Goal: Task Accomplishment & Management: Use online tool/utility

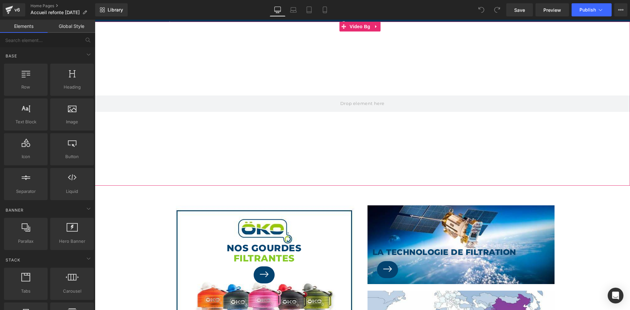
scroll to position [131, 0]
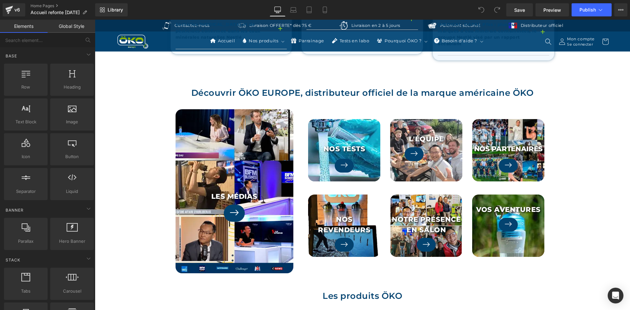
scroll to position [918, 0]
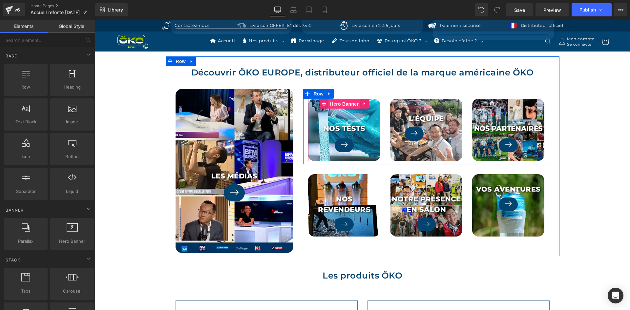
click at [339, 99] on span "Hero Banner" at bounding box center [344, 104] width 32 height 10
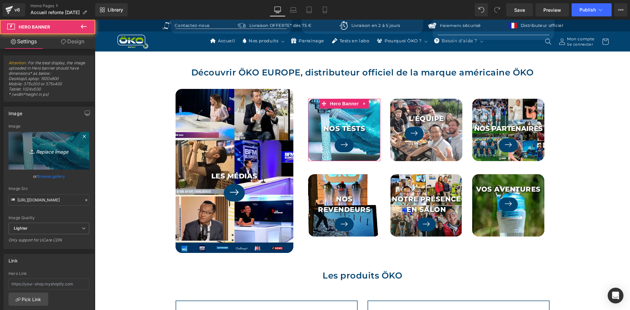
click at [49, 144] on link "Replace Image" at bounding box center [49, 151] width 81 height 38
type input "C:\fakepath\Tests laboratoire filtre ÖKO.jpg"
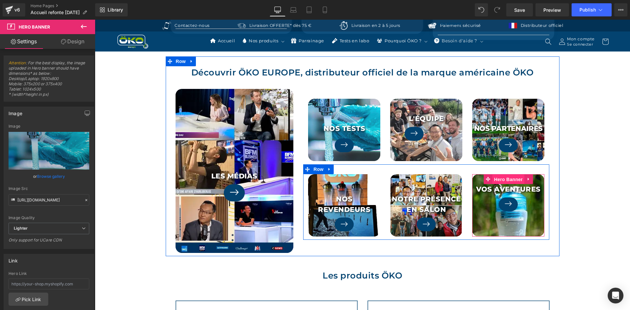
click at [506, 176] on span "Hero Banner" at bounding box center [508, 179] width 32 height 10
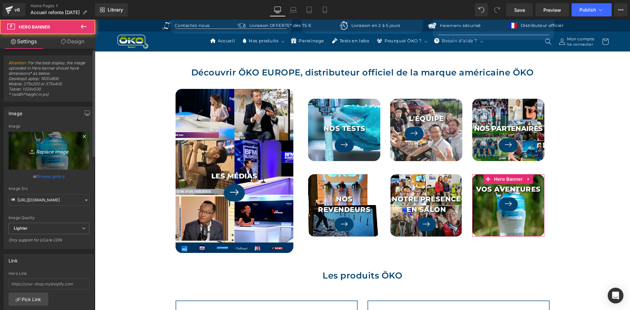
click at [37, 140] on link "Replace Image" at bounding box center [49, 151] width 81 height 38
type input "C:\fakepath\Aventures OKO EUROPE.jpg"
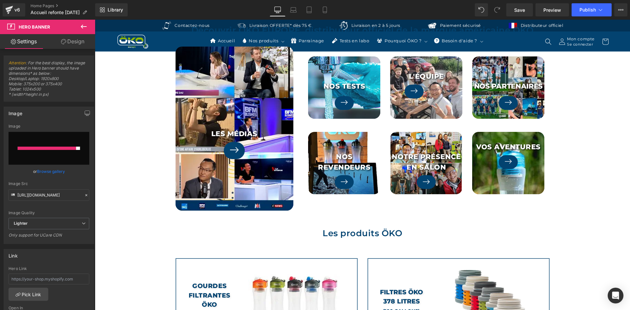
scroll to position [951, 0]
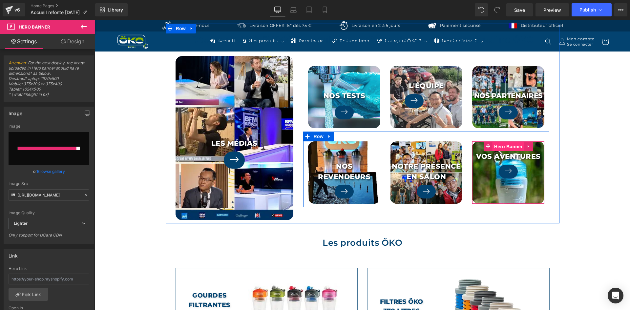
click at [500, 142] on span "Hero Banner" at bounding box center [508, 147] width 32 height 10
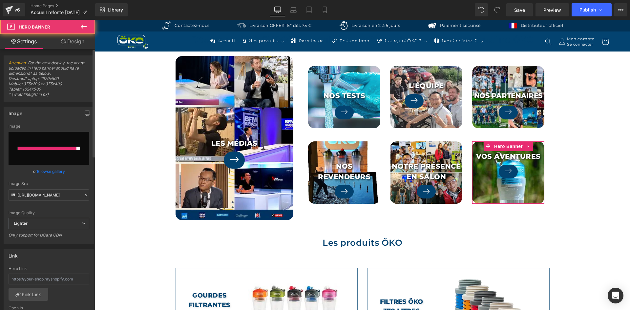
click at [52, 151] on input "file" at bounding box center [49, 148] width 81 height 33
click at [85, 193] on icon at bounding box center [86, 195] width 5 height 5
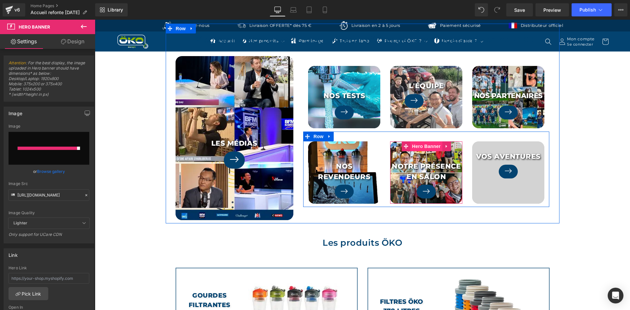
click at [428, 142] on span "Hero Banner" at bounding box center [426, 146] width 32 height 10
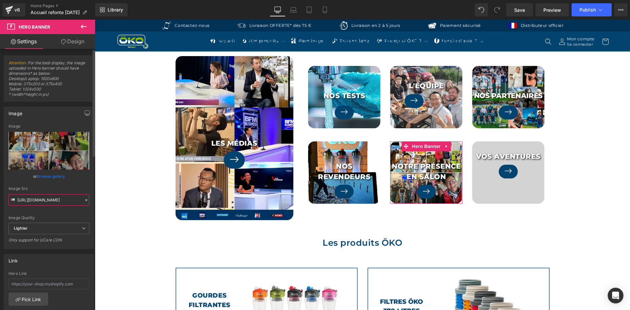
click at [62, 195] on input "https://ucarecdn.com/2e0ee029-e9e7-42fa-a436-a7c188302895/-/format/auto/-/previ…" at bounding box center [49, 199] width 81 height 11
click at [70, 193] on div "Image Src https://ucarecdn.com/2e0ee029-e9e7-42fa-a436-a7c188302895/-/format/au…" at bounding box center [49, 195] width 81 height 19
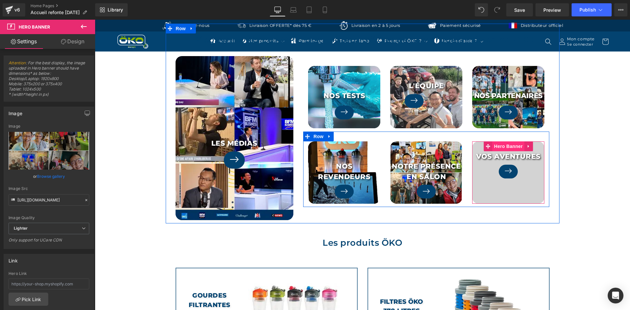
click at [507, 141] on span "Hero Banner" at bounding box center [508, 146] width 32 height 10
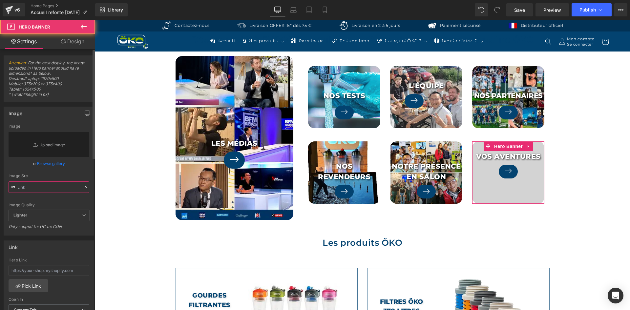
click at [46, 185] on input "text" at bounding box center [49, 186] width 81 height 11
paste input "https://ucarecdn.com/2e0ee029-e9e7-42fa-a436-a7c188302895/-/format/auto/-/previ…"
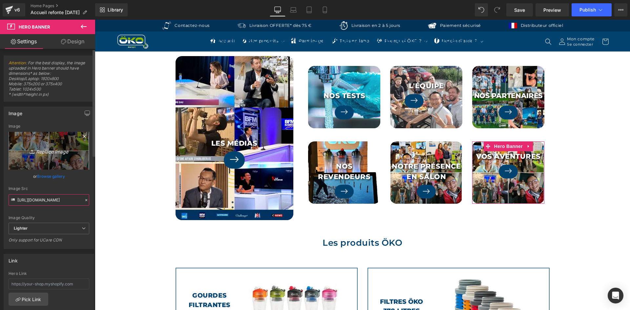
type input "https://ucarecdn.com/2e0ee029-e9e7-42fa-a436-a7c188302895/-/format/auto/-/previ…"
click at [39, 148] on icon "Replace Image" at bounding box center [49, 151] width 52 height 8
click at [80, 136] on icon at bounding box center [84, 136] width 8 height 8
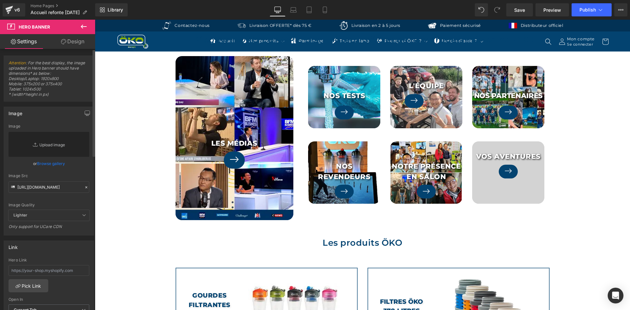
click at [64, 144] on link "Replace Image" at bounding box center [49, 144] width 81 height 25
click at [60, 142] on link "Replace Image" at bounding box center [49, 144] width 81 height 25
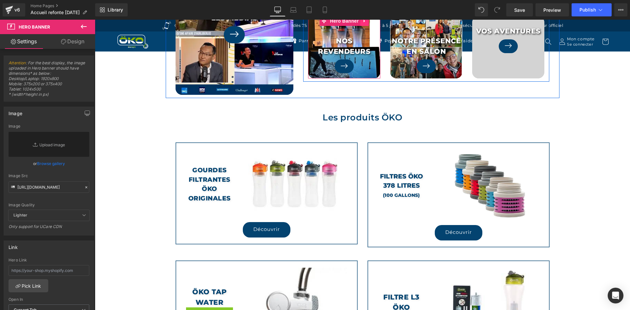
scroll to position [1082, 0]
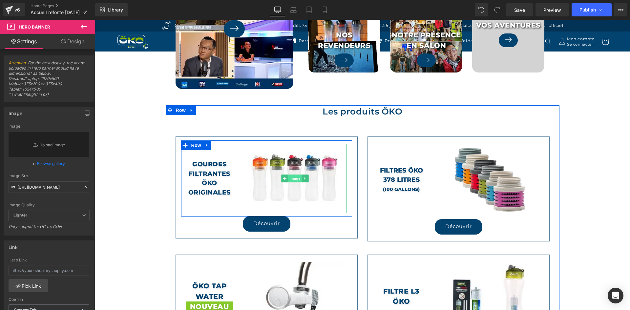
click at [288, 174] on span "Image" at bounding box center [295, 178] width 14 height 8
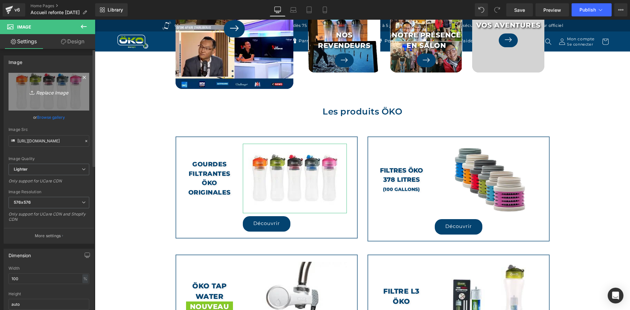
click at [53, 101] on link "Replace Image" at bounding box center [49, 92] width 81 height 38
type input "C:\fakepath\GOURDE FILTRANTE OKO 650ml ou 1 litre.jpg"
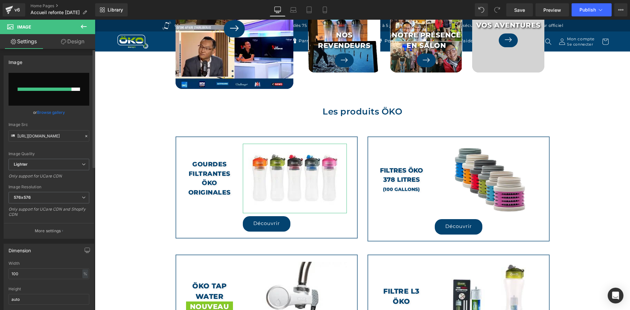
click at [84, 136] on icon at bounding box center [86, 136] width 5 height 5
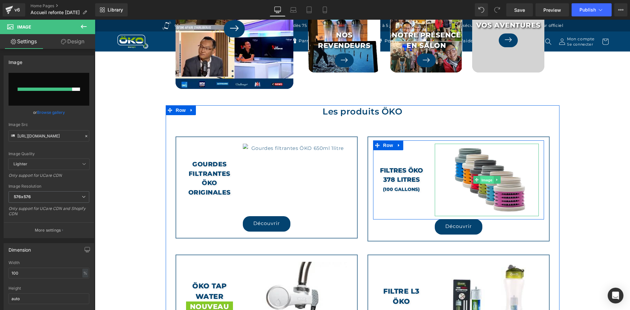
click at [483, 176] on span "Image" at bounding box center [487, 180] width 14 height 8
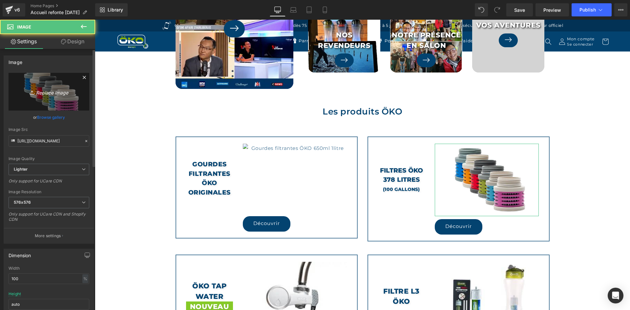
click at [29, 98] on link "Replace Image" at bounding box center [49, 92] width 81 height 38
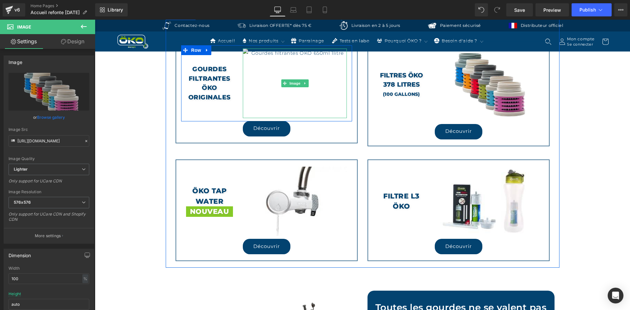
scroll to position [1181, 0]
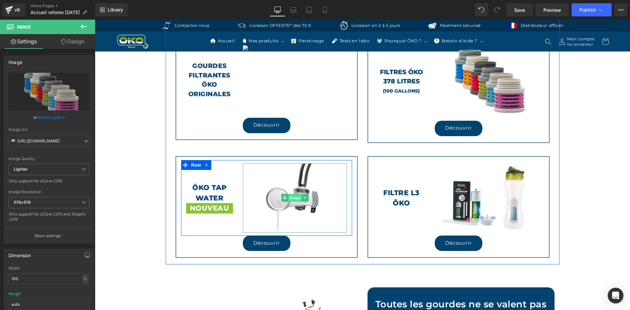
click at [290, 194] on span "Image" at bounding box center [295, 198] width 14 height 8
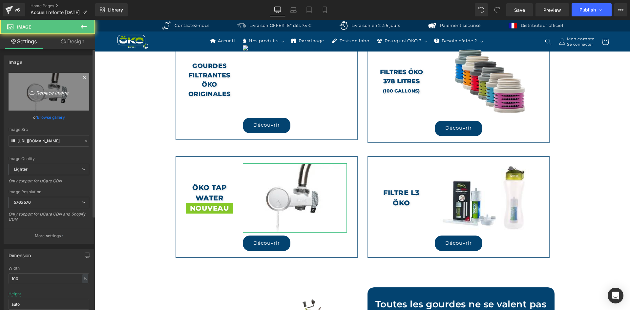
click at [60, 81] on link "Replace Image" at bounding box center [49, 92] width 81 height 38
type input "C:\fakepath\OKO TAP WATER - filtration eau robinet.jpg"
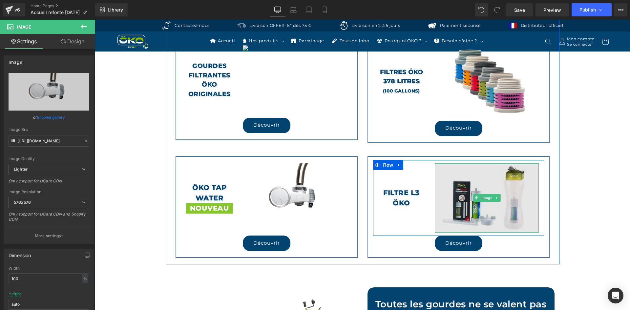
click at [492, 186] on img at bounding box center [487, 198] width 104 height 70
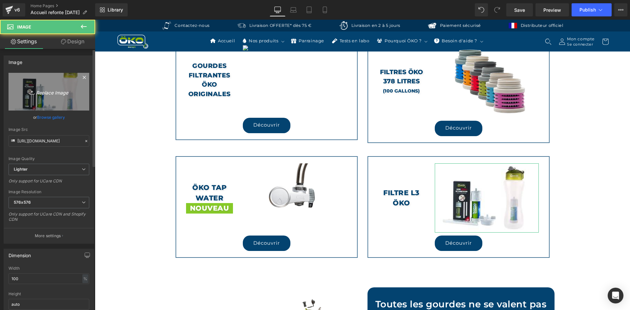
click at [54, 93] on icon "Replace Image" at bounding box center [49, 92] width 52 height 8
type input "C:\fakepath\Paille filtrante L3.jpg"
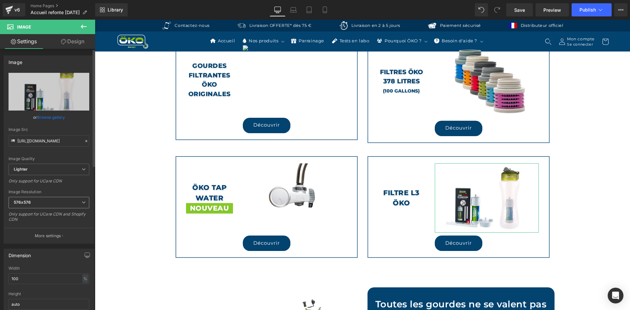
click at [37, 200] on span "576x576" at bounding box center [49, 202] width 81 height 11
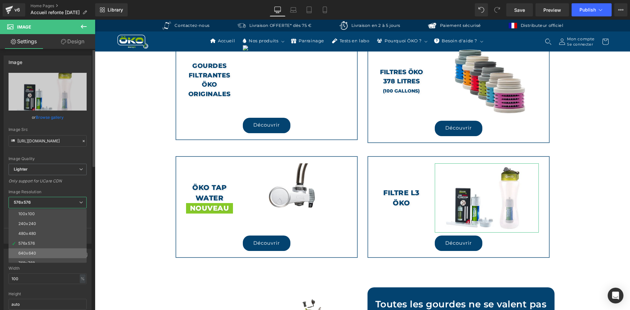
click at [40, 248] on li "640x640" at bounding box center [49, 253] width 81 height 10
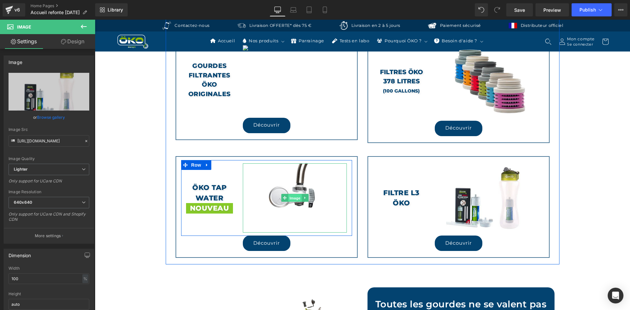
click at [288, 194] on span "Image" at bounding box center [295, 198] width 14 height 8
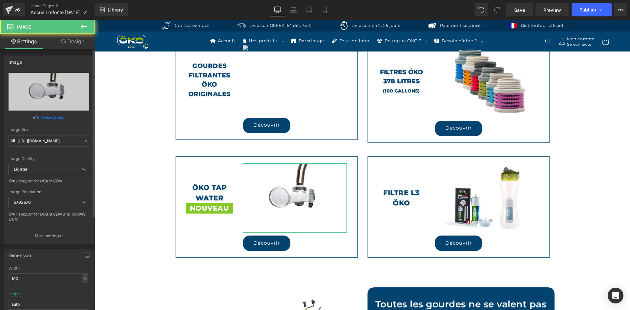
click at [16, 191] on div "Image Resolution" at bounding box center [49, 192] width 81 height 5
click at [30, 202] on b "576x576" at bounding box center [22, 202] width 17 height 5
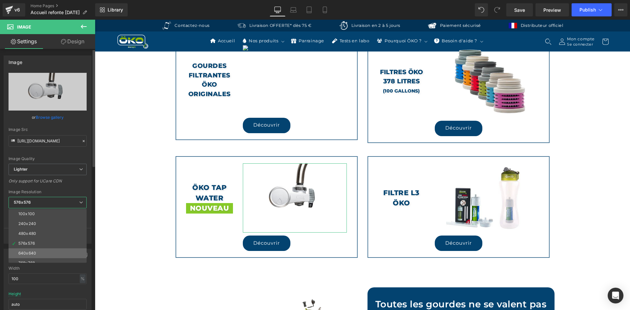
click at [41, 250] on li "640x640" at bounding box center [49, 253] width 81 height 10
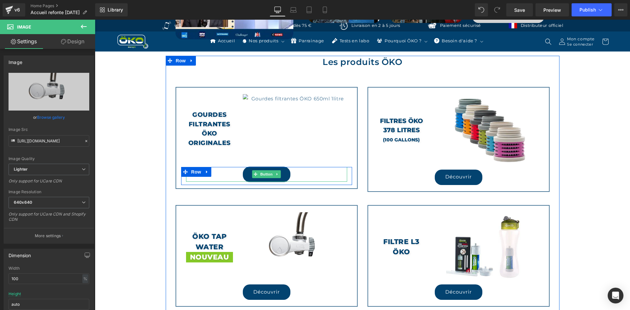
scroll to position [1148, 0]
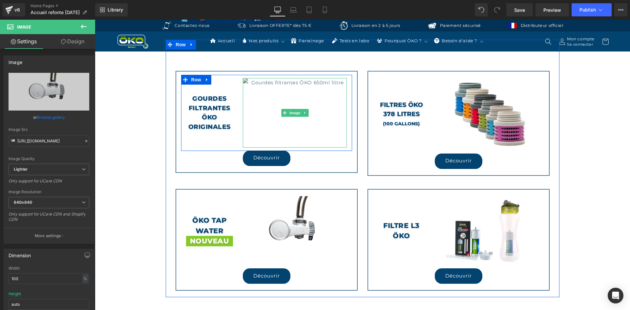
click at [293, 98] on img at bounding box center [295, 113] width 104 height 70
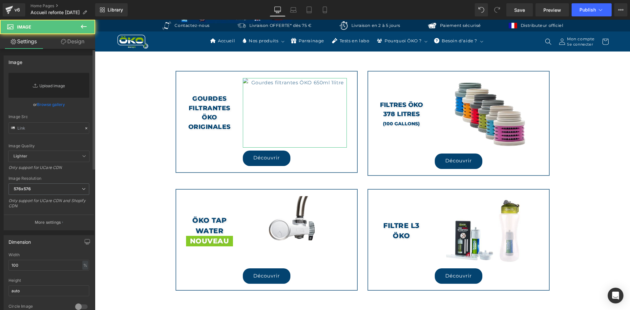
click at [60, 85] on link "Replace Image" at bounding box center [49, 85] width 81 height 25
type input "C:\fakepath\GOURDE FILTRANTE OKO 650ml ou 1 litre.jpg"
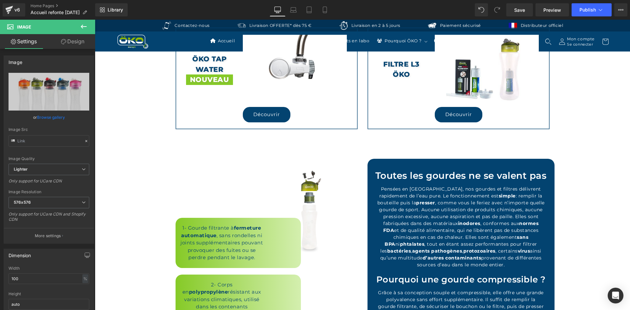
scroll to position [1312, 0]
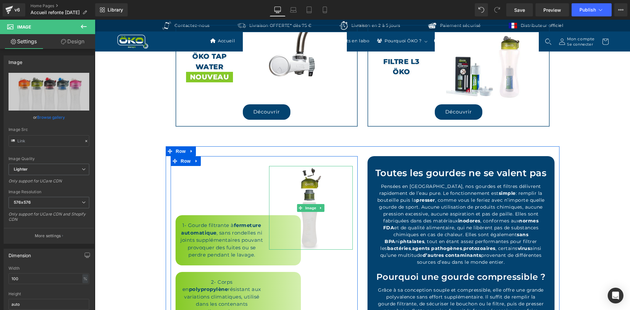
click at [311, 192] on img at bounding box center [311, 208] width 84 height 84
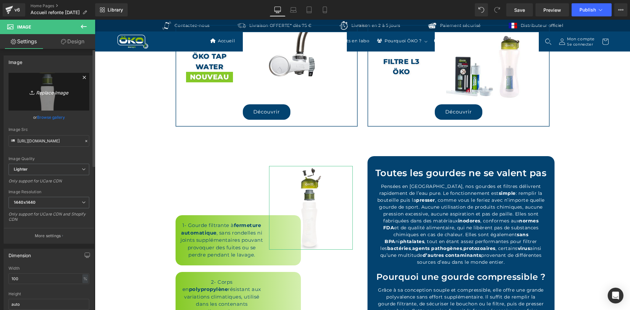
click at [70, 96] on link "Replace Image" at bounding box center [49, 92] width 81 height 38
type input "C:\fakepath\Décomposition gourde filtrante OKO.webp"
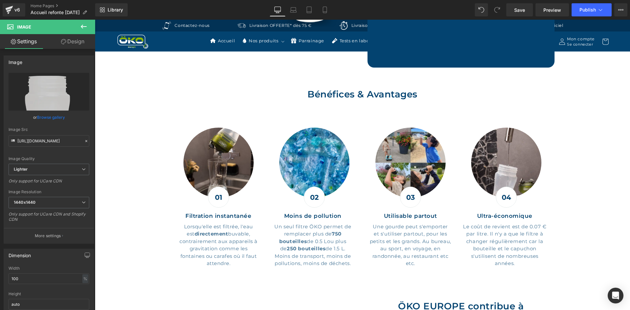
scroll to position [1673, 0]
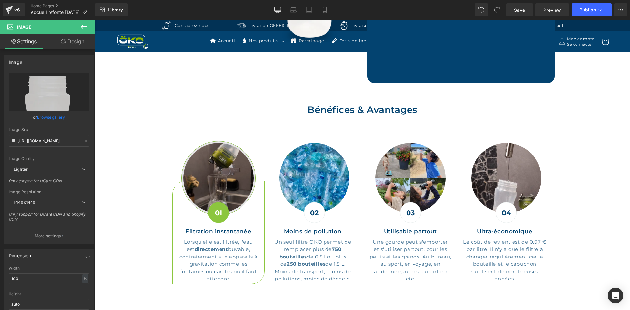
click at [213, 157] on img at bounding box center [218, 178] width 74 height 74
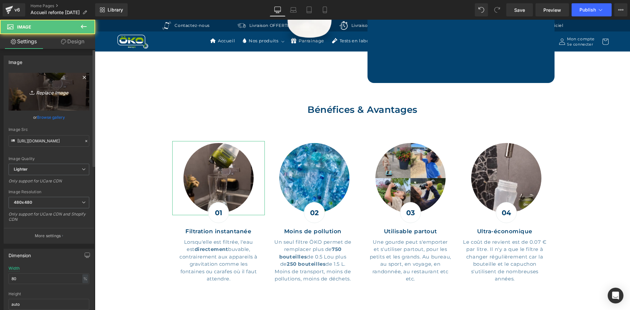
click at [59, 95] on icon "Replace Image" at bounding box center [49, 92] width 52 height 8
type input "C:\fakepath\Filtration Eau Instantanée.jpg"
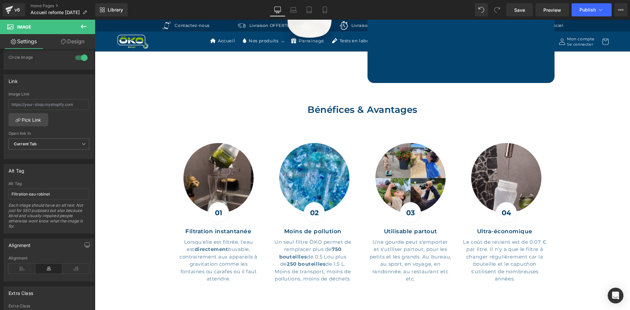
scroll to position [267, 0]
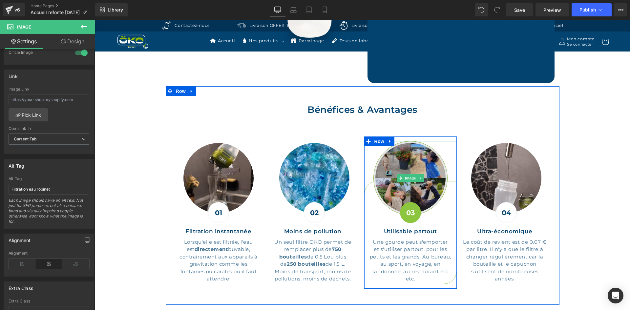
click at [422, 155] on img at bounding box center [410, 178] width 74 height 74
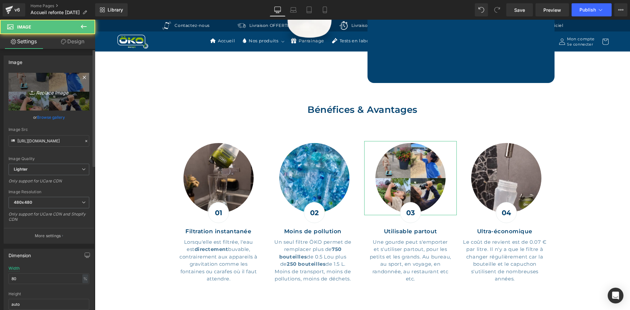
click at [67, 92] on icon "Replace Image" at bounding box center [49, 92] width 52 height 8
type input "C:\fakepath\Gourde filtrante famille enfants.jpg"
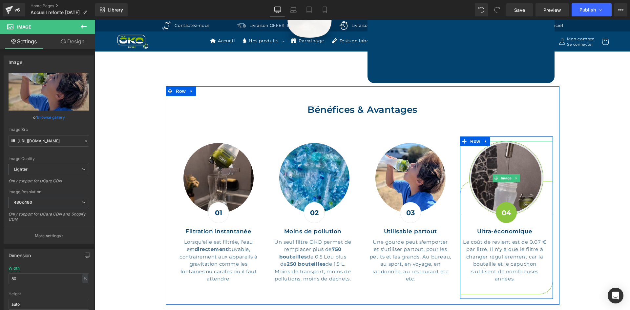
click at [494, 159] on img at bounding box center [506, 178] width 74 height 74
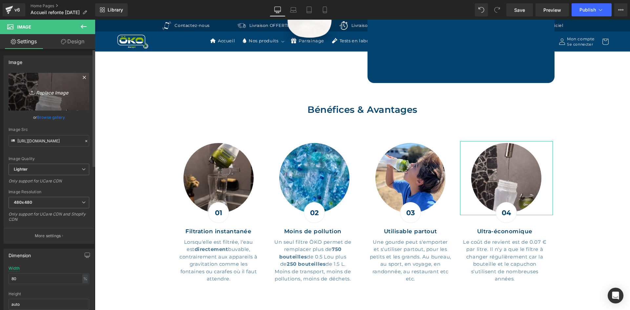
click at [71, 101] on link "Replace Image" at bounding box center [49, 92] width 81 height 38
type input "C:\fakepath\Système filtration eau ultra économique.jpg"
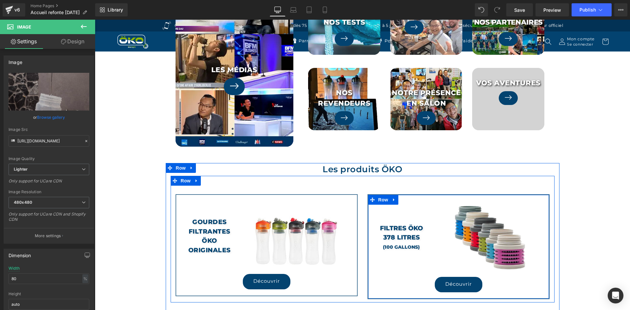
scroll to position [951, 0]
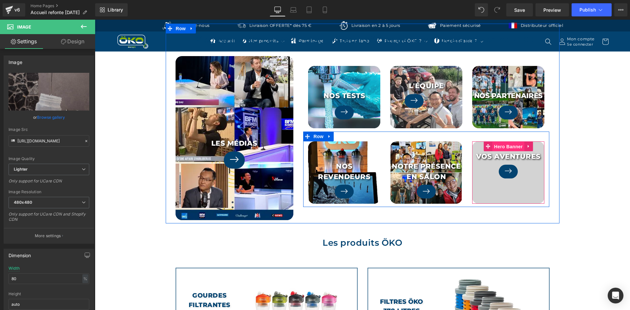
click at [506, 142] on span "Hero Banner" at bounding box center [508, 147] width 32 height 10
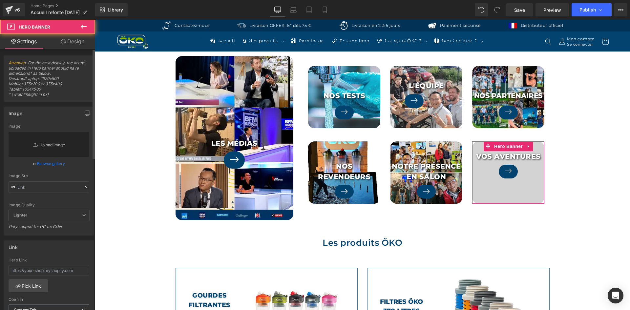
click at [33, 134] on link "Replace Image" at bounding box center [49, 144] width 81 height 25
type input "C:\fakepath\Aventures OKO EUROPE.jpg"
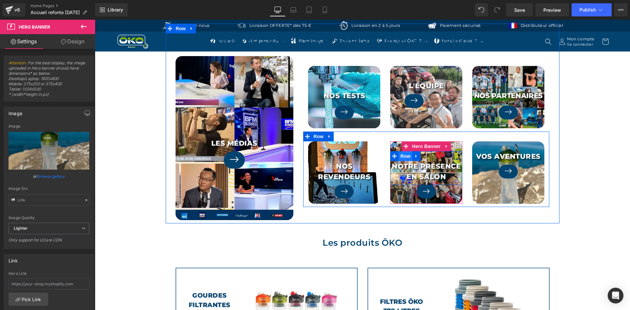
click at [402, 151] on span "Row" at bounding box center [404, 156] width 13 height 10
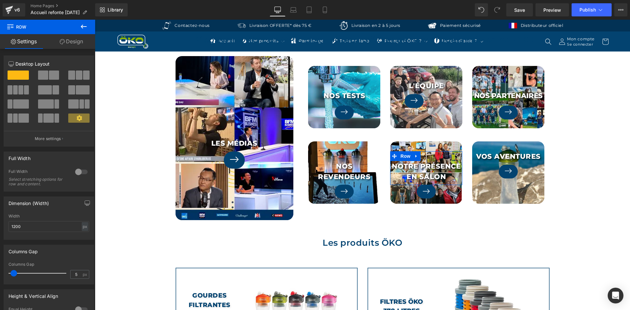
drag, startPoint x: 66, startPoint y: 39, endPoint x: 34, endPoint y: 76, distance: 49.1
click at [66, 39] on link "Design" at bounding box center [72, 41] width 48 height 15
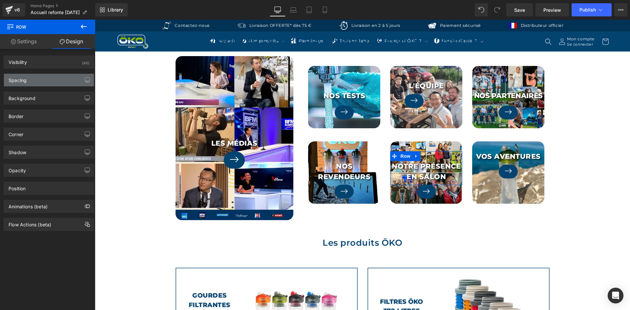
click at [34, 76] on div "Spacing" at bounding box center [49, 80] width 90 height 12
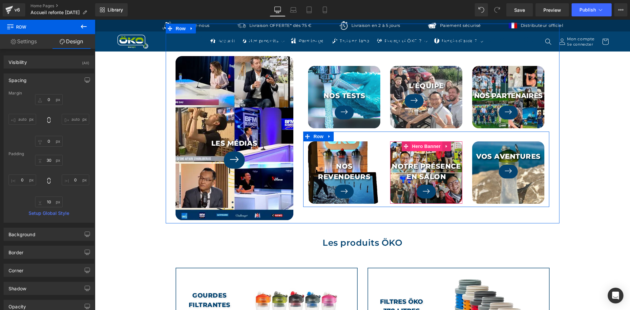
click at [419, 141] on span "Hero Banner" at bounding box center [426, 146] width 32 height 10
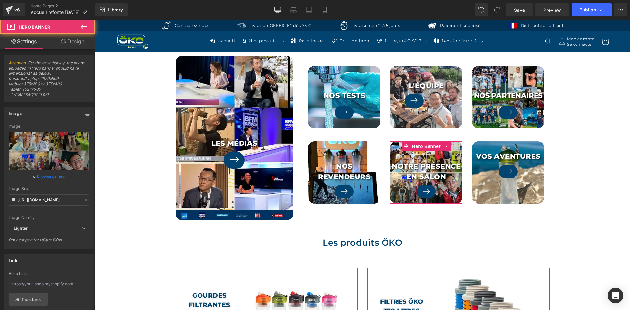
click at [77, 37] on link "Design" at bounding box center [73, 41] width 48 height 15
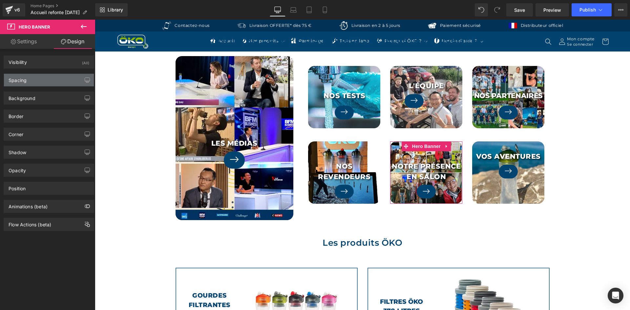
click at [48, 77] on div "Spacing" at bounding box center [49, 80] width 90 height 12
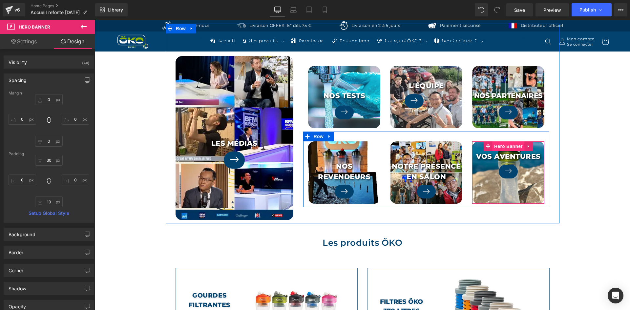
click at [503, 141] on span "Hero Banner" at bounding box center [508, 146] width 32 height 10
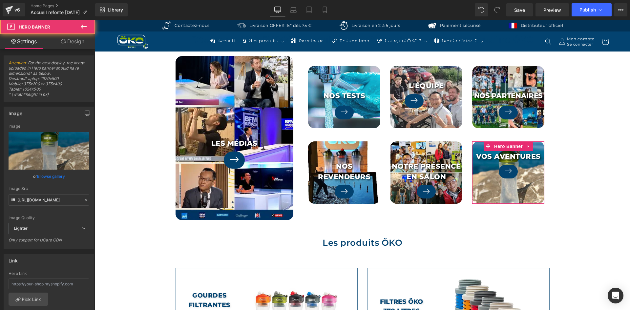
click at [82, 44] on link "Design" at bounding box center [73, 41] width 48 height 15
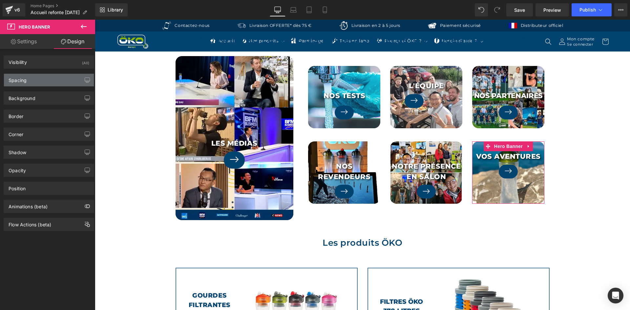
click at [46, 82] on div "Spacing" at bounding box center [49, 80] width 90 height 12
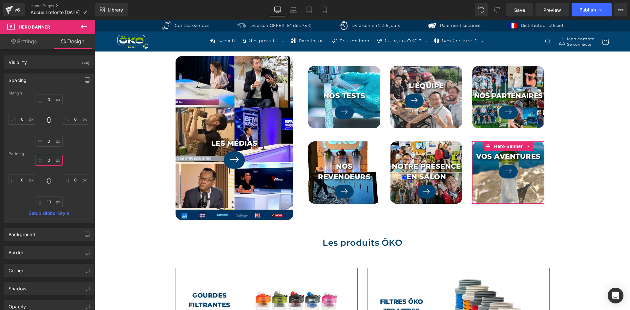
click at [49, 159] on input "text" at bounding box center [49, 160] width 28 height 11
type input "30"
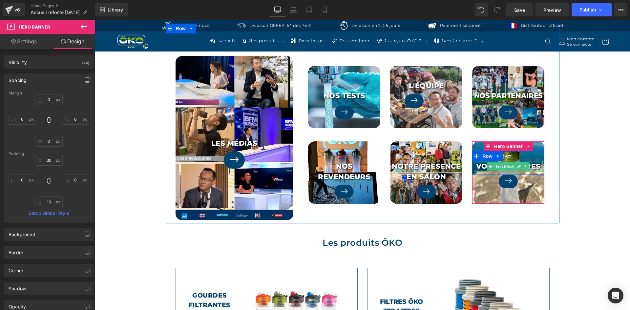
click at [482, 161] on p "Vos aventures" at bounding box center [508, 166] width 69 height 10
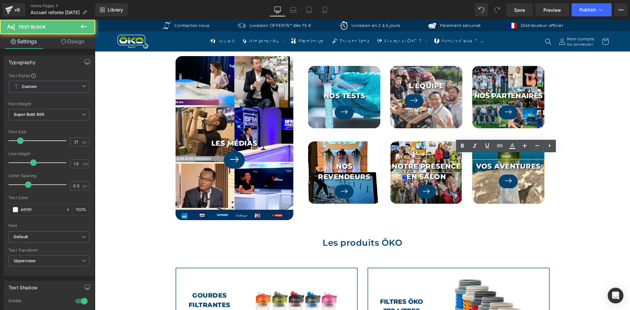
click at [492, 161] on p "Vos aventures" at bounding box center [508, 166] width 69 height 10
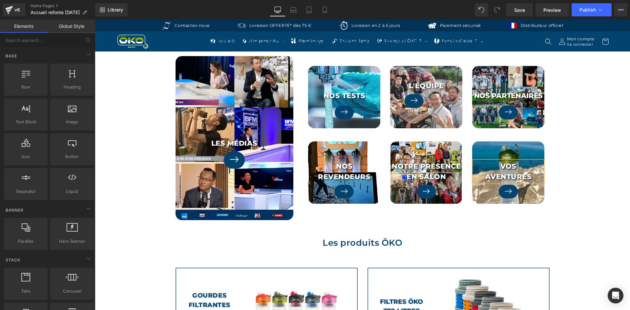
click at [568, 138] on div "Video Bg Nos gourdes filtrantes Text Block Row Découvrir Button Row Hero Banner…" at bounding box center [362, 242] width 535 height 2295
click at [295, 10] on icon at bounding box center [293, 10] width 7 height 7
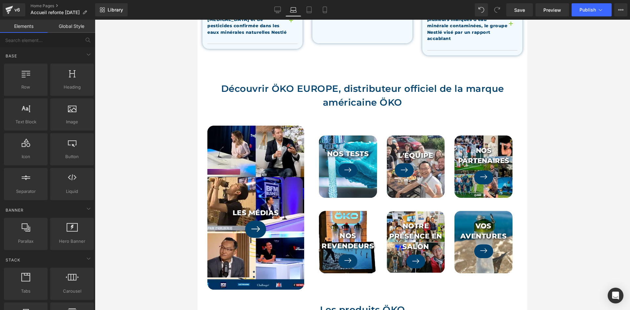
scroll to position [1115, 0]
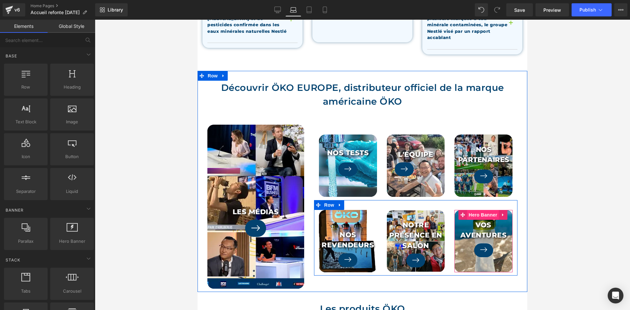
click at [479, 210] on span "Hero Banner" at bounding box center [483, 215] width 32 height 10
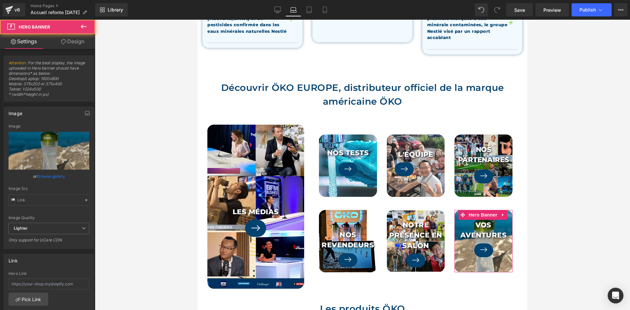
click at [71, 43] on link "Design" at bounding box center [73, 41] width 48 height 15
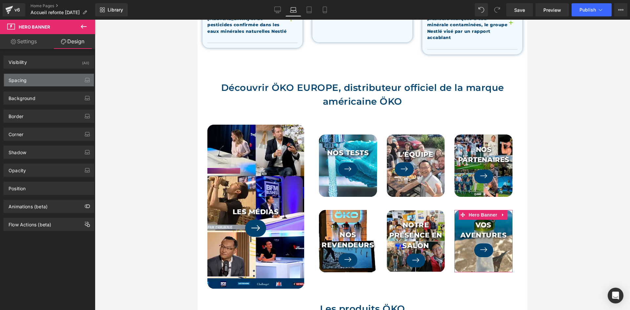
click at [41, 81] on div "Spacing" at bounding box center [49, 80] width 90 height 12
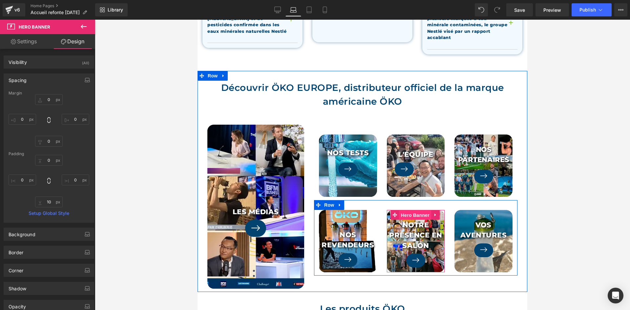
click at [414, 210] on span "Hero Banner" at bounding box center [415, 215] width 32 height 10
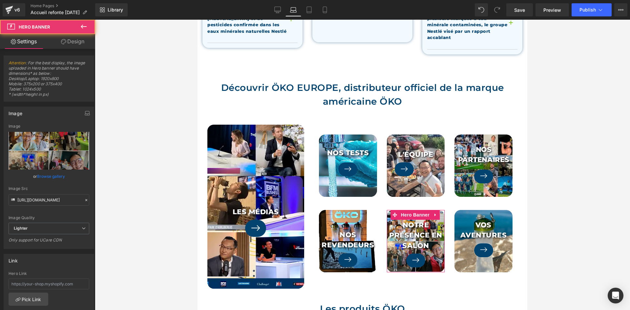
click at [90, 43] on link "Design" at bounding box center [73, 41] width 48 height 15
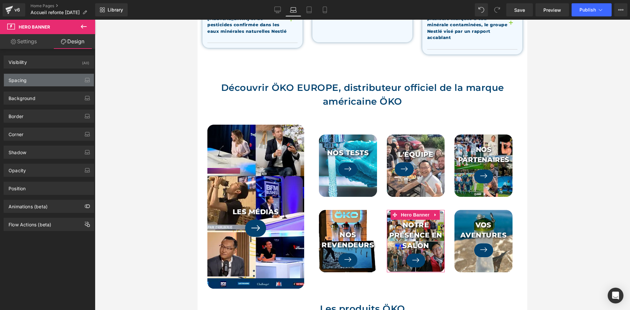
click at [52, 83] on div "Spacing" at bounding box center [49, 80] width 90 height 12
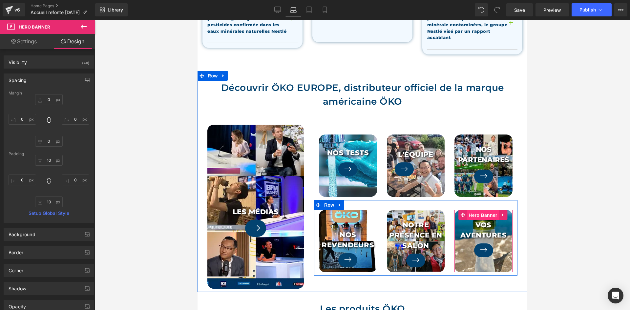
click at [477, 210] on span "Hero Banner" at bounding box center [483, 215] width 32 height 10
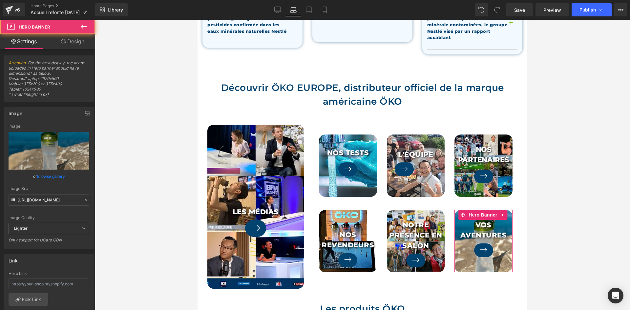
click at [67, 42] on link "Design" at bounding box center [73, 41] width 48 height 15
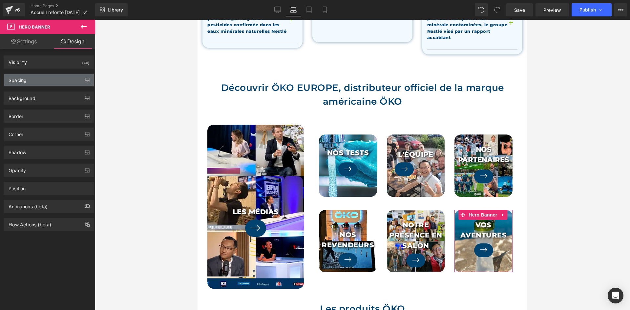
click at [32, 82] on div "Spacing" at bounding box center [49, 80] width 90 height 12
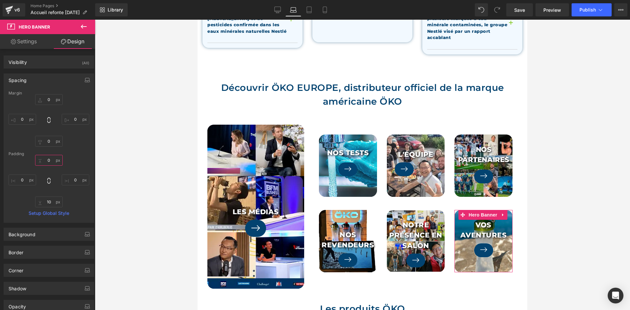
click at [51, 163] on input "0" at bounding box center [49, 160] width 28 height 11
type input "10"
click at [85, 79] on icon "button" at bounding box center [87, 79] width 5 height 5
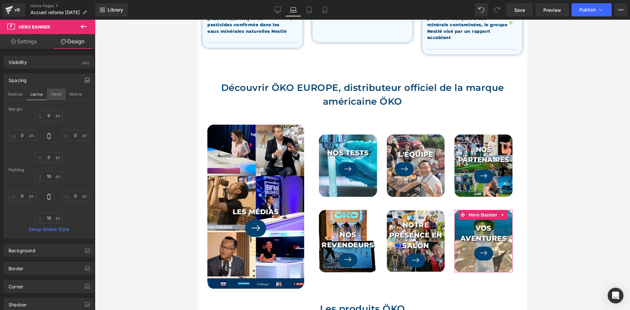
click at [60, 92] on button "Tablet" at bounding box center [56, 94] width 19 height 11
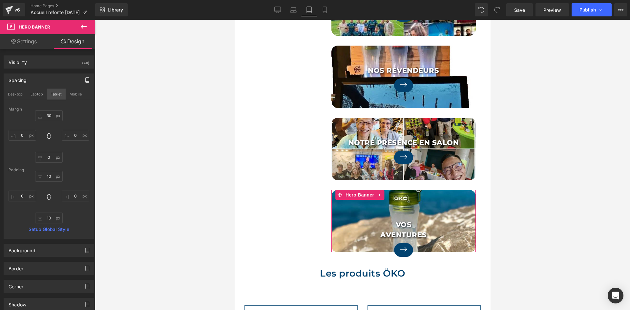
scroll to position [1344, 0]
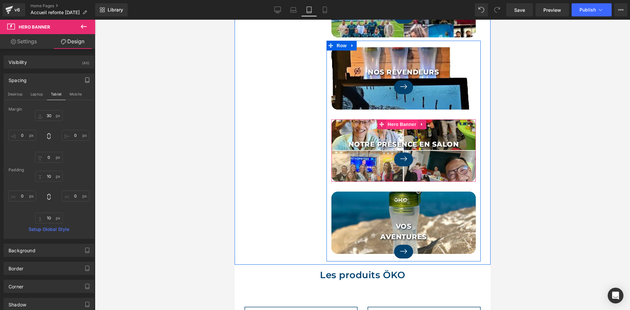
click at [398, 129] on span "Hero Banner" at bounding box center [401, 124] width 32 height 10
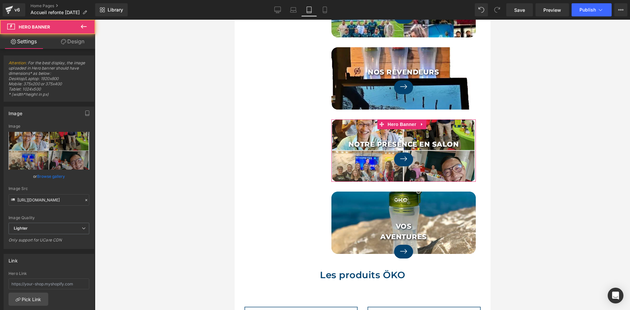
click at [67, 45] on link "Design" at bounding box center [73, 41] width 48 height 15
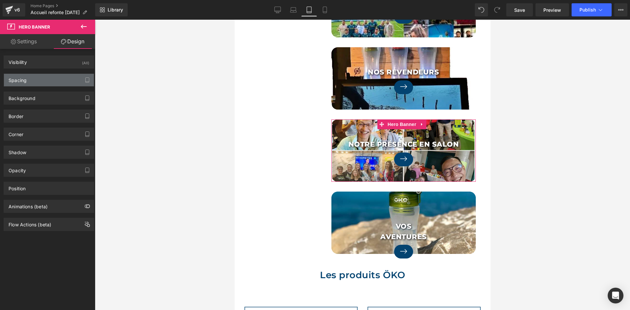
click at [7, 77] on div "Spacing" at bounding box center [49, 80] width 90 height 12
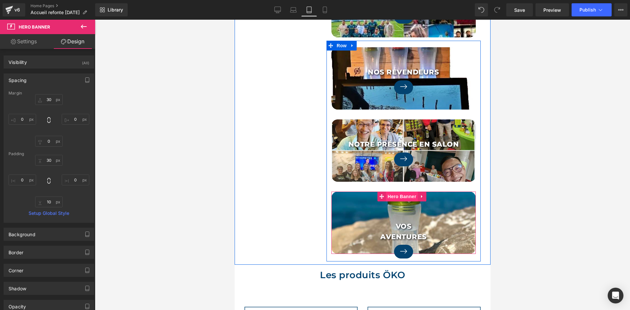
click at [397, 200] on span "Hero Banner" at bounding box center [401, 197] width 32 height 10
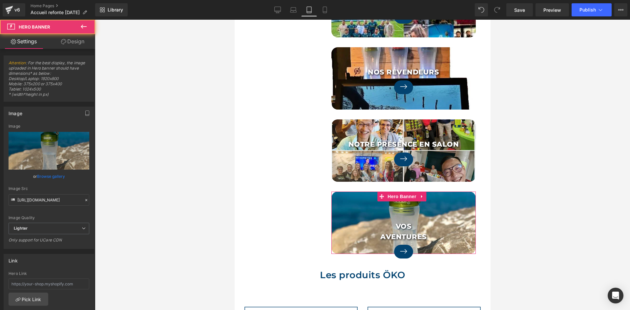
click at [82, 45] on link "Design" at bounding box center [73, 41] width 48 height 15
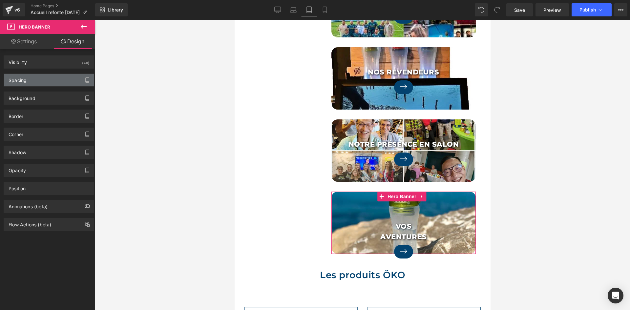
click at [28, 78] on div "Spacing" at bounding box center [49, 80] width 90 height 12
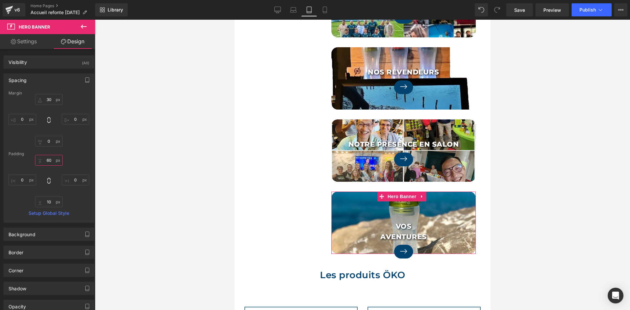
click at [49, 157] on input "text" at bounding box center [49, 160] width 28 height 11
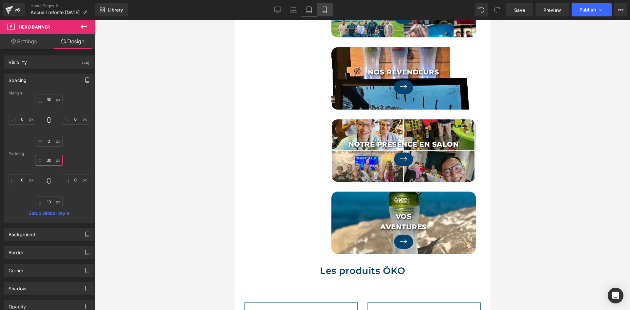
type input "30"
click at [321, 12] on link "Mobile" at bounding box center [325, 9] width 16 height 13
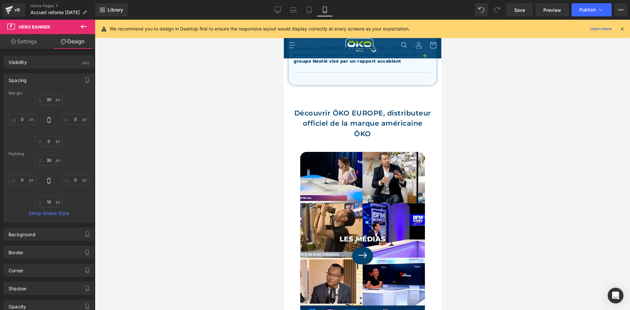
scroll to position [1831, 0]
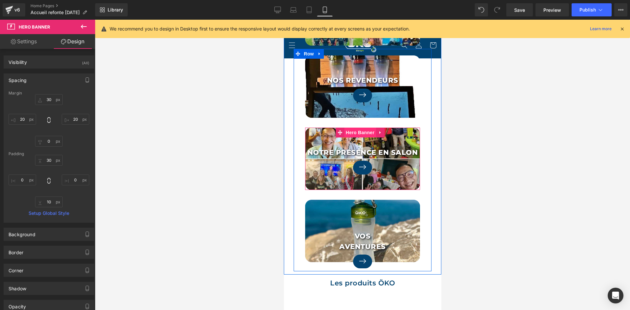
click at [354, 131] on span "Hero Banner" at bounding box center [360, 133] width 32 height 10
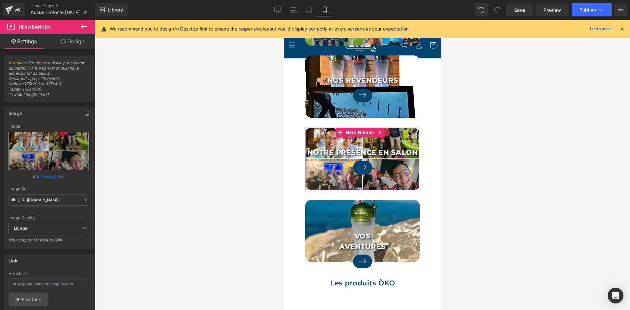
click at [87, 38] on link "Design" at bounding box center [73, 41] width 48 height 15
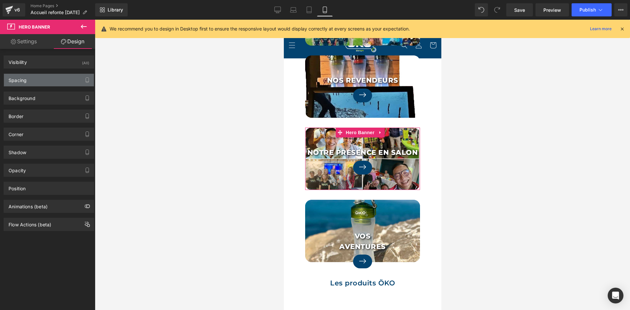
click at [37, 80] on div "Spacing" at bounding box center [49, 80] width 90 height 12
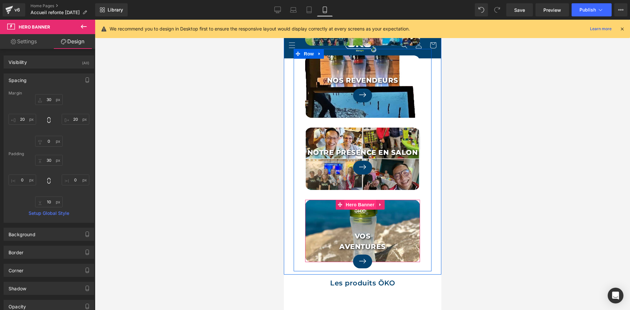
click at [353, 204] on span "Hero Banner" at bounding box center [360, 205] width 32 height 10
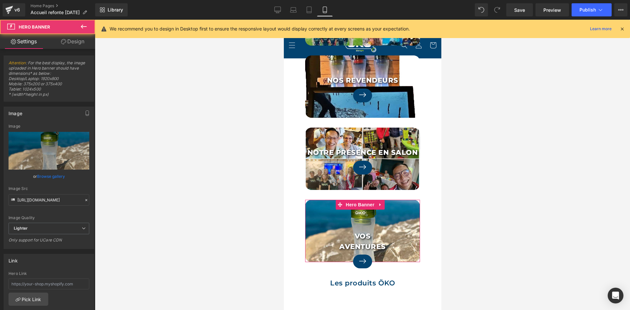
click at [79, 47] on link "Design" at bounding box center [73, 41] width 48 height 15
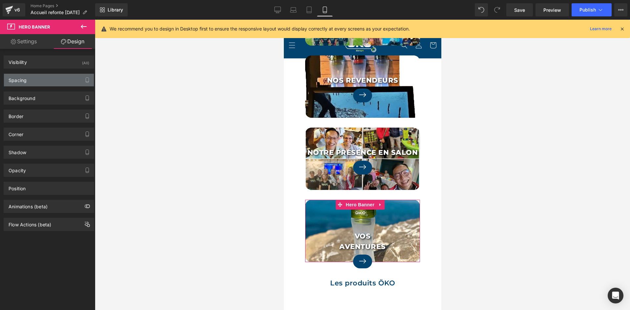
click at [35, 76] on div "Spacing" at bounding box center [49, 80] width 90 height 12
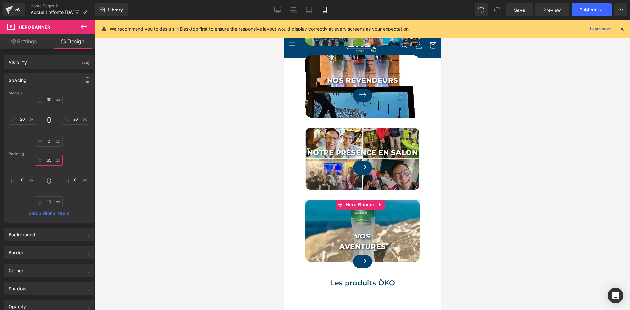
click at [49, 160] on input "65" at bounding box center [49, 160] width 28 height 11
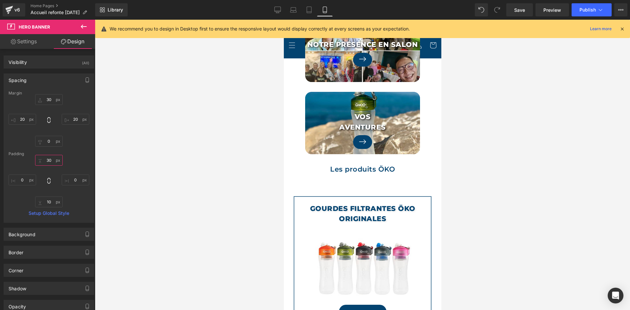
scroll to position [1962, 0]
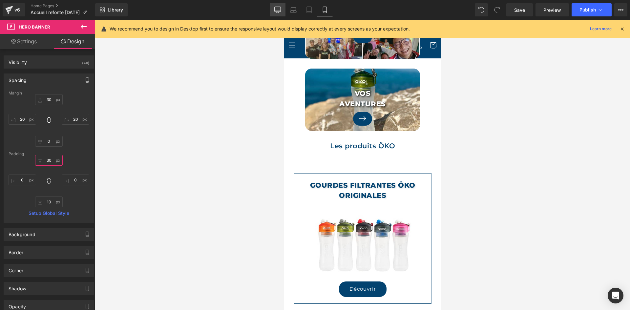
type input "30"
click at [273, 8] on link "Desktop" at bounding box center [278, 9] width 16 height 13
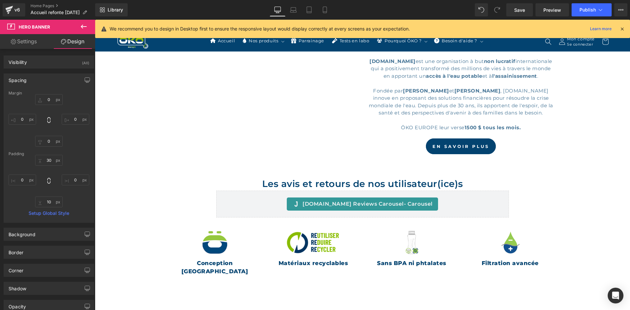
scroll to position [1020, 0]
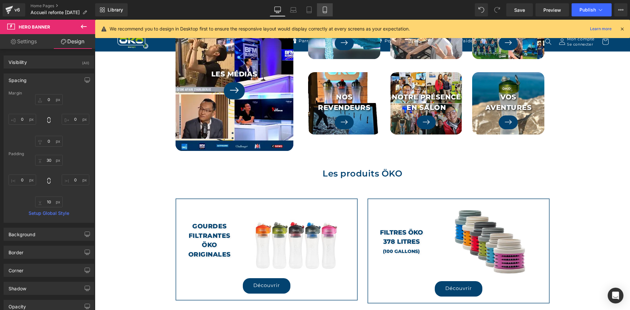
click at [329, 11] on link "Mobile" at bounding box center [325, 9] width 16 height 13
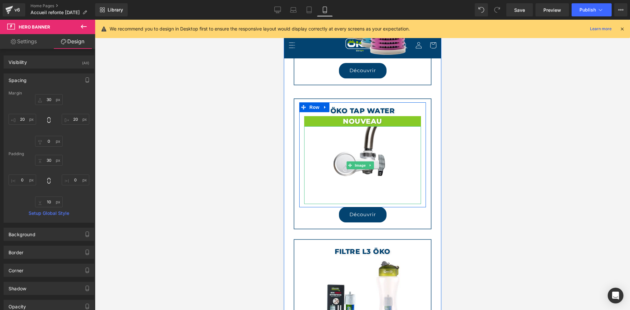
scroll to position [2323, 0]
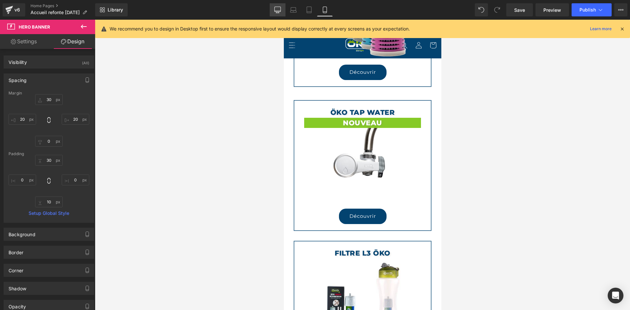
click at [279, 10] on icon at bounding box center [277, 10] width 7 height 7
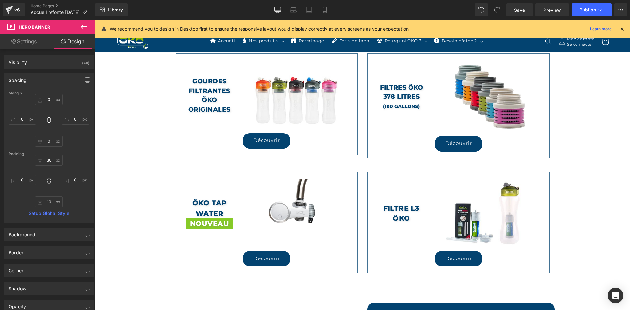
scroll to position [1166, 0]
click at [326, 10] on icon at bounding box center [325, 10] width 4 height 6
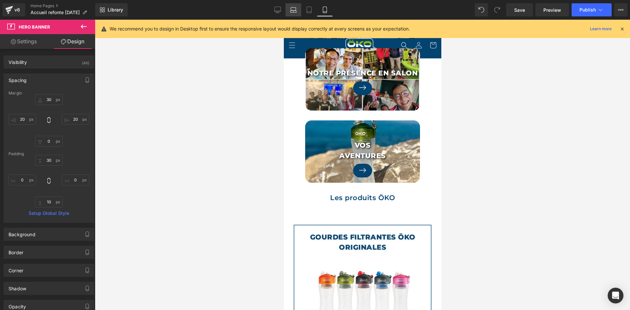
click at [294, 11] on icon at bounding box center [293, 10] width 7 height 7
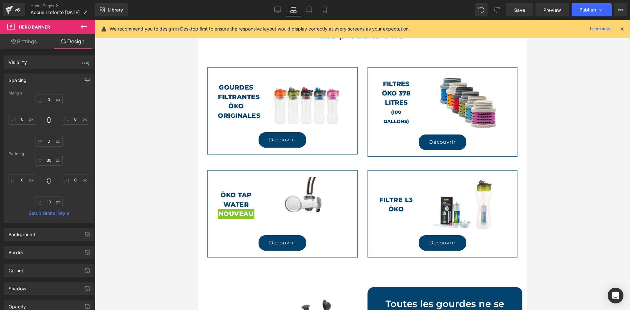
scroll to position [1366, 0]
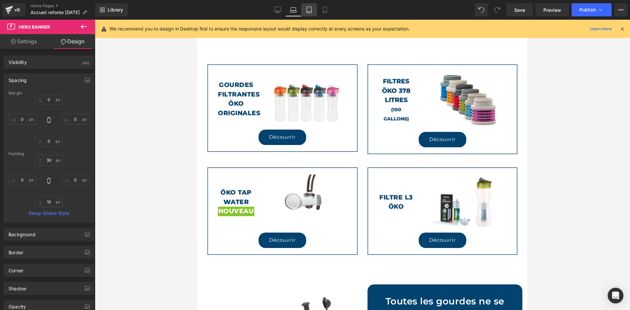
click at [311, 13] on link "Tablet" at bounding box center [309, 9] width 16 height 13
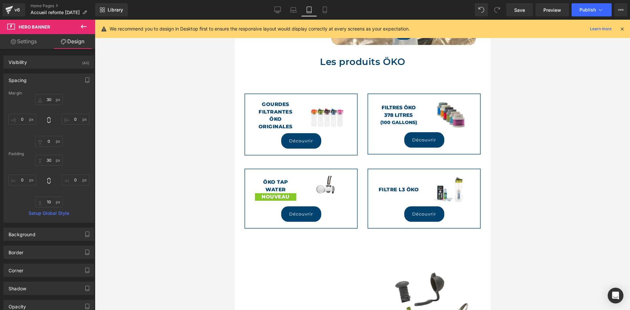
scroll to position [1555, 0]
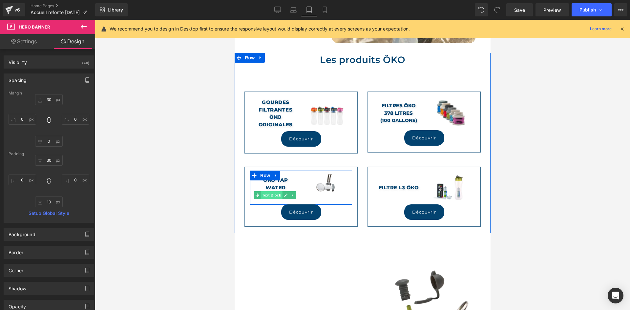
click at [275, 199] on span "Text Block" at bounding box center [271, 195] width 22 height 8
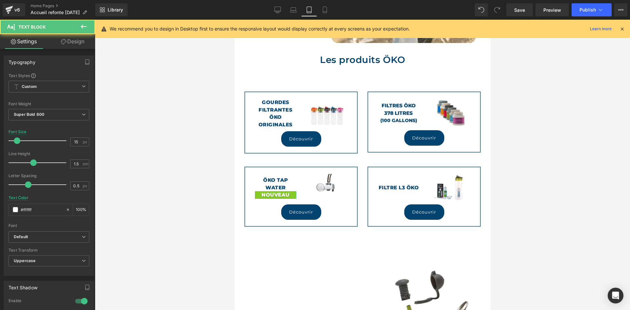
click at [72, 44] on link "Design" at bounding box center [73, 41] width 48 height 15
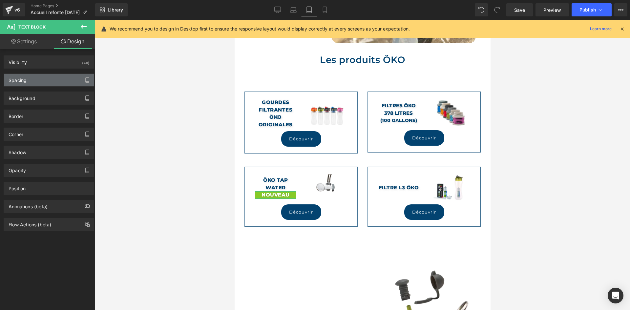
click at [33, 79] on div "Spacing" at bounding box center [49, 80] width 90 height 12
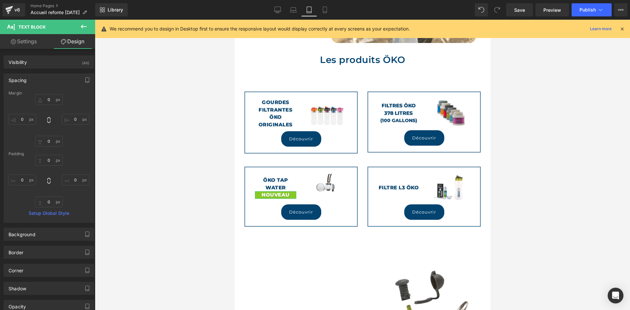
click at [32, 45] on link "Settings" at bounding box center [24, 41] width 48 height 15
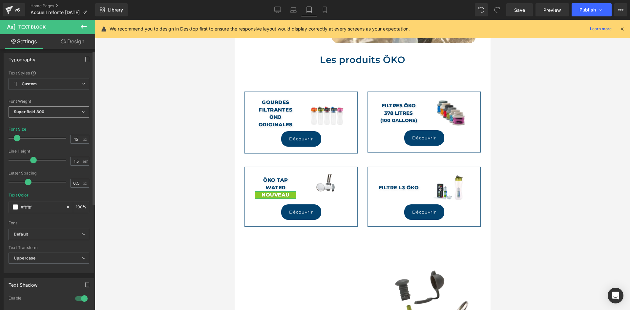
scroll to position [0, 0]
click at [74, 42] on link "Design" at bounding box center [73, 41] width 48 height 15
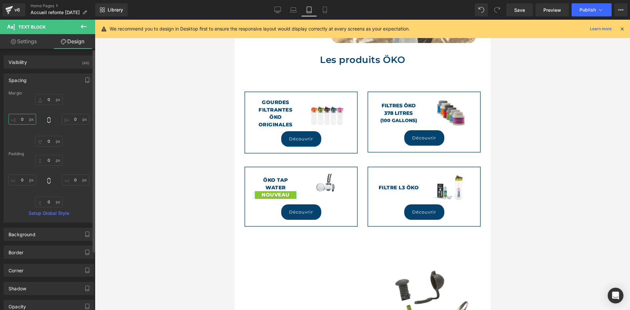
click at [27, 118] on input "0" at bounding box center [23, 119] width 28 height 11
type input "20"
click at [65, 116] on input "0" at bounding box center [76, 119] width 28 height 11
type input "20"
click at [22, 119] on input "20" at bounding box center [23, 119] width 28 height 11
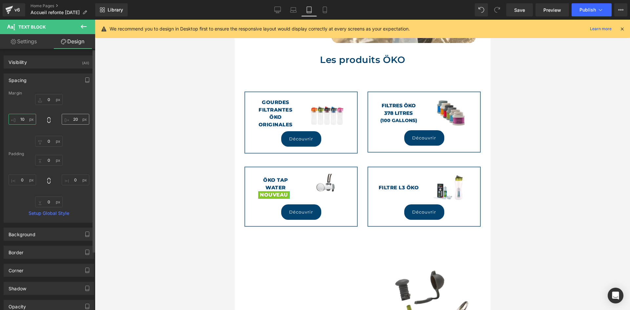
type input "10"
click at [72, 116] on input "20" at bounding box center [76, 119] width 28 height 11
type input "10"
click at [86, 81] on icon "button" at bounding box center [87, 79] width 5 height 5
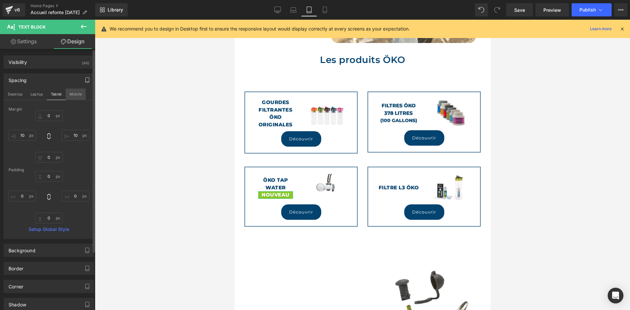
click at [74, 94] on button "Mobile" at bounding box center [76, 94] width 20 height 11
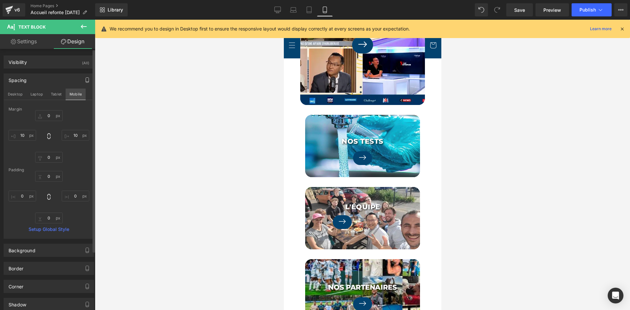
scroll to position [2234, 0]
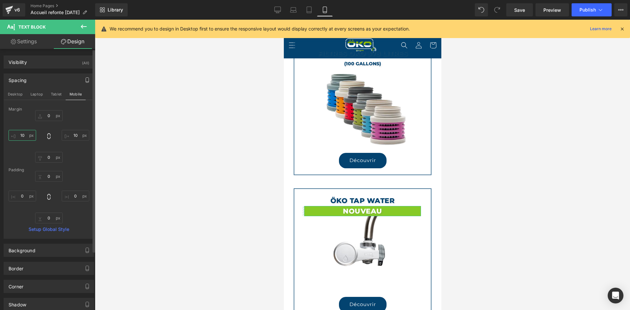
click at [29, 138] on input "10" at bounding box center [23, 135] width 28 height 11
type input "80"
click at [66, 136] on input "10" at bounding box center [76, 135] width 28 height 11
type input "7"
type input "80"
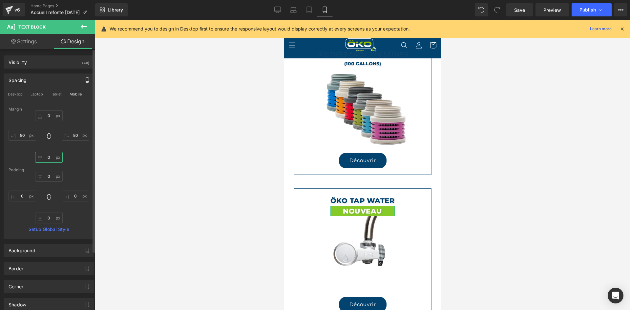
click at [47, 160] on input "0" at bounding box center [49, 157] width 28 height 11
type input "10"
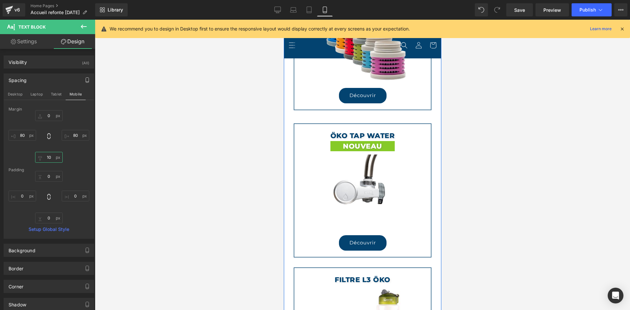
scroll to position [2300, 0]
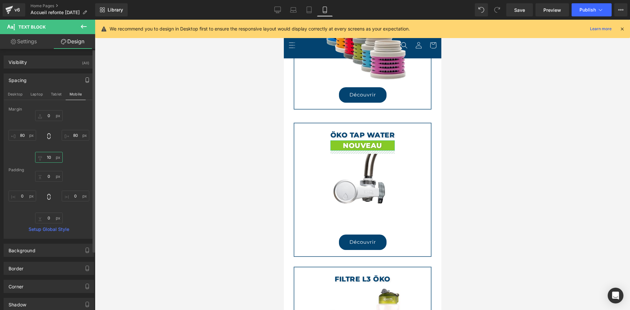
click at [50, 156] on input "10" at bounding box center [49, 157] width 28 height 11
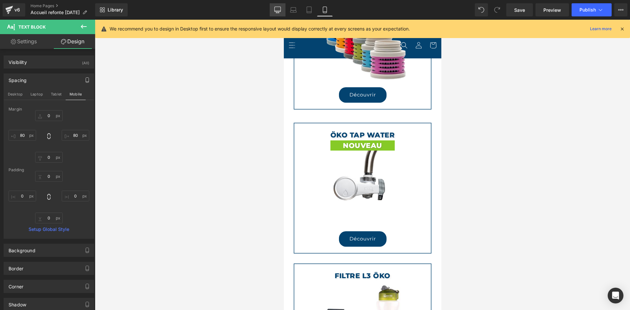
click at [272, 13] on link "Desktop" at bounding box center [278, 9] width 16 height 13
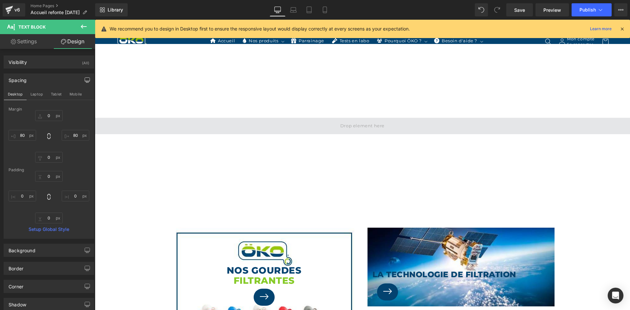
scroll to position [0, 0]
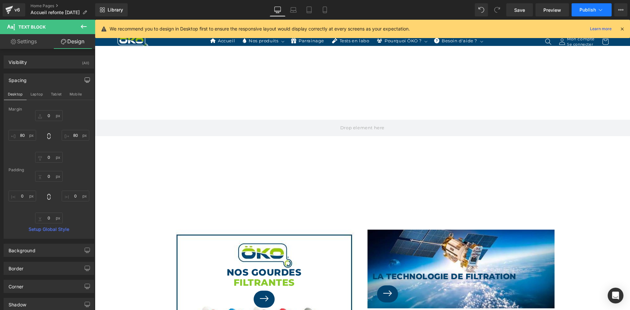
click at [584, 7] on span "Publish" at bounding box center [587, 9] width 16 height 5
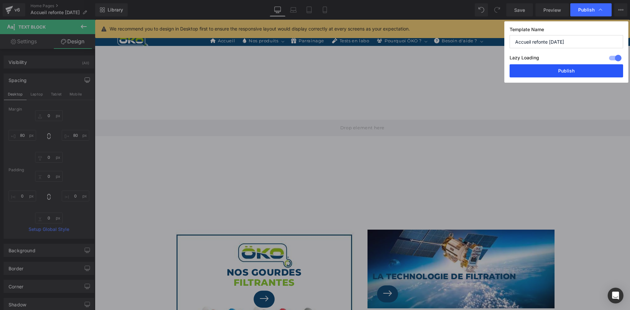
click at [554, 75] on button "Publish" at bounding box center [565, 70] width 113 height 13
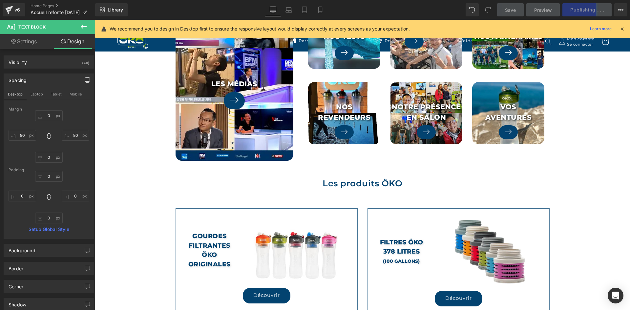
scroll to position [1017, 0]
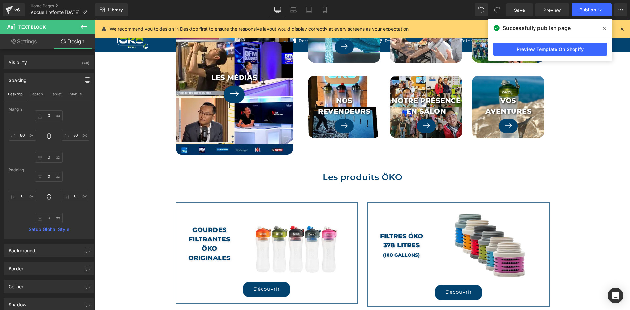
click at [605, 24] on span at bounding box center [604, 28] width 10 height 10
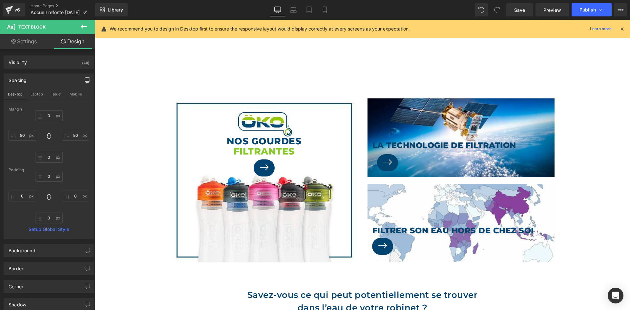
scroll to position [0, 0]
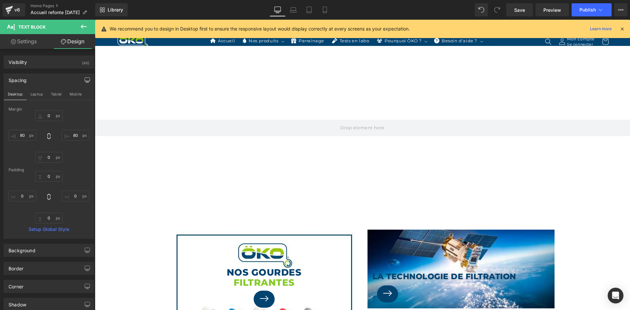
click at [621, 27] on icon at bounding box center [622, 29] width 6 height 6
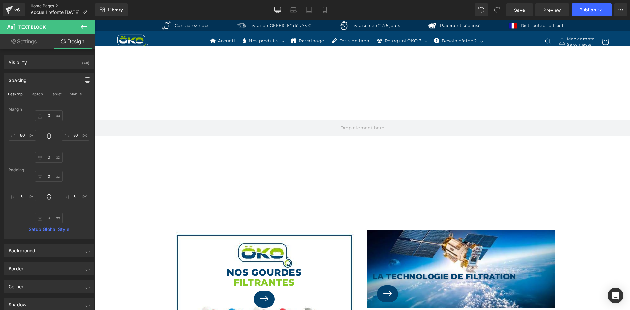
click at [33, 7] on link "Home Pages" at bounding box center [63, 5] width 65 height 5
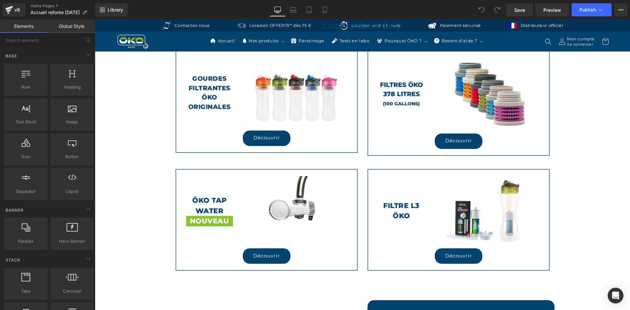
scroll to position [1181, 0]
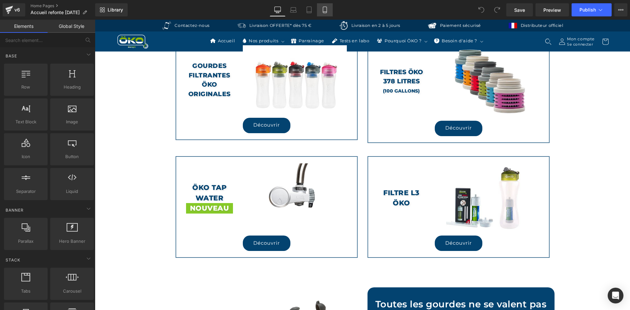
click at [329, 12] on link "Mobile" at bounding box center [325, 9] width 16 height 13
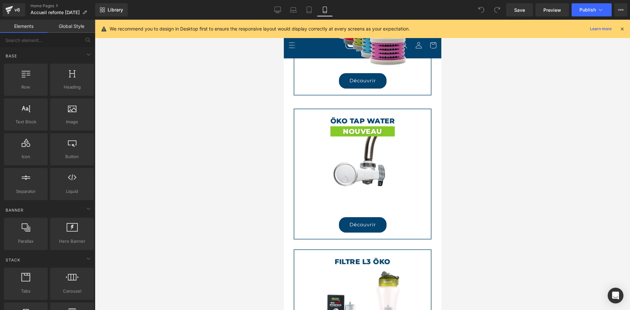
scroll to position [2271, 0]
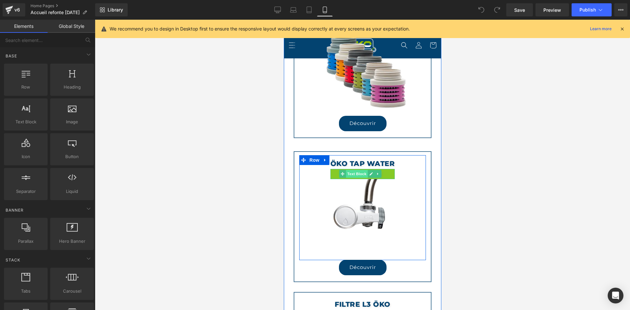
click at [361, 170] on span "Text Block" at bounding box center [356, 174] width 22 height 8
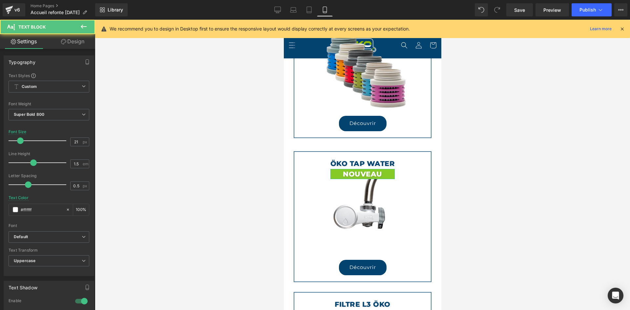
click at [74, 41] on link "Design" at bounding box center [73, 41] width 48 height 15
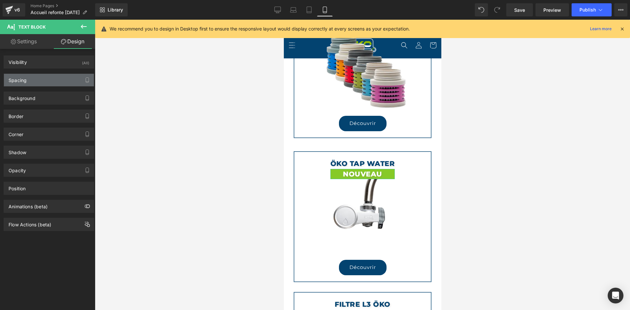
click at [36, 79] on div "Spacing" at bounding box center [49, 80] width 90 height 12
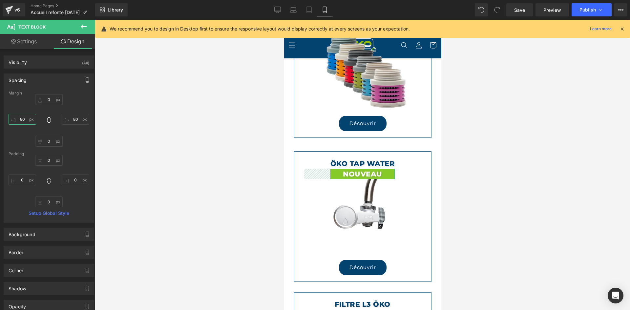
click at [25, 117] on input "80" at bounding box center [23, 119] width 28 height 11
type input "30"
click at [76, 121] on input "80" at bounding box center [76, 119] width 28 height 11
type input "30"
click at [580, 7] on span "Publish" at bounding box center [587, 9] width 16 height 5
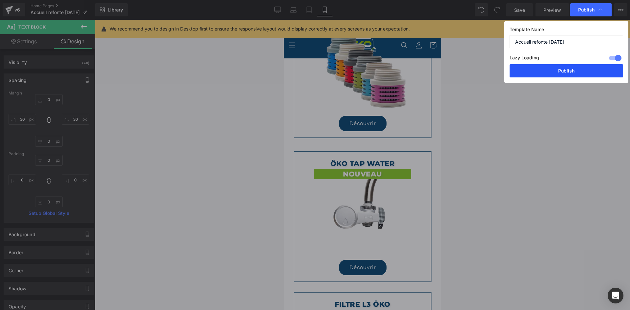
click at [573, 71] on button "Publish" at bounding box center [565, 70] width 113 height 13
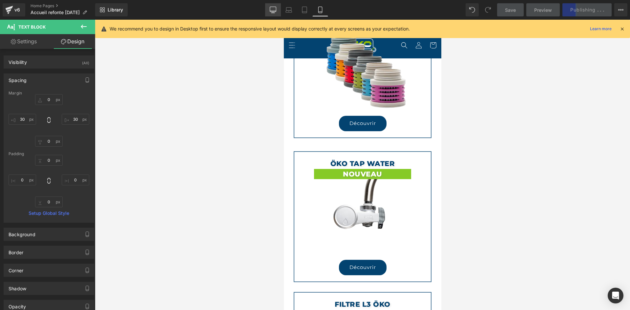
click at [270, 9] on icon at bounding box center [273, 9] width 6 height 5
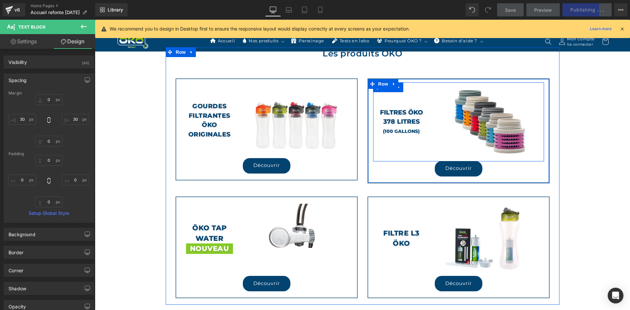
scroll to position [1152, 0]
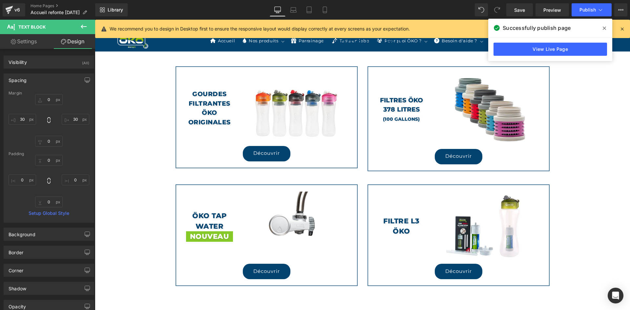
click at [601, 28] on span at bounding box center [604, 28] width 10 height 10
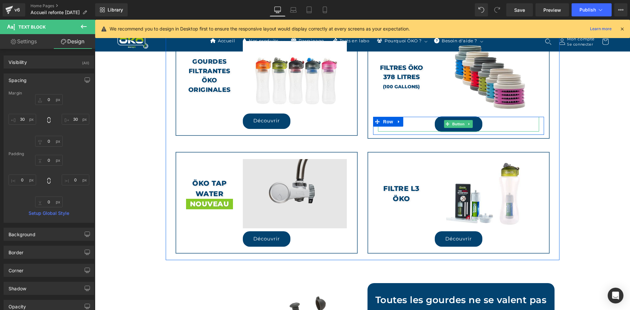
scroll to position [1185, 0]
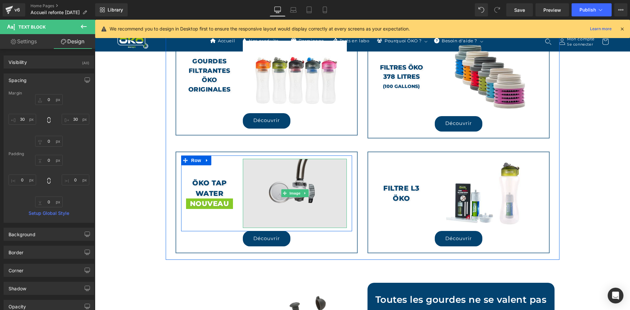
click at [297, 177] on img at bounding box center [295, 194] width 104 height 70
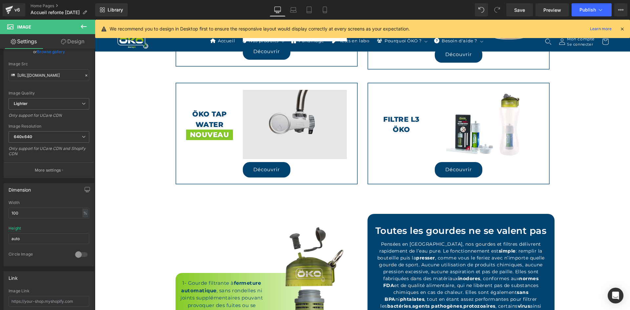
scroll to position [1284, 0]
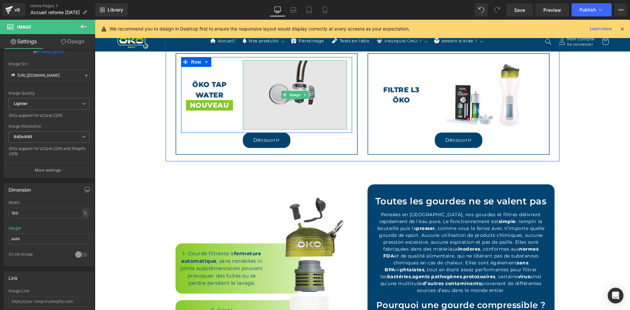
click at [297, 82] on img at bounding box center [295, 95] width 104 height 70
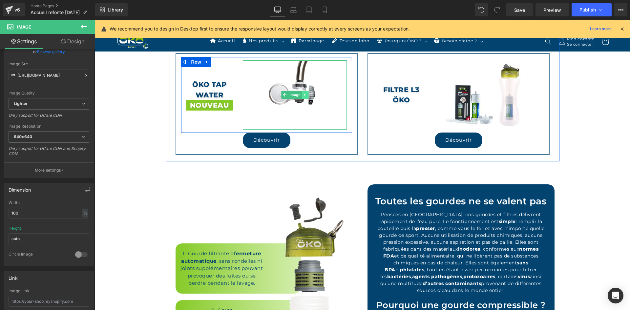
click at [302, 91] on link at bounding box center [305, 95] width 7 height 8
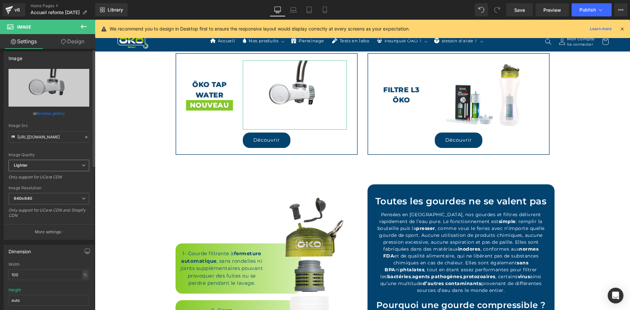
scroll to position [0, 0]
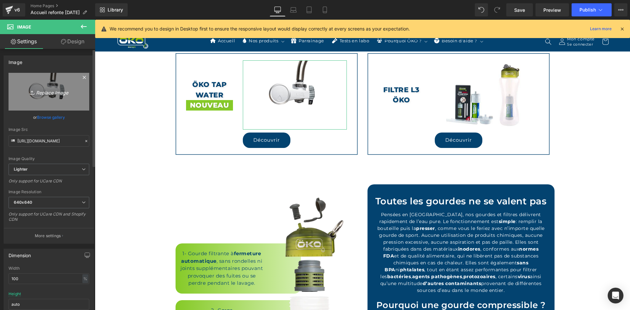
click at [56, 84] on link "Replace Image" at bounding box center [49, 92] width 81 height 38
type input "C:\fakepath\Système filtration robinet OKO.jpg"
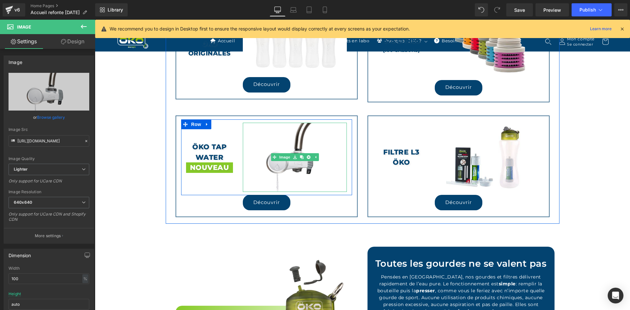
scroll to position [1218, 0]
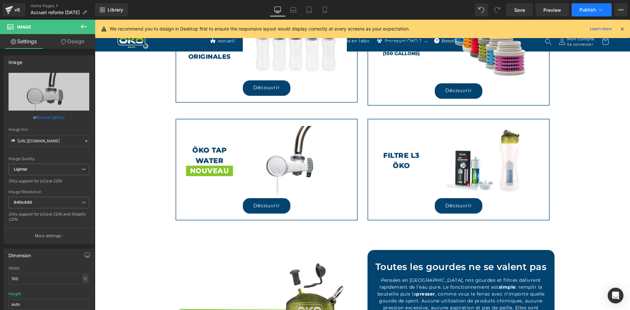
click at [581, 9] on span "Publish" at bounding box center [587, 9] width 16 height 5
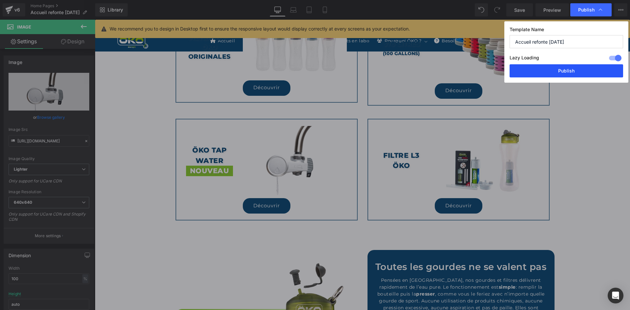
click at [558, 73] on button "Publish" at bounding box center [565, 70] width 113 height 13
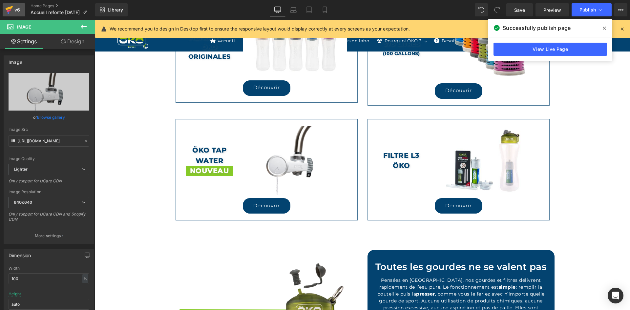
click at [13, 10] on div "v6" at bounding box center [17, 10] width 8 height 9
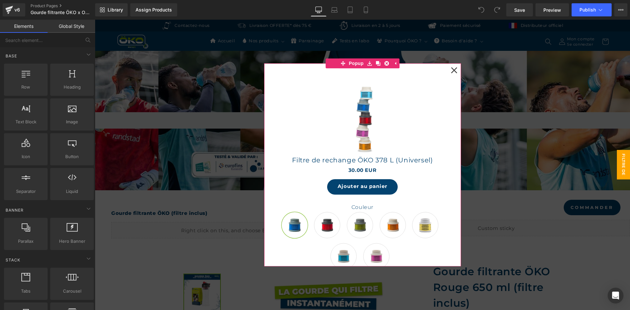
click at [451, 71] on icon at bounding box center [454, 70] width 7 height 7
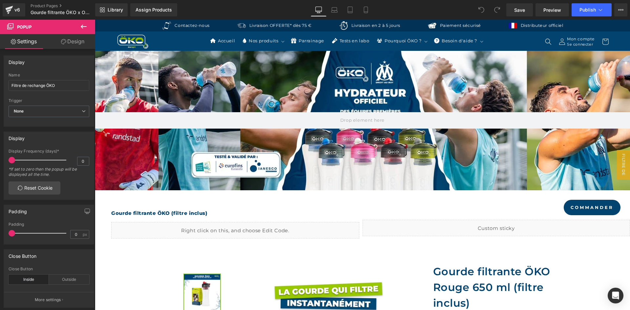
click at [85, 27] on icon at bounding box center [84, 27] width 6 height 4
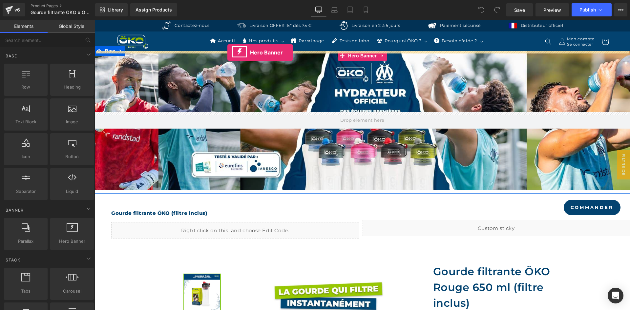
drag, startPoint x: 156, startPoint y: 250, endPoint x: 227, endPoint y: 52, distance: 209.8
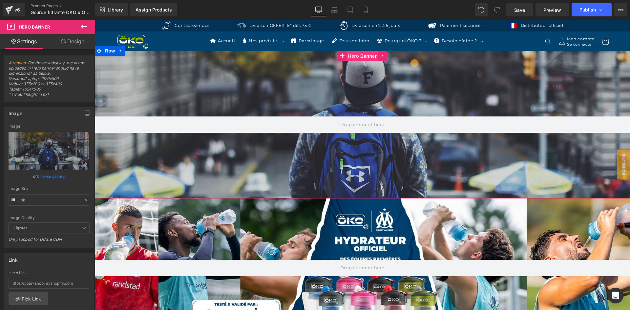
click at [358, 58] on span "Hero Banner" at bounding box center [362, 56] width 32 height 10
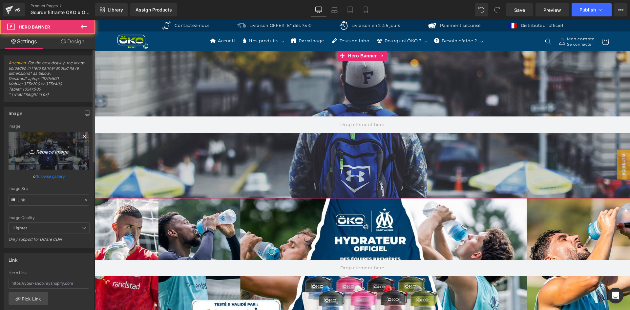
click at [62, 145] on link "Replace Image" at bounding box center [49, 151] width 81 height 38
type input "C:\fakepath\Gourdes filtrantes OKO 650ml 1litre.jpg"
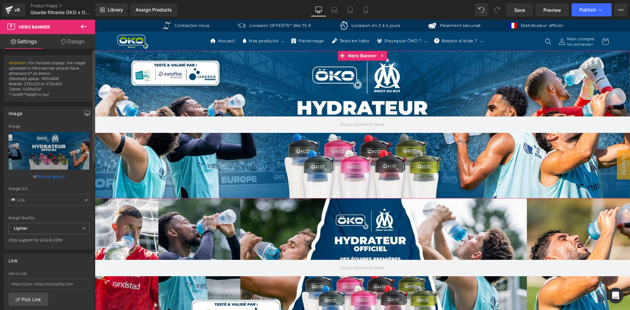
click at [85, 112] on icon "button" at bounding box center [87, 113] width 5 height 5
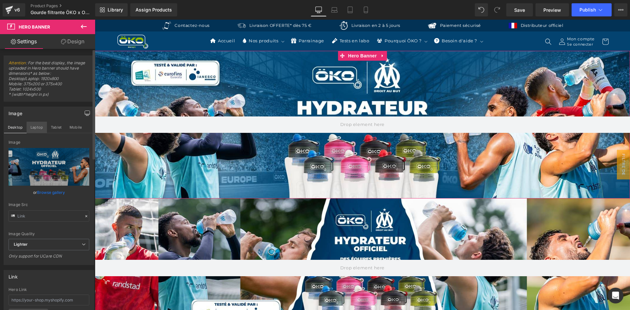
click at [41, 128] on button "Laptop" at bounding box center [37, 127] width 20 height 11
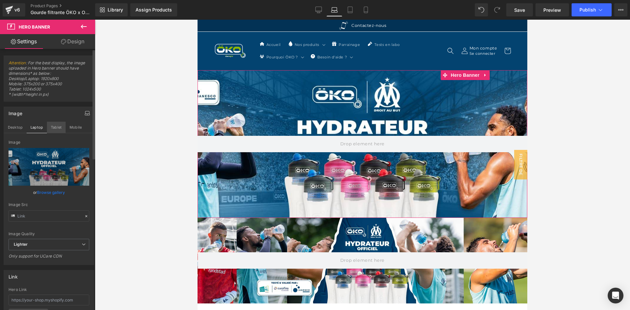
click at [58, 127] on button "Tablet" at bounding box center [56, 127] width 19 height 11
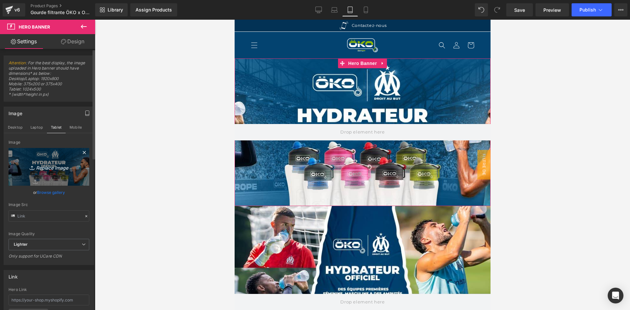
click at [59, 167] on icon "Replace Image" at bounding box center [49, 167] width 52 height 8
type input "C:\fakepath\Gourdes filtrantes OKO 650ml 1litre bleu vert rouge rose orange.jpg"
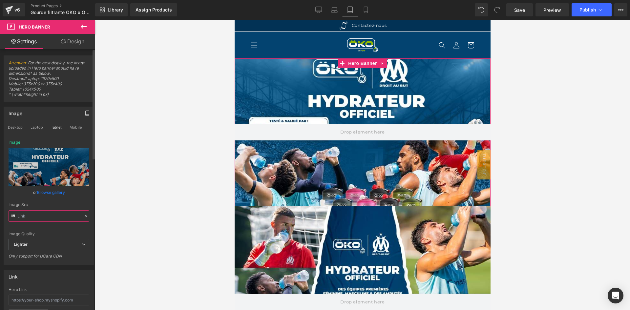
click at [41, 214] on input "text" at bounding box center [49, 215] width 81 height 11
type input "https://ucarecdn.com/ac863c64-c87f-4c1e-8ed7-3b94d6174137/-/format/auto/-/previ…"
click at [72, 129] on button "Mobile" at bounding box center [76, 127] width 20 height 11
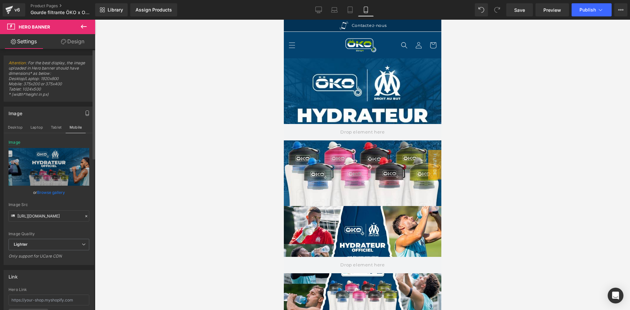
click at [84, 217] on icon at bounding box center [86, 216] width 5 height 5
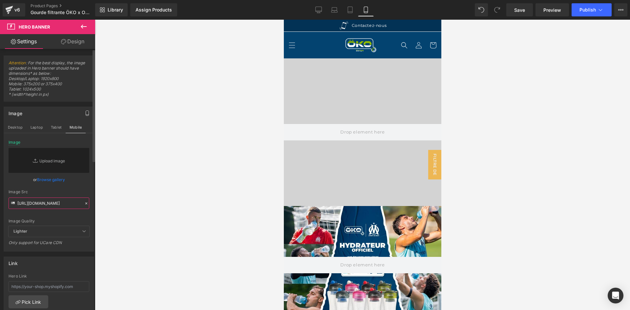
click at [68, 203] on input "https://ucarecdn.com/ac863c64-c87f-4c1e-8ed7-3b94d6174137/-/format/auto/-/previ…" at bounding box center [49, 202] width 81 height 11
paste input "https://ucarecdn.com/ac863c64-c87f-4c1e-8ed7-3b94d6174137/-/format/auto/-/previ…"
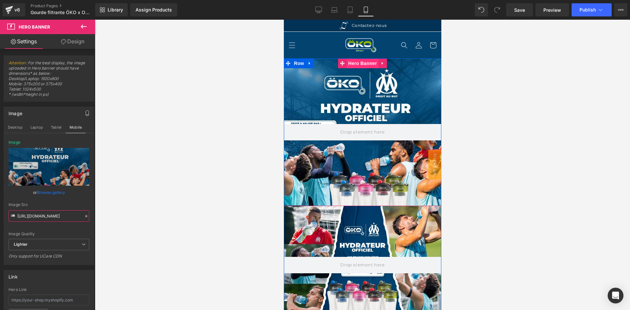
click at [354, 61] on span "Hero Banner" at bounding box center [362, 63] width 32 height 10
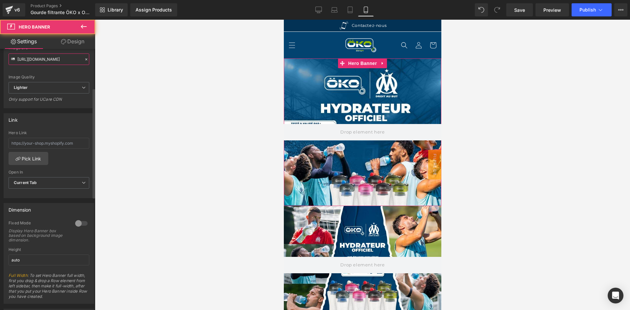
scroll to position [164, 0]
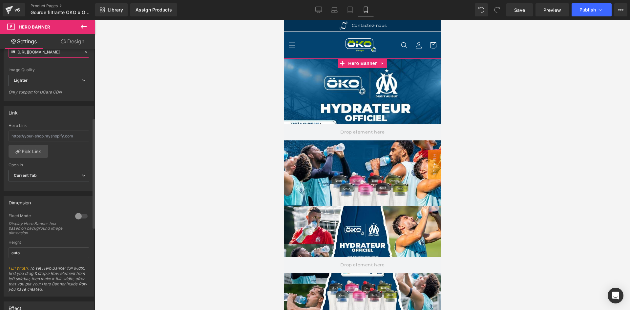
type input "https://ucarecdn.com/ac863c64-c87f-4c1e-8ed7-3b94d6174137/-/format/auto/-/previ…"
click at [81, 217] on div at bounding box center [81, 216] width 16 height 10
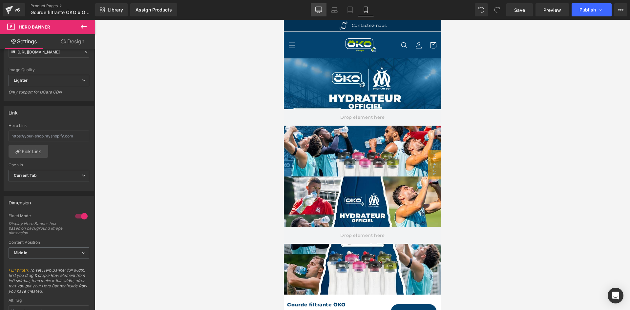
click at [317, 14] on link "Desktop" at bounding box center [319, 9] width 16 height 13
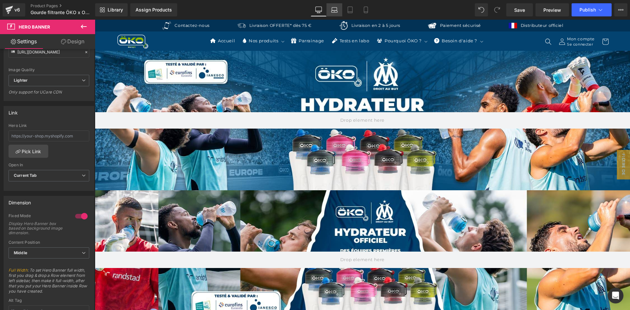
click at [336, 12] on icon at bounding box center [334, 11] width 6 height 2
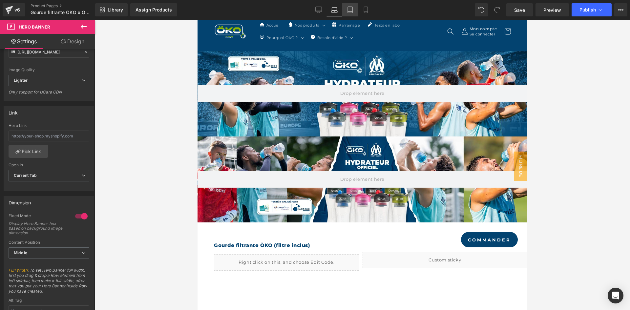
click at [349, 10] on icon at bounding box center [350, 10] width 7 height 7
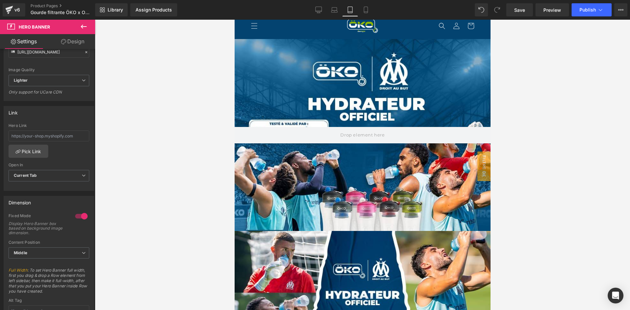
scroll to position [8, 0]
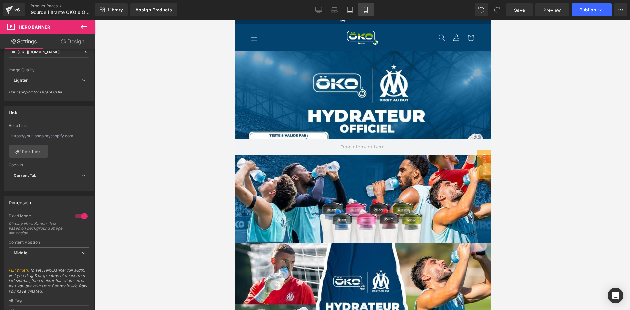
click at [365, 10] on icon at bounding box center [365, 10] width 7 height 7
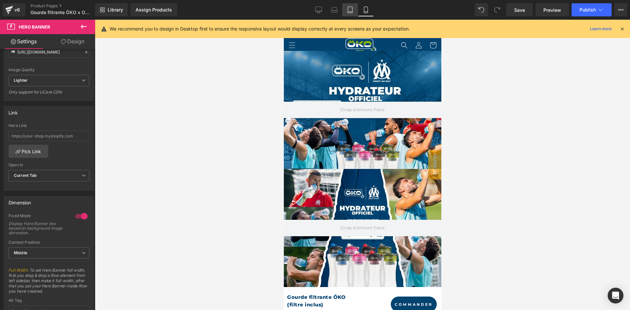
click at [352, 9] on icon at bounding box center [350, 10] width 7 height 7
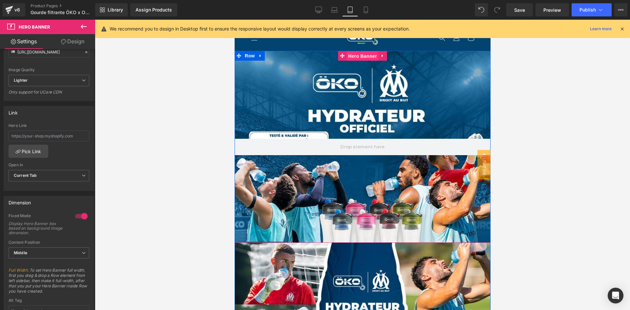
click at [356, 56] on span "Hero Banner" at bounding box center [362, 56] width 32 height 10
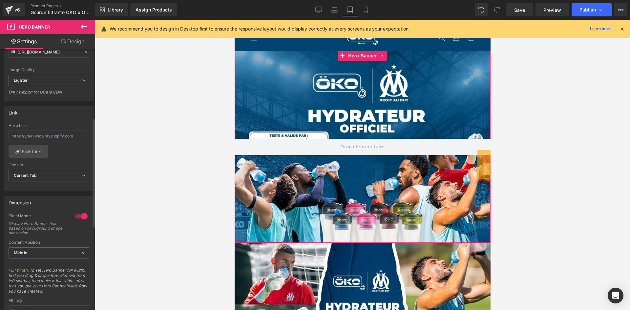
scroll to position [0, 0]
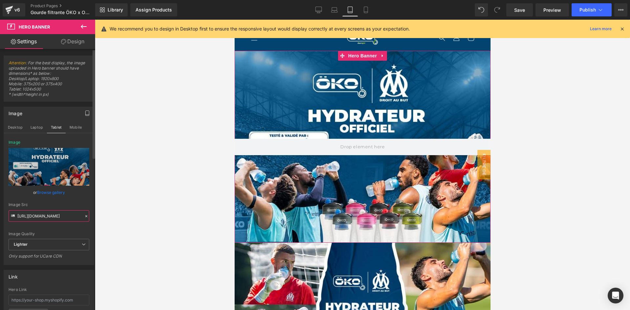
click at [52, 217] on input "https://ucarecdn.com/ac863c64-c87f-4c1e-8ed7-3b94d6174137/-/format/auto/-/previ…" at bounding box center [49, 215] width 81 height 11
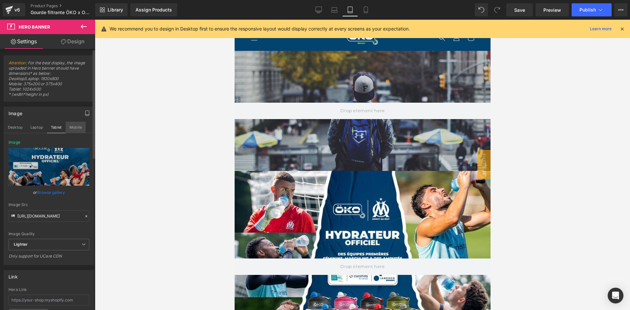
click at [76, 127] on button "Mobile" at bounding box center [76, 127] width 20 height 11
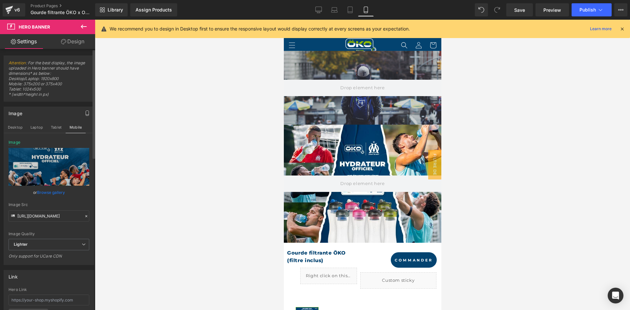
click at [84, 218] on icon at bounding box center [86, 216] width 5 height 5
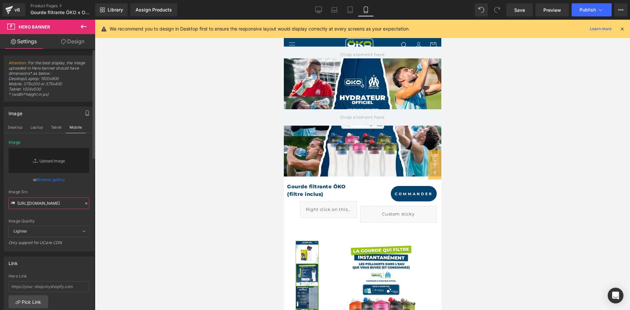
click at [59, 205] on input "https://ucarecdn.com/ac863c64-c87f-4c1e-8ed7-3b94d6174137/-/format/auto/-/previ…" at bounding box center [49, 202] width 81 height 11
paste input "https://ucarecdn.com/ac863c64-c87f-4c1e-8ed7-3b94d6174137/-/format/auto/-/previ…"
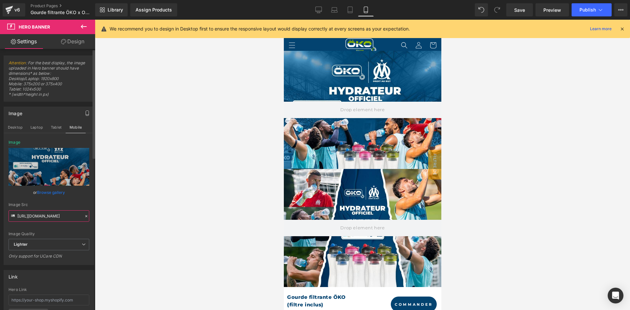
type input "https://ucarecdn.com/ac863c64-c87f-4c1e-8ed7-3b94d6174137/-/format/auto/-/previ…"
click at [60, 202] on div "Image Quality Lighter Lightest Lighter Lighter Lightest Only support for UCare …" at bounding box center [49, 189] width 81 height 99
click at [350, 12] on icon at bounding box center [350, 12] width 5 height 0
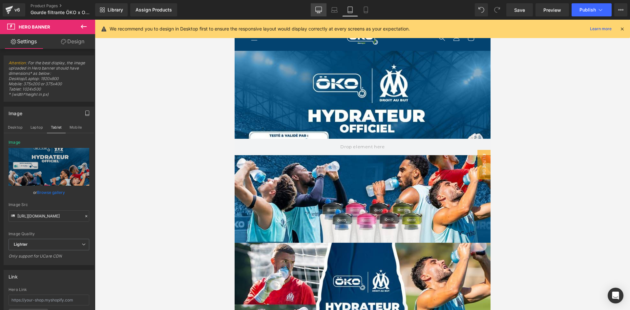
click at [326, 11] on link "Desktop" at bounding box center [319, 9] width 16 height 13
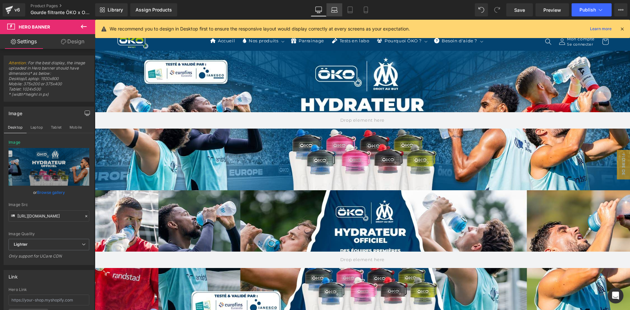
click at [333, 9] on icon at bounding box center [334, 10] width 7 height 7
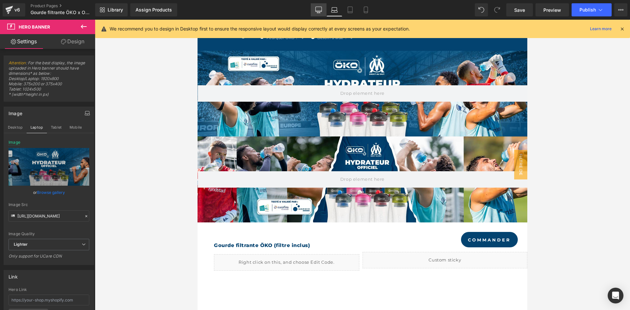
click at [322, 9] on icon at bounding box center [319, 9] width 6 height 5
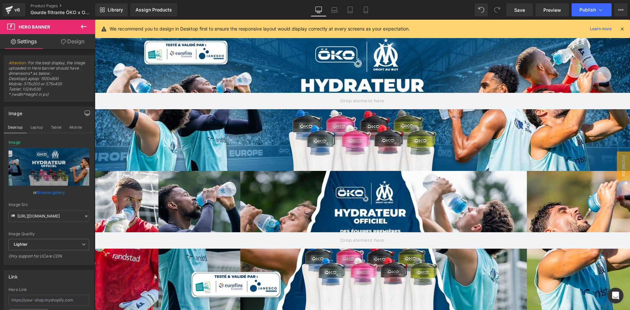
scroll to position [0, 0]
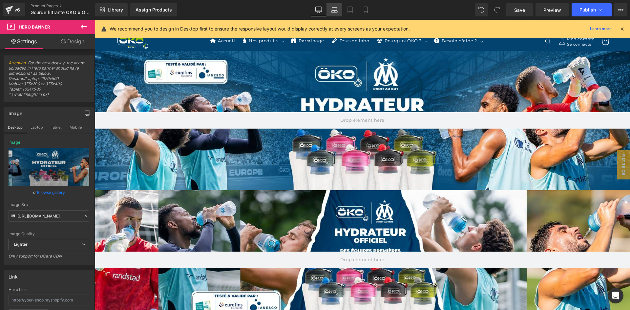
click at [340, 9] on link "Laptop" at bounding box center [334, 9] width 16 height 13
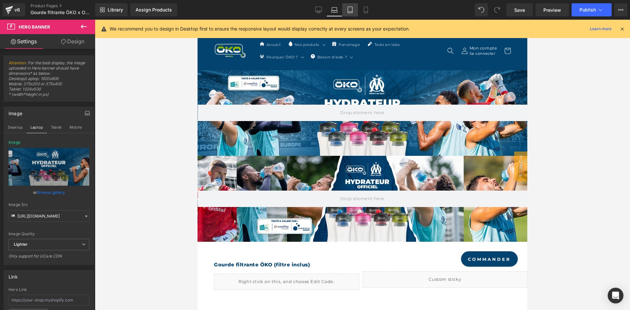
scroll to position [19, 0]
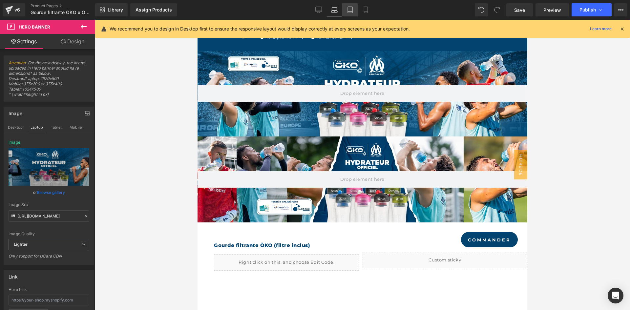
click at [357, 6] on link "Tablet" at bounding box center [350, 9] width 16 height 13
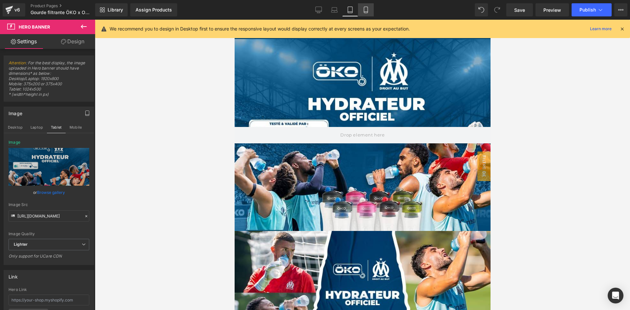
scroll to position [8, 0]
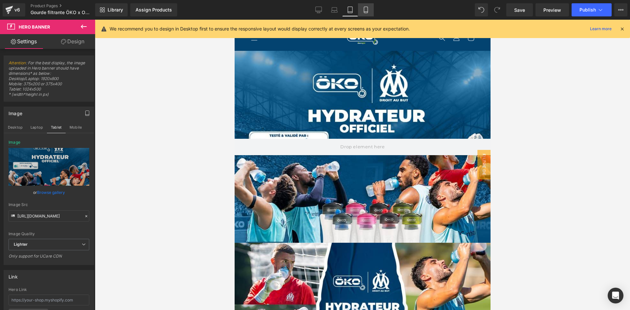
click at [367, 5] on link "Mobile" at bounding box center [366, 9] width 16 height 13
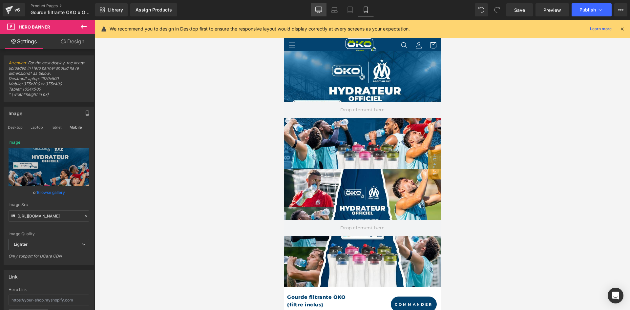
click at [320, 10] on icon at bounding box center [318, 10] width 7 height 7
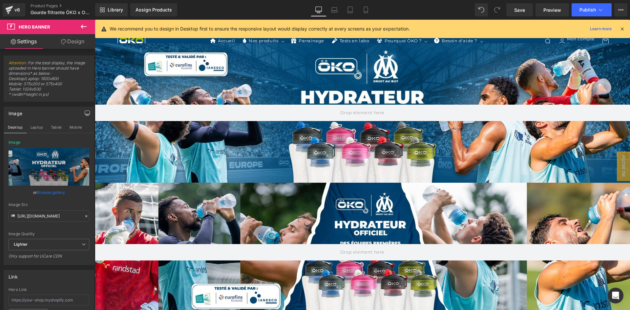
scroll to position [0, 0]
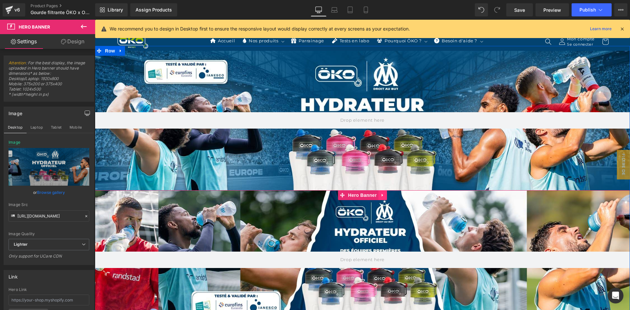
click at [380, 194] on icon at bounding box center [382, 195] width 5 height 5
click at [384, 195] on icon at bounding box center [386, 195] width 5 height 5
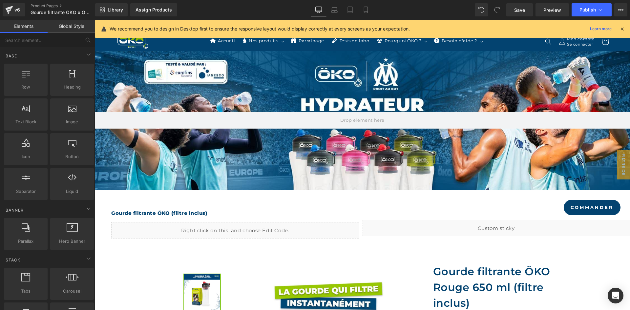
click at [623, 29] on icon at bounding box center [622, 29] width 6 height 6
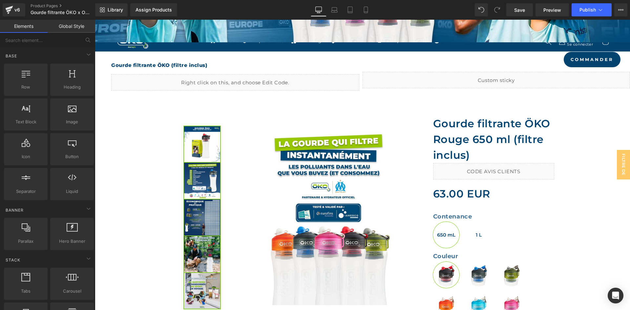
scroll to position [164, 0]
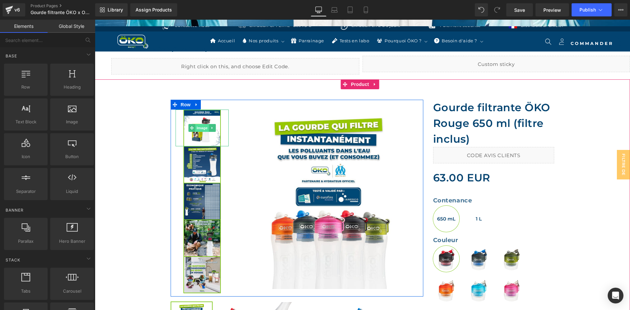
click at [197, 125] on span "Image" at bounding box center [202, 128] width 14 height 8
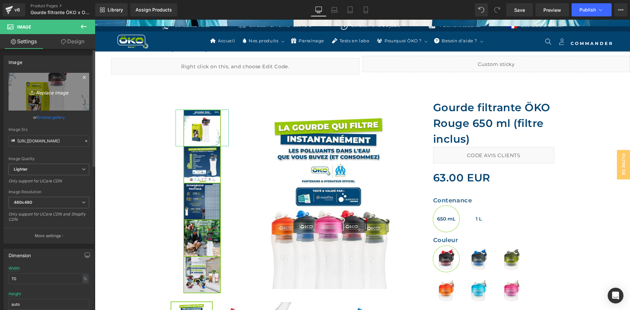
click at [33, 91] on icon at bounding box center [33, 92] width 7 height 7
type input "C:\fakepath\Filtration instantanée eau.jpg"
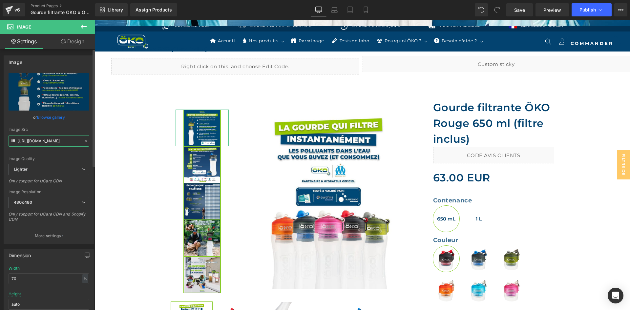
click at [56, 138] on input "https://ucarecdn.com/4fa9ffc0-d5b4-4a1e-9b5a-2ceae58373ef/-/format/auto/-/previ…" at bounding box center [49, 140] width 81 height 11
type input "https://ucarecdn.com/3cd4cc14-a74e-429c-b52d-3120fba898f0/-/format/auto/-/previ…"
click at [65, 132] on div "Image Src https://ucarecdn.com/3cd4cc14-a74e-429c-b52d-3120fba898f0/-/format/au…" at bounding box center [49, 136] width 81 height 19
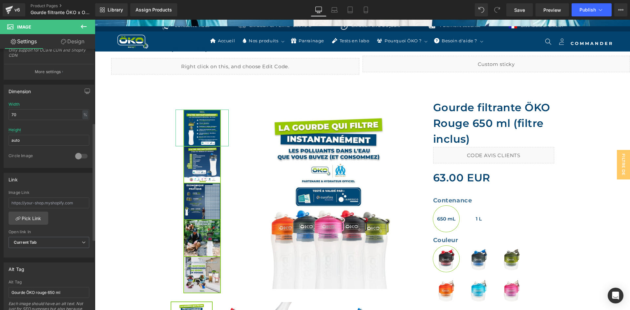
scroll to position [321, 0]
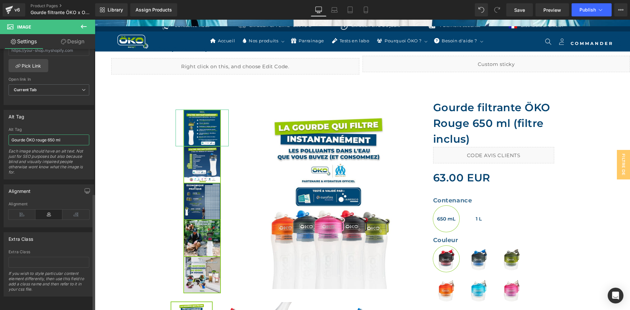
click at [39, 137] on input "Gourde ÖKO rouge 650 ml" at bounding box center [49, 139] width 81 height 11
paste input "Filtration instantanée eau"
type input "Filtration instantanée eau"
click at [69, 127] on div "Alt Tag" at bounding box center [49, 129] width 81 height 5
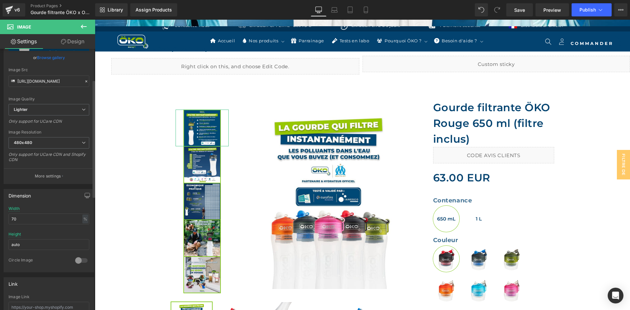
scroll to position [59, 0]
click at [60, 83] on input "https://ucarecdn.com/3cd4cc14-a74e-429c-b52d-3120fba898f0/-/format/auto/-/previ…" at bounding box center [49, 81] width 81 height 11
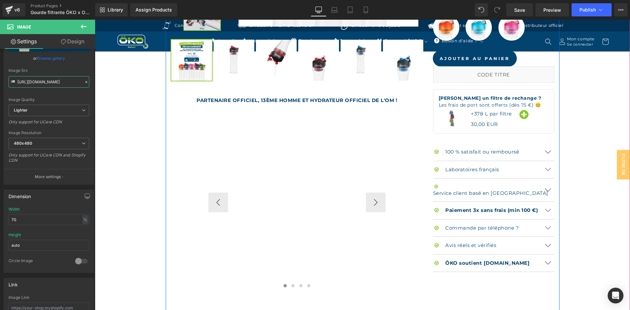
scroll to position [558, 0]
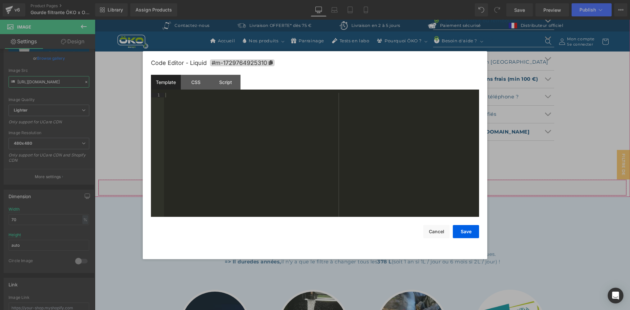
click at [366, 187] on div "Liquid" at bounding box center [362, 187] width 528 height 16
click at [233, 81] on div "Script" at bounding box center [226, 82] width 30 height 15
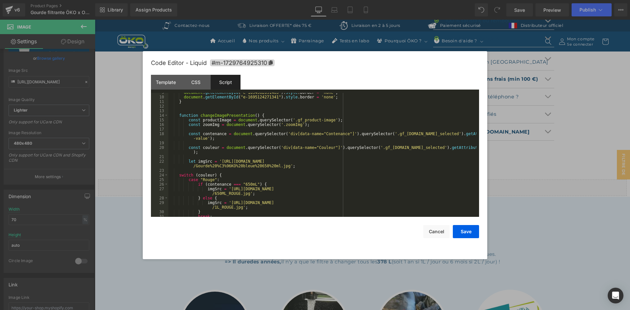
scroll to position [59, 0]
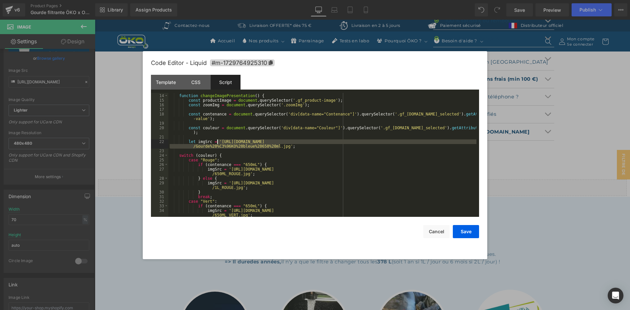
drag, startPoint x: 279, startPoint y: 146, endPoint x: 216, endPoint y: 142, distance: 63.1
click at [216, 142] on div "function changeImagePresentation ( ) { const productImage = document . querySel…" at bounding box center [322, 158] width 308 height 138
drag, startPoint x: 206, startPoint y: 154, endPoint x: 213, endPoint y: 157, distance: 7.8
click at [213, 157] on div "function changeImagePresentation ( ) { const productImage = document . querySel…" at bounding box center [322, 158] width 308 height 138
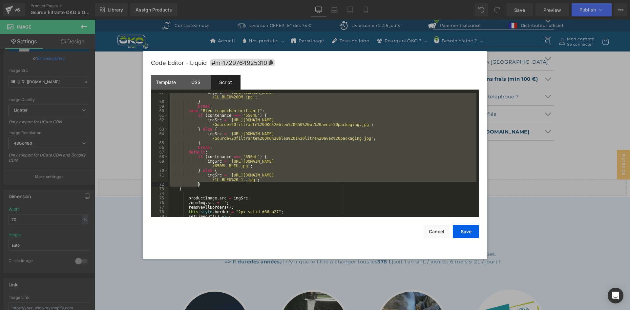
scroll to position [335, 0]
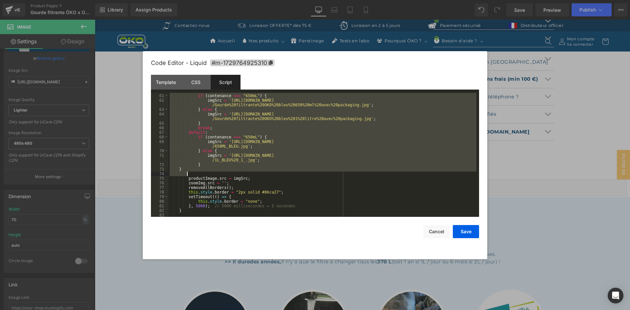
drag, startPoint x: 205, startPoint y: 151, endPoint x: 286, endPoint y: 174, distance: 84.2
click at [286, 174] on div "case "Bleu (capuchon brillant)" : if ( contenance === "650mL" ) { imgSrc = 'htt…" at bounding box center [322, 155] width 308 height 133
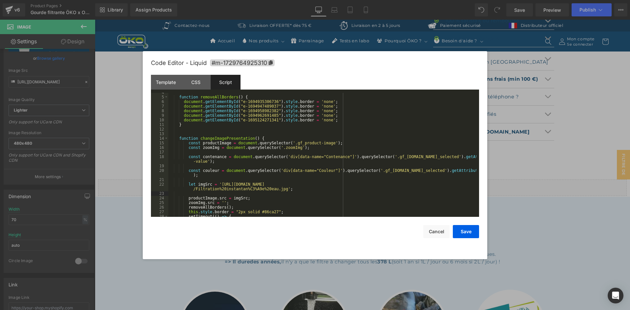
scroll to position [36, 0]
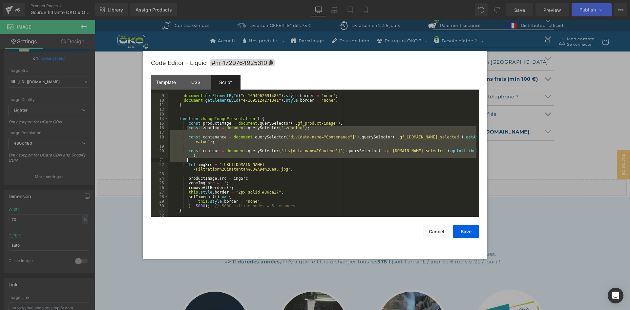
drag, startPoint x: 187, startPoint y: 130, endPoint x: 228, endPoint y: 158, distance: 49.0
click at [228, 158] on div "document . getElementById ( "e-1694958982382" ) . style . border = 'none' ; doc…" at bounding box center [322, 155] width 308 height 133
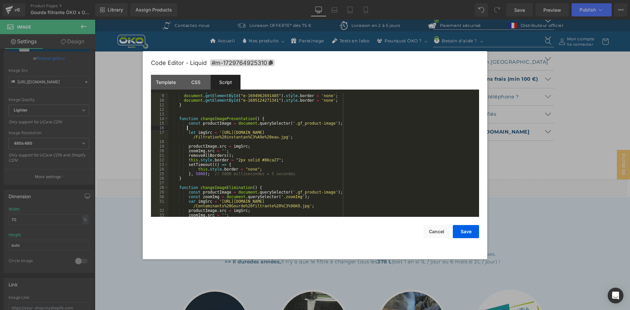
click at [333, 124] on div "document . getElementById ( "e-1694958982382" ) . style . border = 'none' ; doc…" at bounding box center [322, 155] width 308 height 133
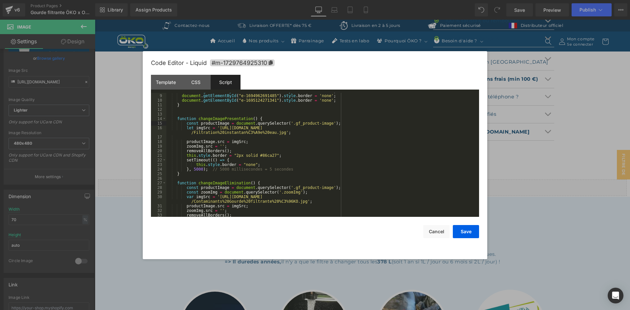
click at [280, 134] on div "document . getElementById ( "e-1694958982382" ) . style . border = 'none' ; doc…" at bounding box center [321, 155] width 310 height 133
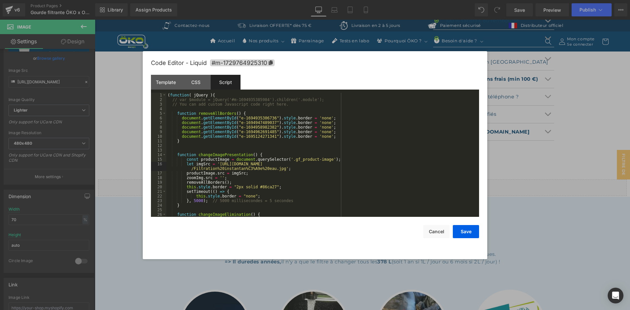
scroll to position [20, 0]
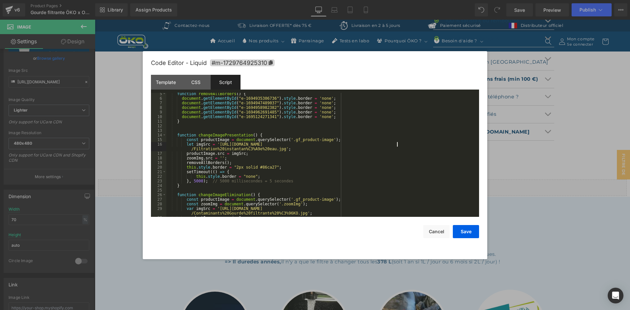
click at [397, 146] on div "function removeAllBorders ( ) { document . getElementById ( "e-1694935306736" )…" at bounding box center [321, 158] width 310 height 133
click at [470, 235] on button "Save" at bounding box center [466, 231] width 26 height 13
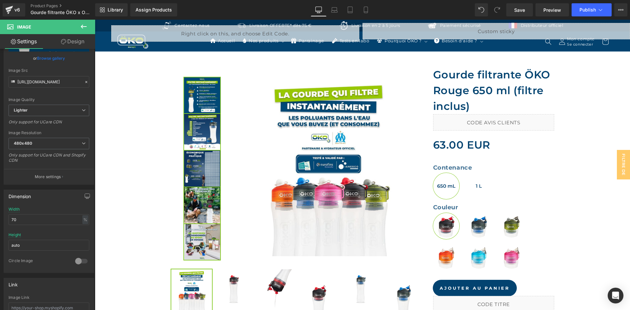
scroll to position [131, 0]
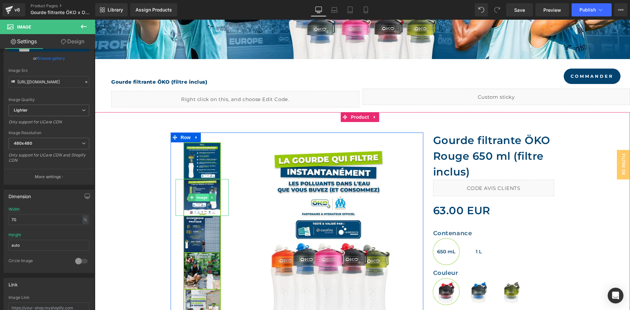
click at [202, 197] on span "Image" at bounding box center [202, 197] width 14 height 8
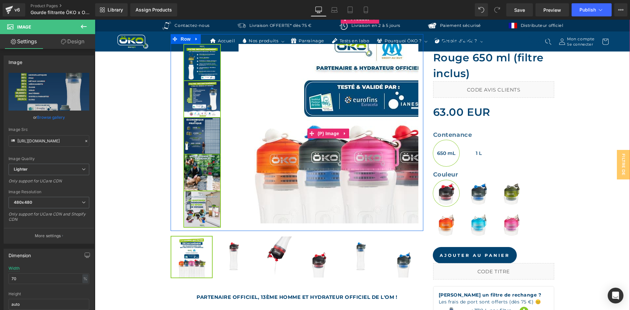
scroll to position [197, 0]
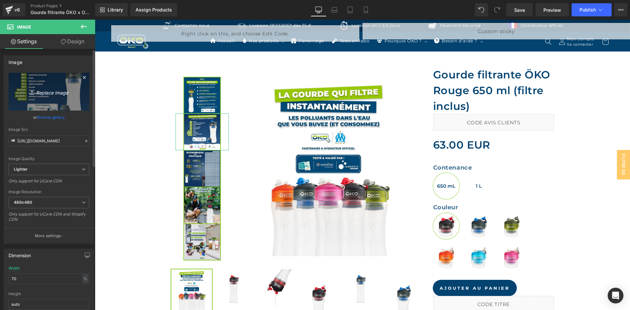
click at [52, 83] on link "Replace Image" at bounding box center [49, 92] width 81 height 38
type input "C:\fakepath\Comprendre la filtration ÖKO.jpg"
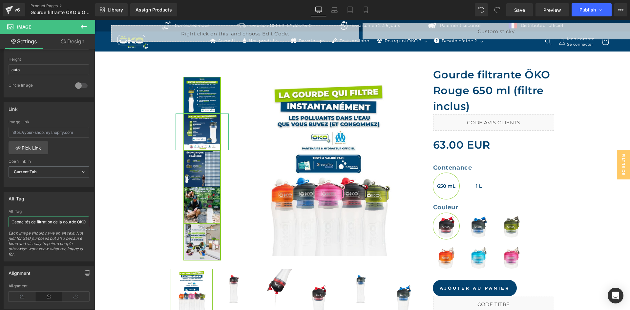
scroll to position [0, 3]
drag, startPoint x: 59, startPoint y: 225, endPoint x: 64, endPoint y: 223, distance: 5.4
click at [64, 223] on input "Capacités de filtration de la gourde ÖKO" at bounding box center [49, 221] width 81 height 11
click at [63, 212] on div "Alt Tag" at bounding box center [49, 211] width 81 height 5
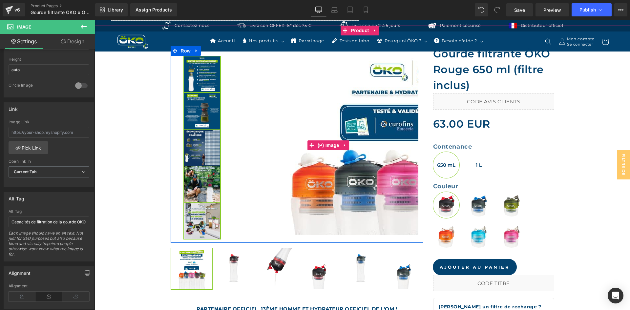
scroll to position [230, 0]
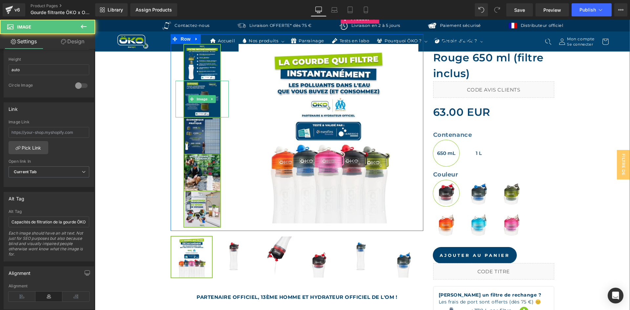
click at [196, 94] on img at bounding box center [201, 99] width 37 height 37
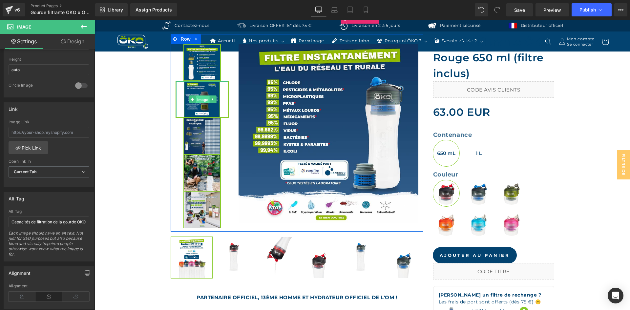
click at [203, 96] on span "Image" at bounding box center [203, 100] width 14 height 8
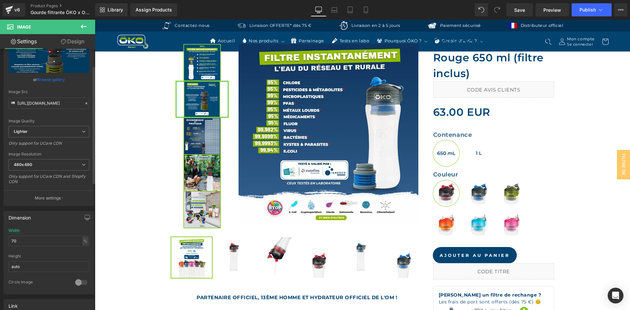
scroll to position [0, 0]
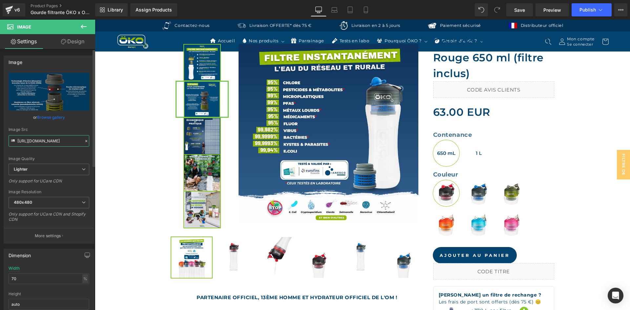
click at [53, 140] on input "https://ucarecdn.com/7db2f3cb-8430-41cb-91f1-855c2d3426b6/-/format/auto/-/previ…" at bounding box center [49, 140] width 81 height 11
type input "https://ucarecdn.com/9b5d1aad-33ad-49e7-a378-5361f8e50cf1/-/format/auto/-/previ…"
click at [67, 125] on div "Image Quality Lighter Lightest Lighter Lighter Lightest Only support for UCare …" at bounding box center [49, 118] width 81 height 91
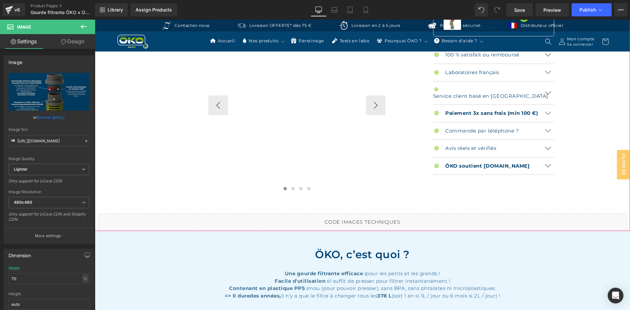
scroll to position [525, 0]
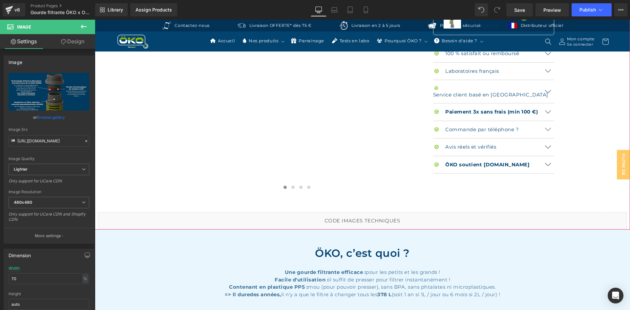
click at [366, 217] on div "Liquid" at bounding box center [362, 220] width 528 height 16
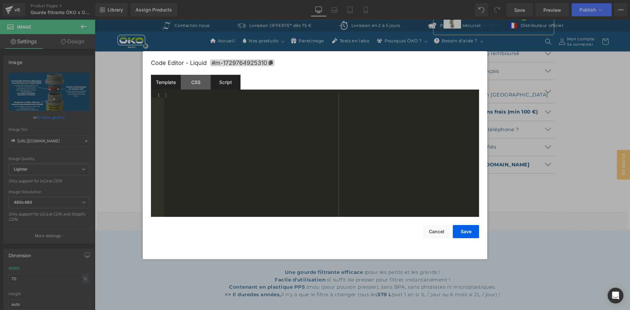
click at [225, 85] on div "Script" at bounding box center [226, 82] width 30 height 15
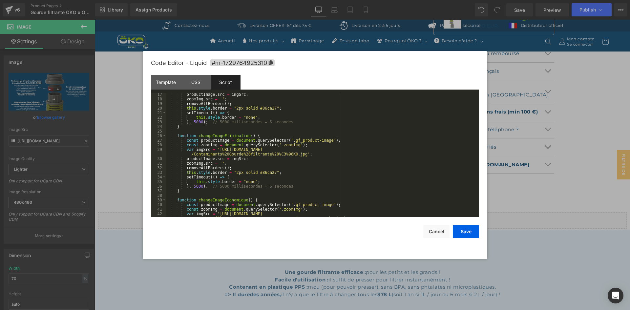
scroll to position [79, 0]
click at [215, 149] on div "productImage . src = imgSrc ; zoomImg . src = '' ; removeAllBorders ( ) ; this …" at bounding box center [321, 161] width 310 height 138
click at [295, 152] on div "productImage . src = imgSrc ; zoomImg . src = '' ; removeAllBorders ( ) ; this …" at bounding box center [321, 161] width 310 height 138
click at [295, 155] on div "productImage . src = imgSrc ; zoomImg . src = '' ; removeAllBorders ( ) ; this …" at bounding box center [321, 161] width 310 height 138
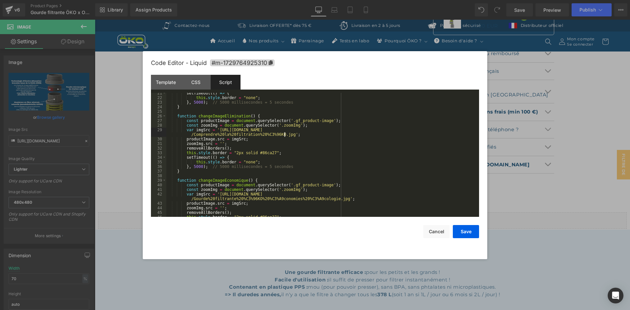
scroll to position [98, 0]
click at [455, 226] on button "Save" at bounding box center [466, 231] width 26 height 13
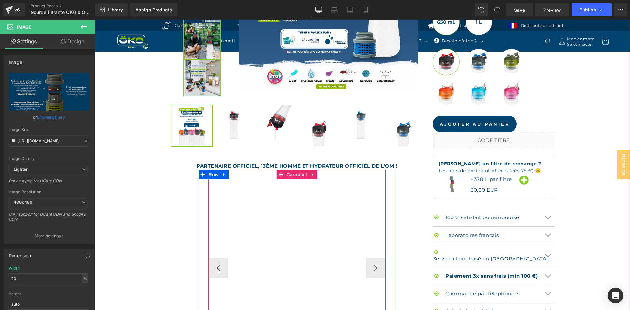
scroll to position [230, 0]
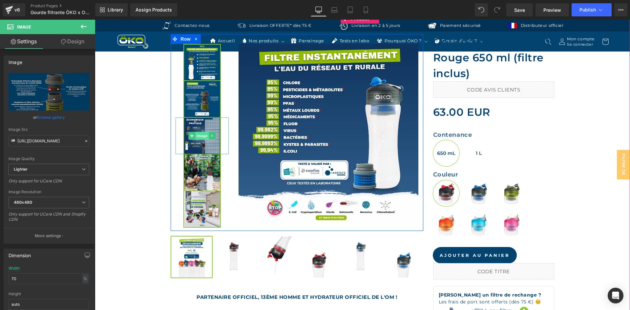
click at [199, 137] on span "Image" at bounding box center [202, 136] width 14 height 8
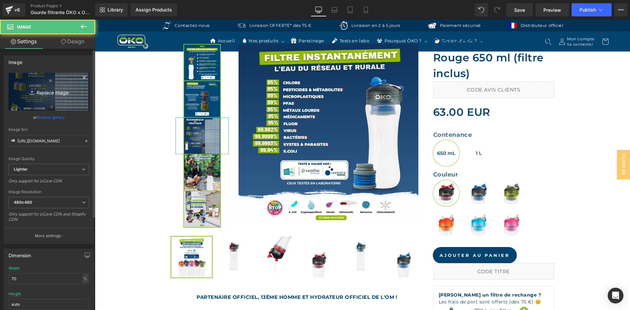
click at [68, 93] on icon "Replace Image" at bounding box center [49, 92] width 52 height 8
type input "C:\fakepath\Utilisations filtre OKO au quotidien.jpg"
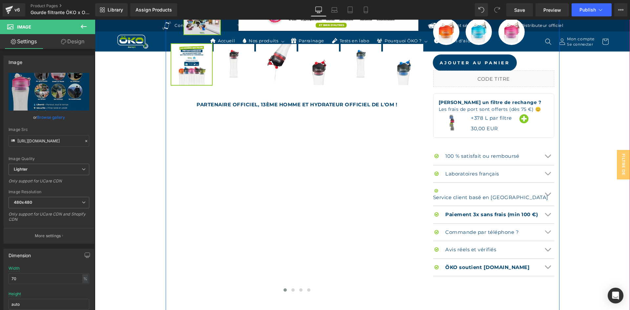
scroll to position [459, 0]
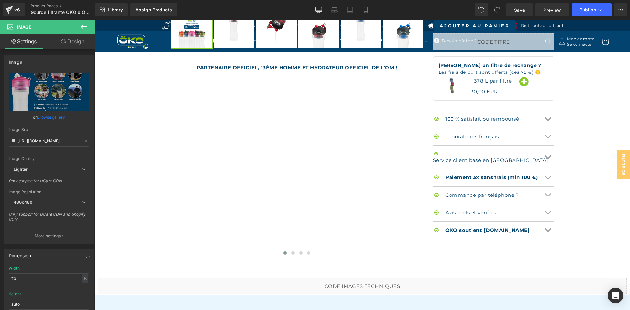
click at [367, 283] on div "Liquid" at bounding box center [362, 286] width 528 height 16
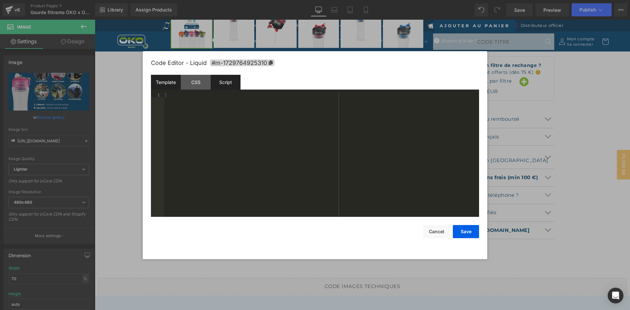
click at [225, 85] on div "Script" at bounding box center [226, 82] width 30 height 15
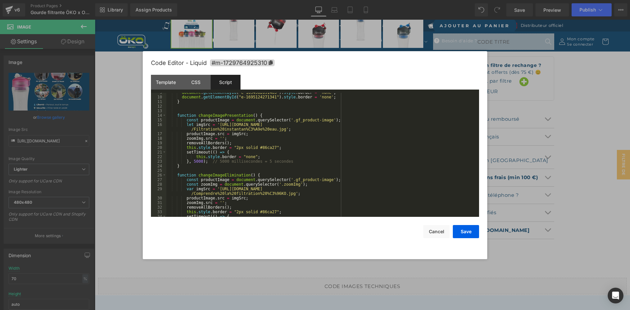
scroll to position [59, 0]
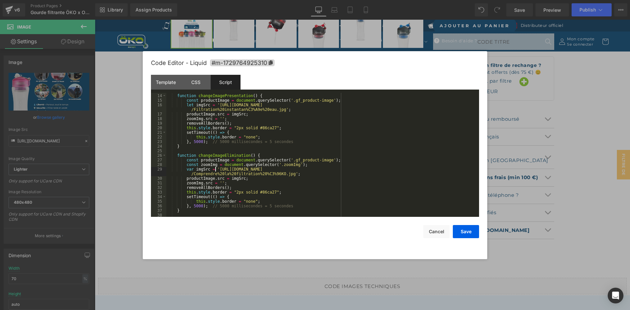
click at [216, 170] on div "function changeImagePresentation ( ) { const productImage = document . querySel…" at bounding box center [321, 155] width 310 height 133
click at [285, 174] on div "function changeImagePresentation ( ) { const productImage = document . querySel…" at bounding box center [321, 155] width 310 height 133
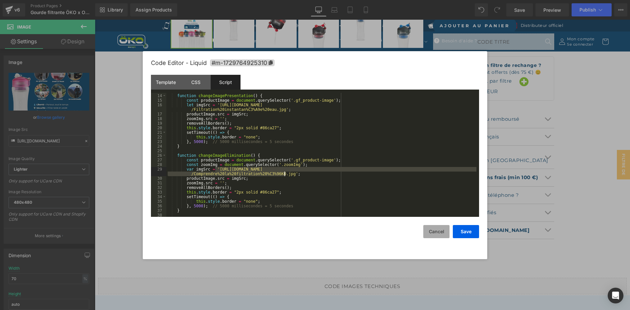
click at [439, 231] on button "Cancel" at bounding box center [436, 231] width 26 height 13
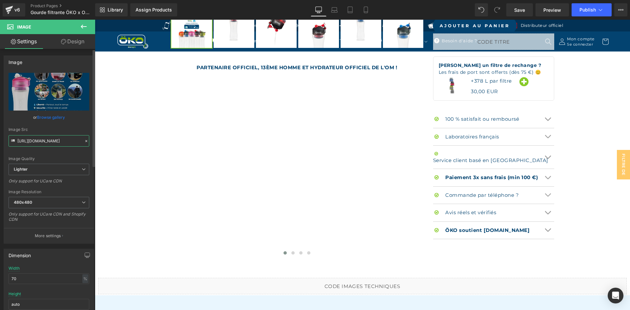
click at [51, 144] on input "https://ucarecdn.com/7c39eeb8-6331-412d-a7c8-a985fa2376f2/-/format/auto/-/previ…" at bounding box center [49, 140] width 81 height 11
type input "https://ucarecdn.com/4dfd9ea7-5cfd-424c-97fe-4843afdc7f0a/-/format/auto/-/previ…"
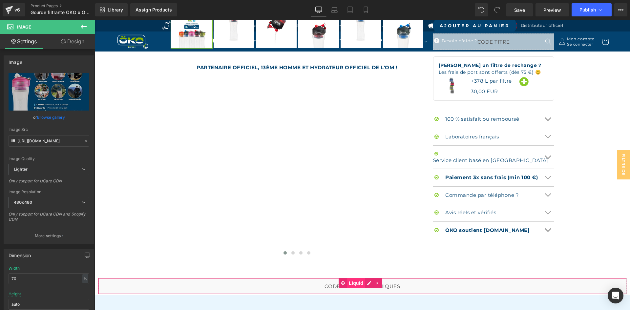
click at [363, 281] on span "Liquid" at bounding box center [356, 283] width 18 height 10
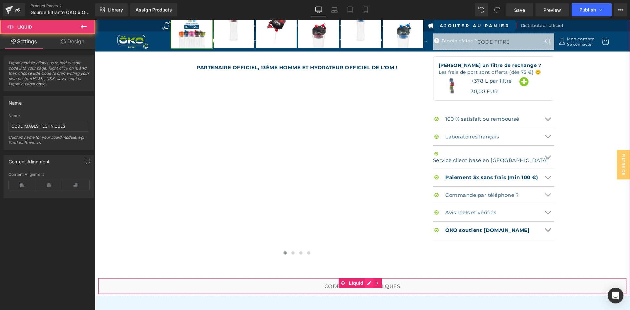
click at [368, 283] on div "Liquid" at bounding box center [362, 286] width 528 height 16
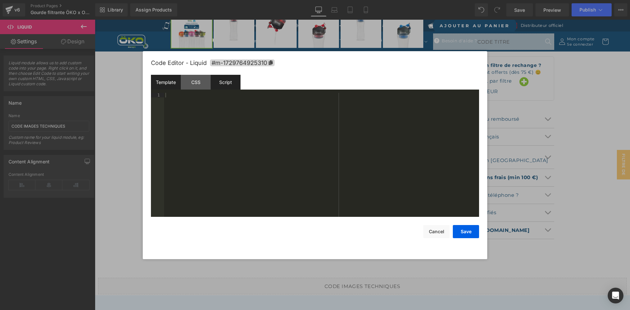
click at [234, 82] on div "Script" at bounding box center [226, 82] width 30 height 15
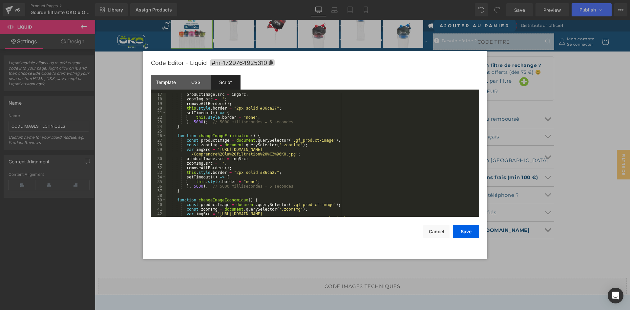
scroll to position [138, 0]
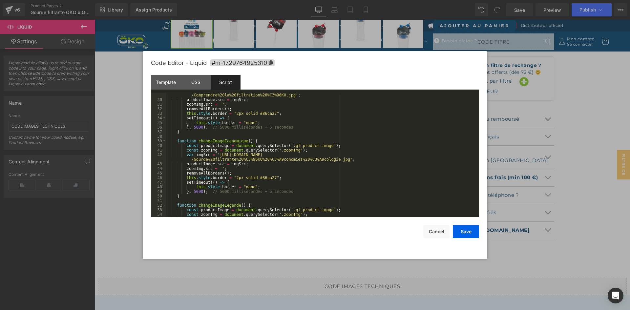
click at [214, 154] on div "var imgSrc = 'https://ucarecdn.com/9b5d1aad-33ad-49e7-a378-5361f8e50cf1/-/forma…" at bounding box center [321, 159] width 310 height 142
click at [333, 159] on div "var imgSrc = 'https://ucarecdn.com/9b5d1aad-33ad-49e7-a378-5361f8e50cf1/-/forma…" at bounding box center [321, 159] width 310 height 142
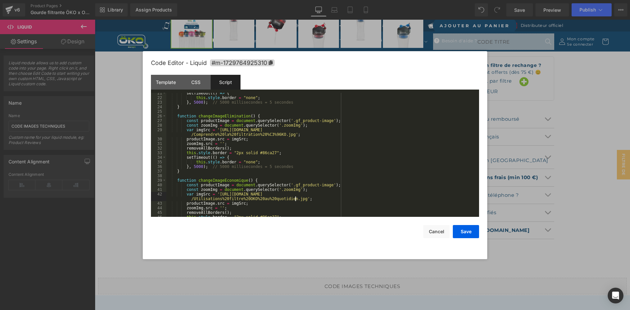
scroll to position [59, 0]
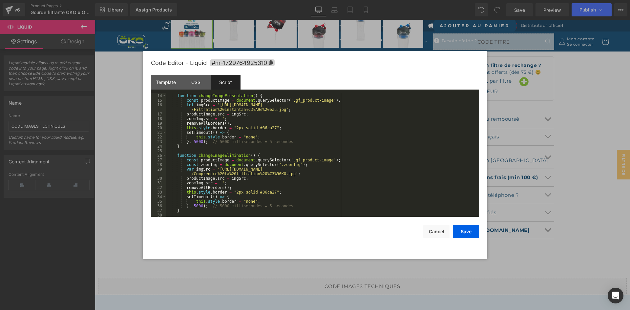
click at [396, 106] on div "function changeImagePresentation ( ) { const productImage = document . querySel…" at bounding box center [321, 155] width 310 height 133
click at [402, 169] on div "function changeImagePresentation ( ) { const productImage = document . querySel…" at bounding box center [321, 155] width 310 height 133
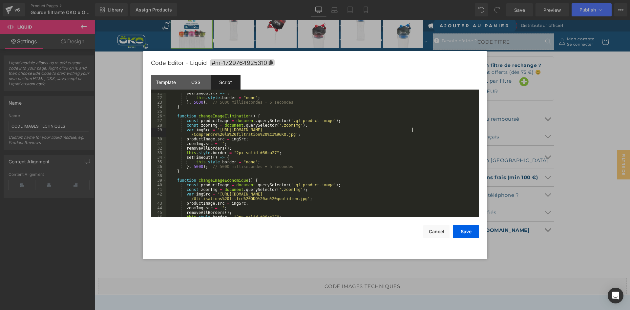
click at [402, 191] on div "setTimeout (( ) => { this . style . border = "none" ; } , 5000 ) ; // 5000 mill…" at bounding box center [321, 157] width 310 height 133
click at [404, 194] on div "setTimeout (( ) => { this . style . border = "none" ; } , 5000 ) ; // 5000 mill…" at bounding box center [321, 157] width 310 height 133
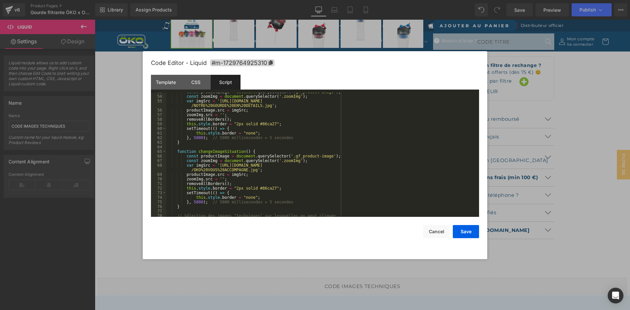
scroll to position [275, 0]
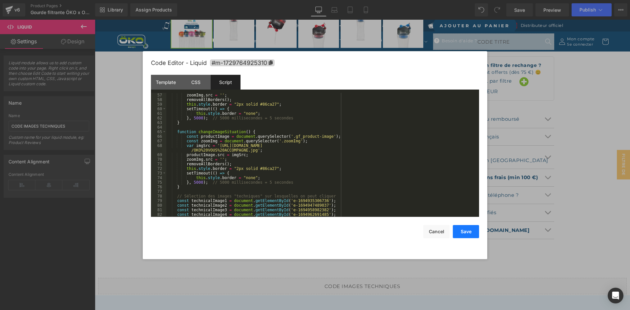
click at [467, 233] on button "Save" at bounding box center [466, 231] width 26 height 13
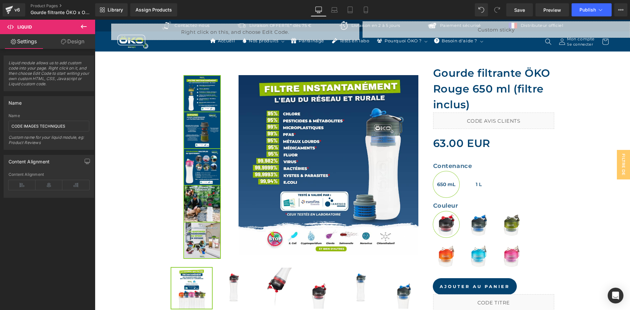
scroll to position [197, 0]
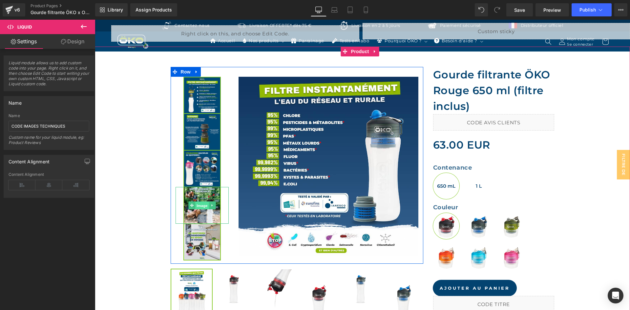
click at [200, 203] on span "Image" at bounding box center [202, 206] width 14 height 8
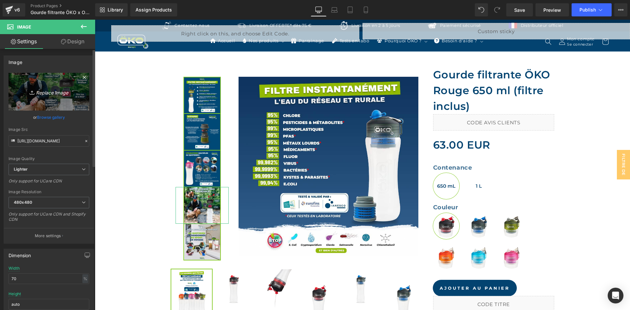
click at [67, 96] on link "Replace Image" at bounding box center [49, 92] width 81 height 38
type input "C:\fakepath\Raisons choisir OKO.jpg"
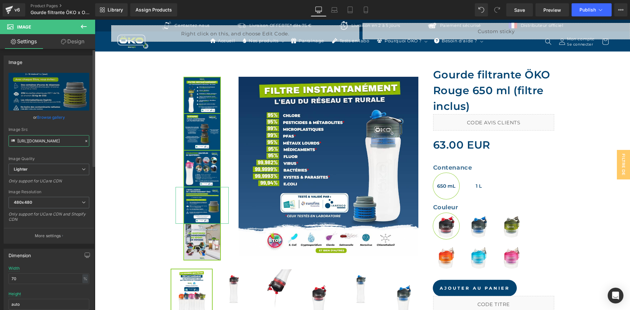
click at [53, 138] on input "https://ucarecdn.com/84af3b4e-6335-4f30-90a1-8ef595e02152/-/format/auto/-/previ…" at bounding box center [49, 140] width 81 height 11
type input "https://ucarecdn.com/8f415531-2f2c-46b0-a717-a1a06fd60092/-/format/auto/-/previ…"
click at [60, 134] on div "Image Src https://ucarecdn.com/8f415531-2f2c-46b0-a717-a1a06fd60092/-/format/au…" at bounding box center [49, 136] width 81 height 19
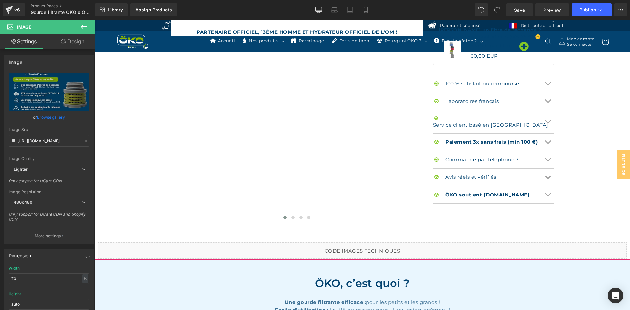
scroll to position [525, 0]
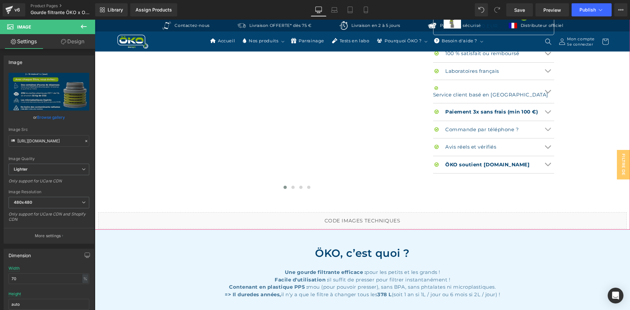
click at [368, 218] on div "Liquid" at bounding box center [362, 220] width 528 height 16
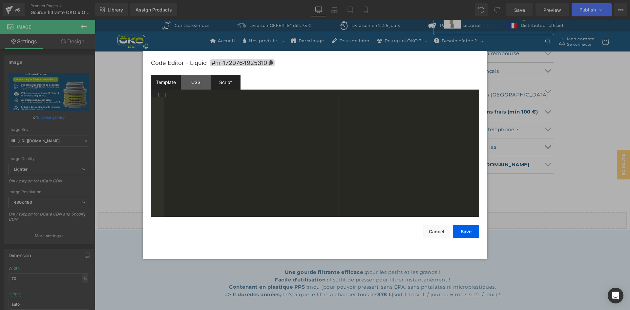
click at [222, 86] on div "Script" at bounding box center [226, 82] width 30 height 15
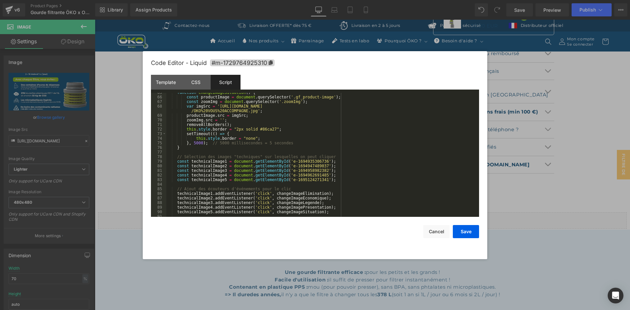
scroll to position [236, 0]
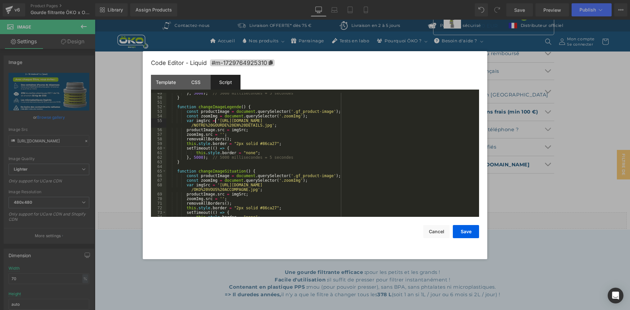
click at [215, 120] on div "} , 5000 ) ; // 5000 millisecondes = 5 secondes } function changeImageLegende (…" at bounding box center [321, 157] width 310 height 133
click at [263, 126] on div "} , 5000 ) ; // 5000 millisecondes = 5 secondes } function changeImageLegende (…" at bounding box center [321, 157] width 310 height 133
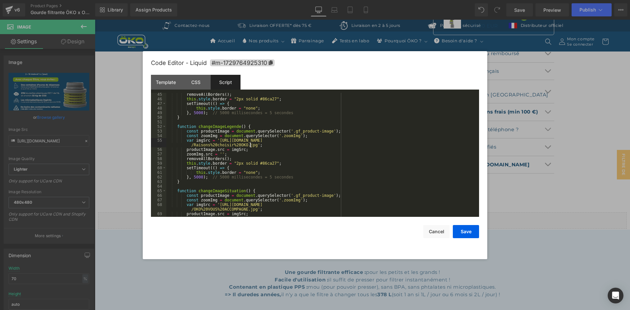
scroll to position [177, 0]
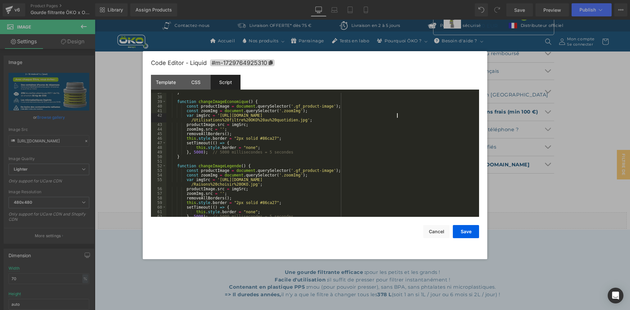
click at [396, 115] on div "} function changeImageEconomique ( ) { const productImage = document . querySel…" at bounding box center [321, 156] width 310 height 133
click at [406, 180] on div "} function changeImageEconomique ( ) { const productImage = document . querySel…" at bounding box center [321, 156] width 310 height 133
click at [464, 234] on button "Save" at bounding box center [466, 231] width 26 height 13
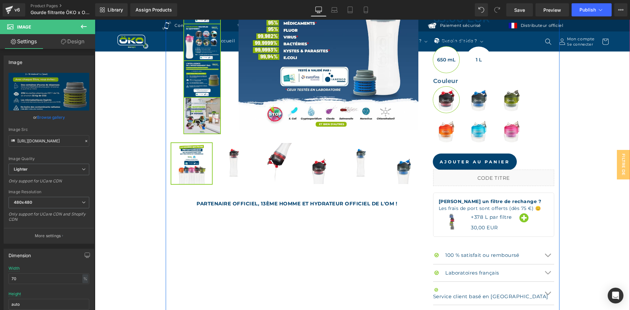
scroll to position [230, 0]
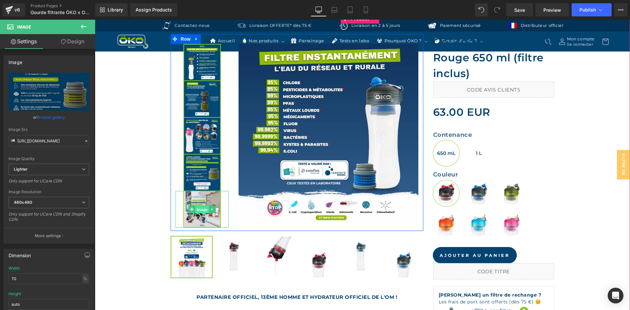
click at [200, 206] on span "Image" at bounding box center [202, 210] width 14 height 8
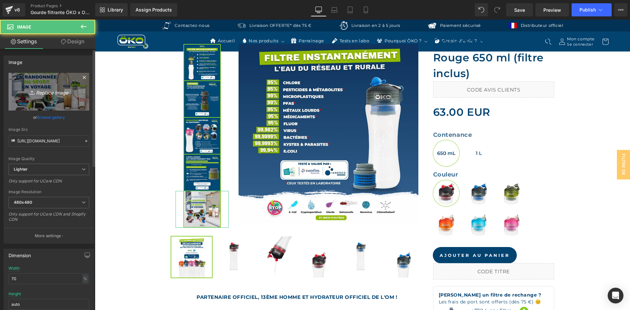
click at [54, 94] on icon "Replace Image" at bounding box center [49, 92] width 52 height 8
type input "C:\fakepath\Dépassement de normes eau potable robinet.jpg"
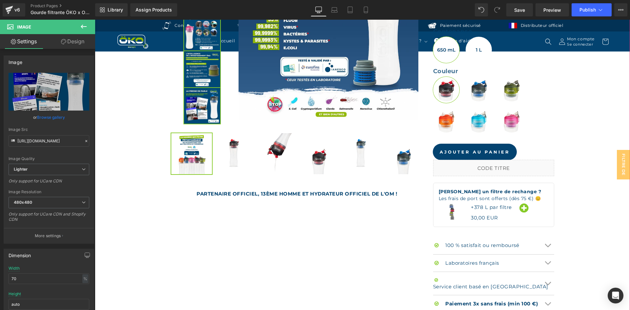
scroll to position [328, 0]
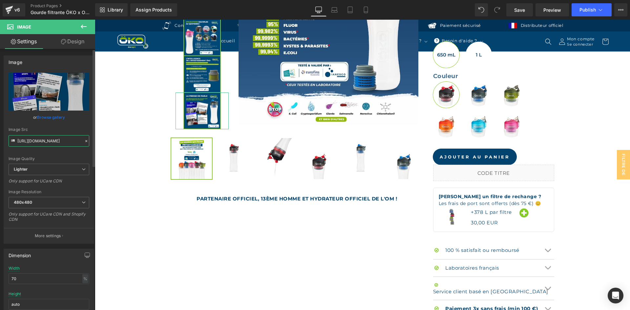
click at [41, 144] on input "https://ucarecdn.com/4fb00f74-a869-4556-b03b-08b7dd3b72fa/-/format/auto/-/previ…" at bounding box center [49, 140] width 81 height 11
type input "https://ucarecdn.com/38d6e837-d22d-405e-bc43-74eda22b9589/-/format/auto/-/previ…"
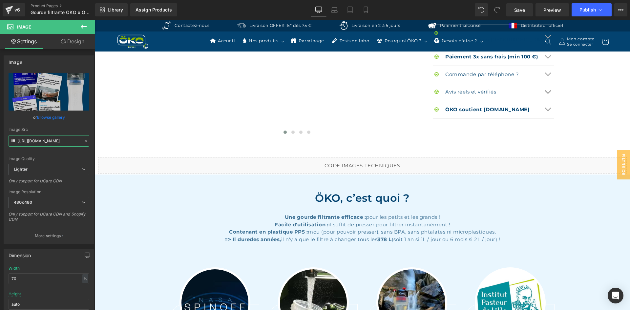
scroll to position [590, 0]
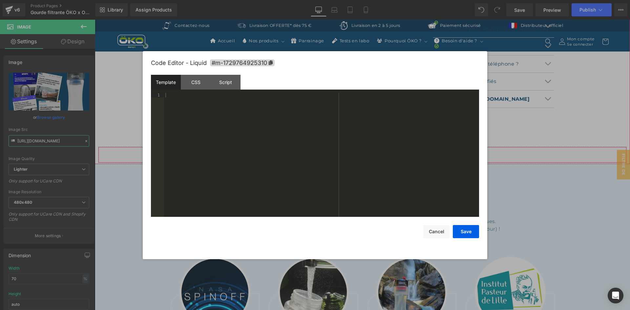
click at [369, 152] on div "Liquid" at bounding box center [362, 155] width 528 height 16
click at [238, 88] on div "Script" at bounding box center [226, 82] width 30 height 15
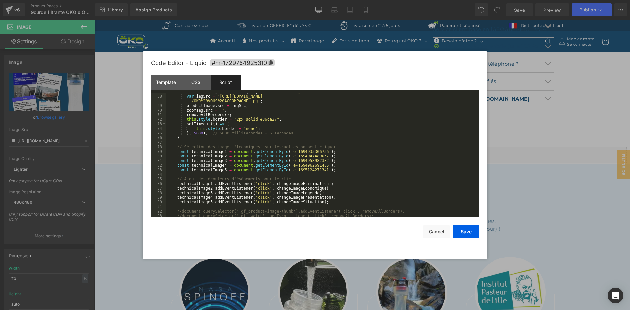
scroll to position [285, 0]
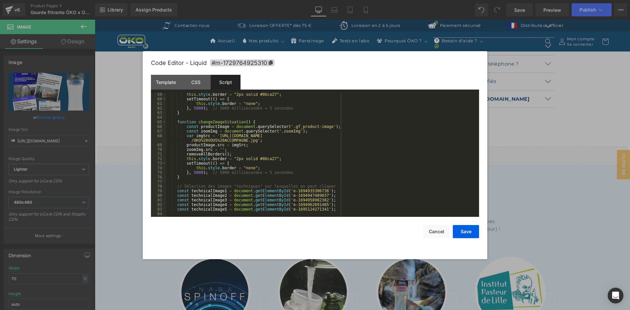
click at [216, 137] on div "this . style . border = "2px solid #86ca27" ; setTimeout (( ) => { this . style…" at bounding box center [321, 158] width 310 height 133
click at [249, 140] on div "this . style . border = "2px solid #86ca27" ; setTimeout (( ) => { this . style…" at bounding box center [321, 158] width 310 height 133
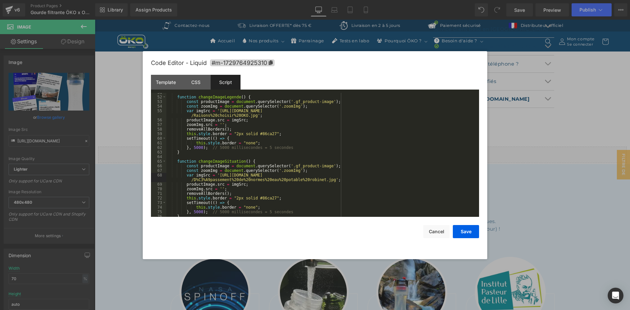
click at [398, 110] on div "function changeImageLegende ( ) { const productImage = document . querySelector…" at bounding box center [321, 156] width 310 height 133
click at [402, 174] on div "function changeImageLegende ( ) { const productImage = document . querySelector…" at bounding box center [321, 156] width 310 height 133
click at [469, 231] on button "Save" at bounding box center [466, 231] width 26 height 13
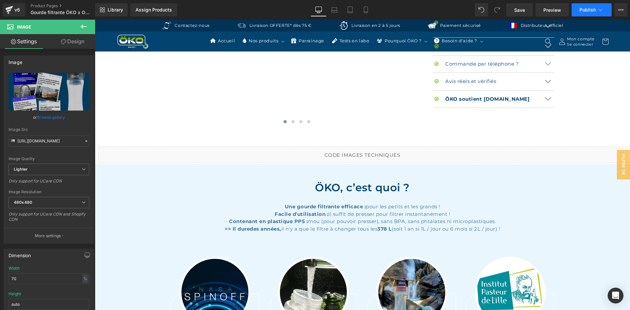
click at [586, 10] on span "Publish" at bounding box center [587, 9] width 16 height 5
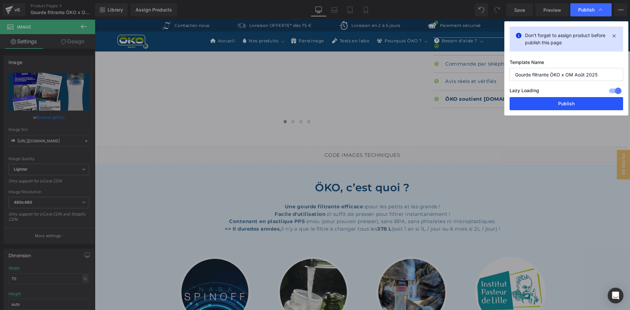
click at [541, 107] on button "Publish" at bounding box center [565, 103] width 113 height 13
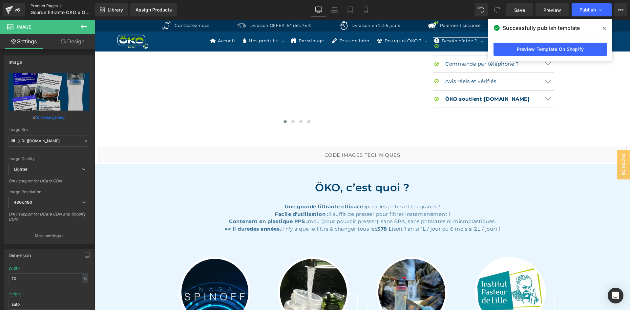
click at [42, 8] on link "Product Pages" at bounding box center [68, 5] width 75 height 5
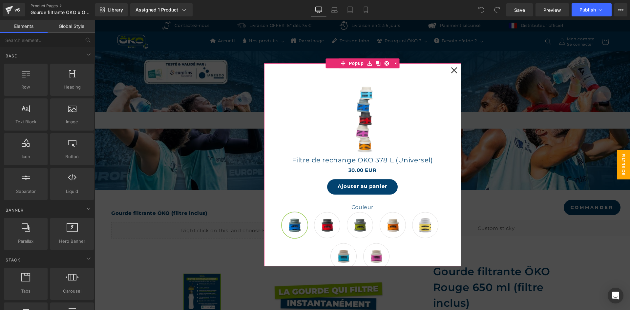
click at [452, 70] on icon at bounding box center [454, 70] width 7 height 7
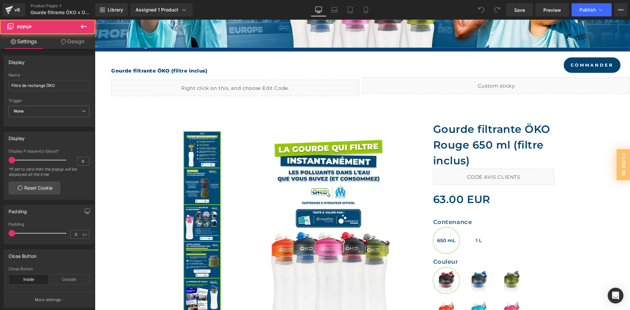
scroll to position [164, 0]
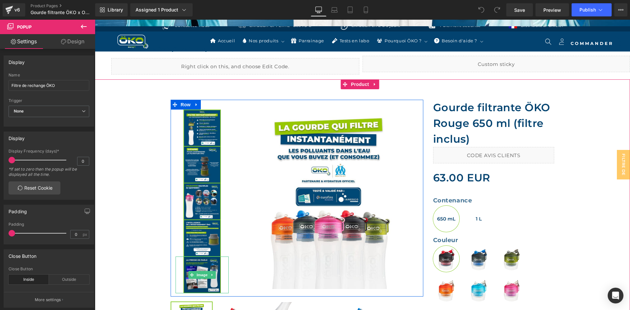
click at [206, 268] on img at bounding box center [201, 274] width 37 height 37
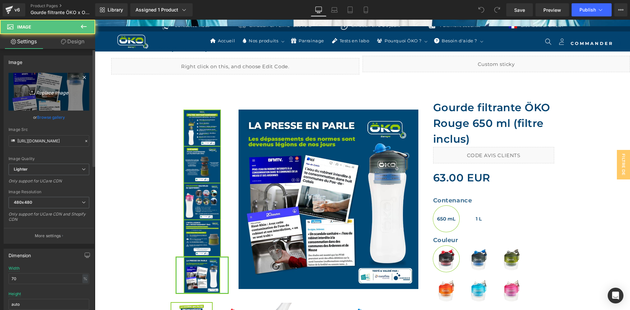
click at [21, 80] on link "Replace Image" at bounding box center [49, 92] width 81 height 38
type input "C:\fakepath\Dépassement de normes eau potable robinet V2.jpg"
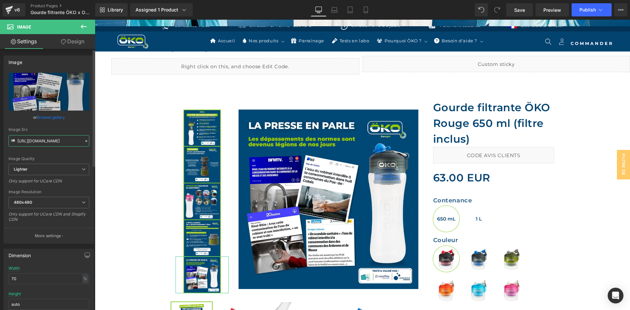
click at [51, 142] on input "[URL][DOMAIN_NAME]" at bounding box center [49, 140] width 81 height 11
type input "[URL][DOMAIN_NAME]"
click at [63, 133] on div "Image Src [URL][DOMAIN_NAME]" at bounding box center [49, 136] width 81 height 19
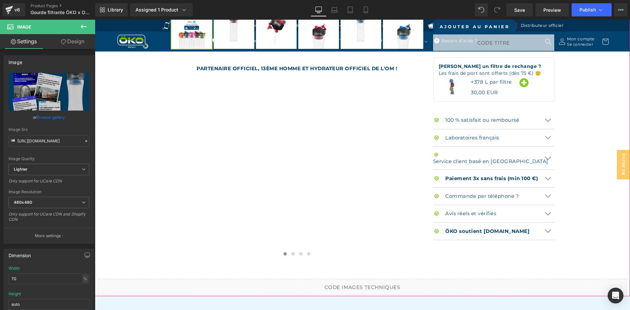
scroll to position [459, 0]
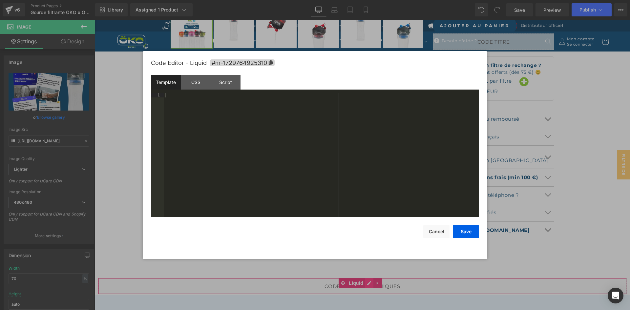
click at [368, 283] on div "Liquid" at bounding box center [362, 286] width 528 height 16
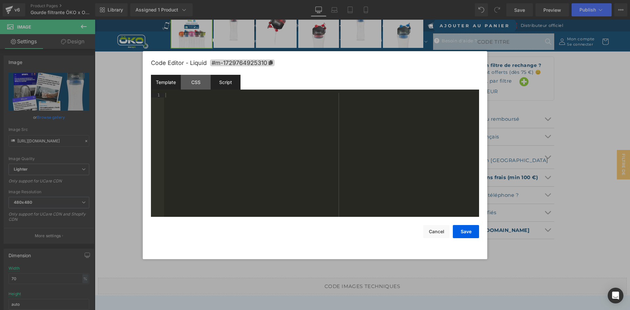
click at [234, 85] on div "Script" at bounding box center [226, 82] width 30 height 15
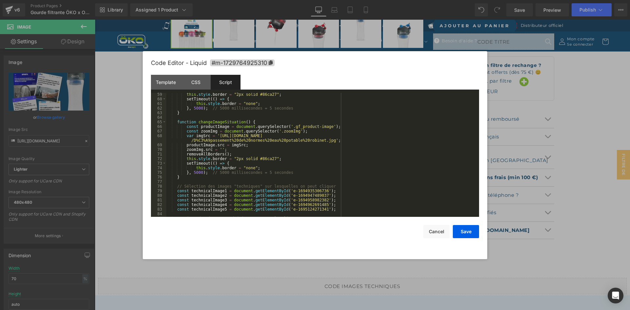
scroll to position [266, 0]
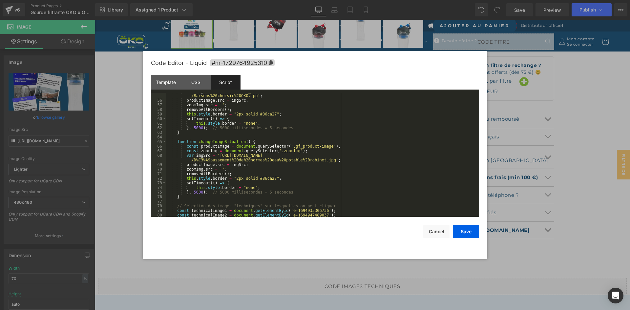
click at [215, 155] on div "var imgSrc = '[URL][DOMAIN_NAME] /Raisons%20choisir%20OKO.jpg' ; productImage .…" at bounding box center [321, 158] width 310 height 138
click at [320, 159] on div "var imgSrc = '[URL][DOMAIN_NAME] /Raisons%20choisir%20OKO.jpg' ; productImage .…" at bounding box center [321, 158] width 310 height 138
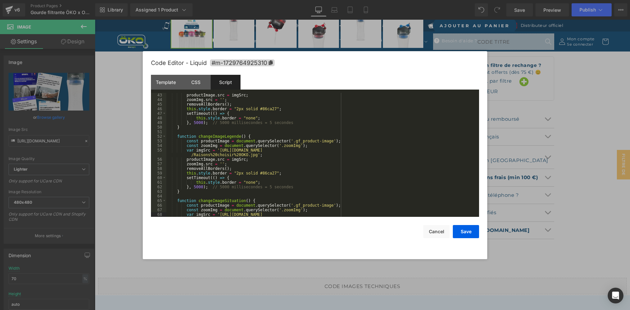
scroll to position [207, 0]
click at [402, 150] on div "productImage . src = imgSrc ; zoomImg . src = '' ; removeAllBorders ( ) ; this …" at bounding box center [321, 162] width 310 height 138
click at [404, 214] on div "productImage . src = imgSrc ; zoomImg . src = '' ; removeAllBorders ( ) ; this …" at bounding box center [321, 162] width 310 height 138
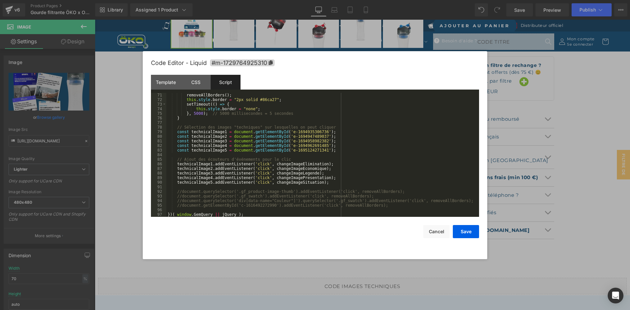
scroll to position [344, 0]
click at [458, 230] on button "Save" at bounding box center [466, 231] width 26 height 13
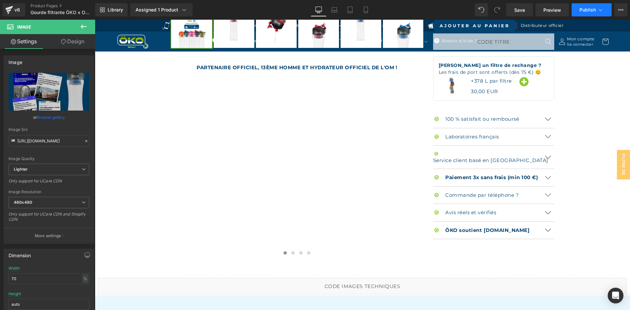
click at [585, 14] on button "Publish" at bounding box center [591, 9] width 40 height 13
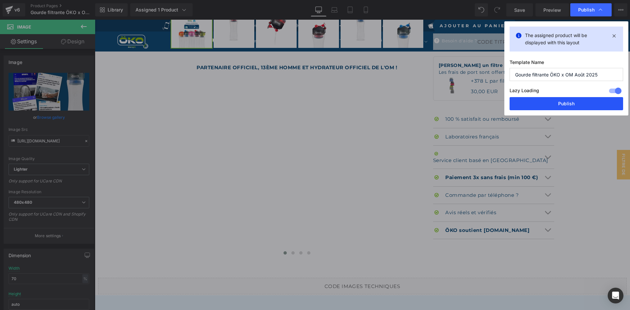
click at [544, 105] on button "Publish" at bounding box center [565, 103] width 113 height 13
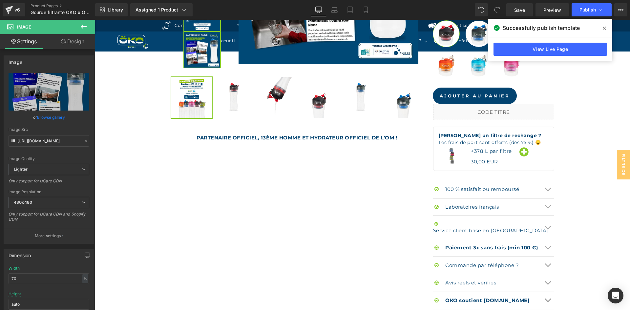
scroll to position [459, 0]
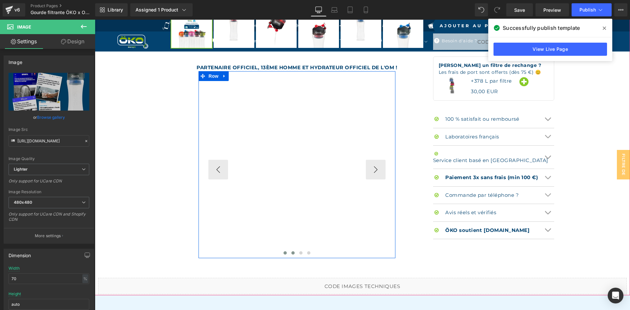
click at [291, 251] on button at bounding box center [293, 253] width 8 height 7
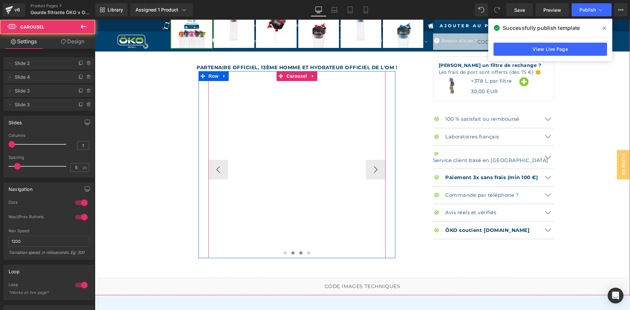
click at [297, 254] on button at bounding box center [301, 253] width 8 height 7
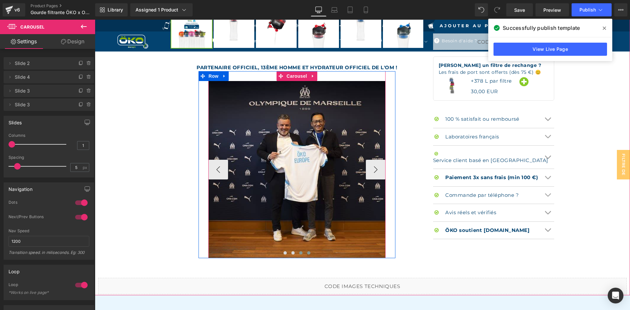
click at [308, 252] on button at bounding box center [309, 253] width 8 height 7
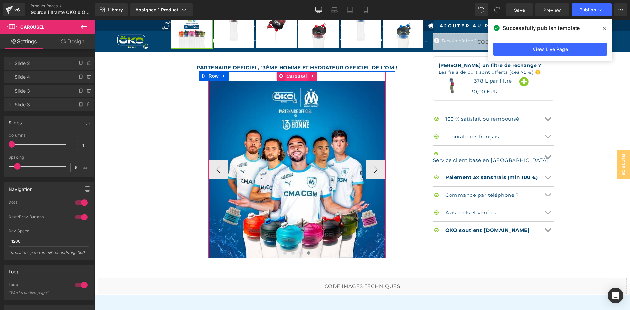
click at [298, 77] on span "Carousel" at bounding box center [297, 76] width 24 height 10
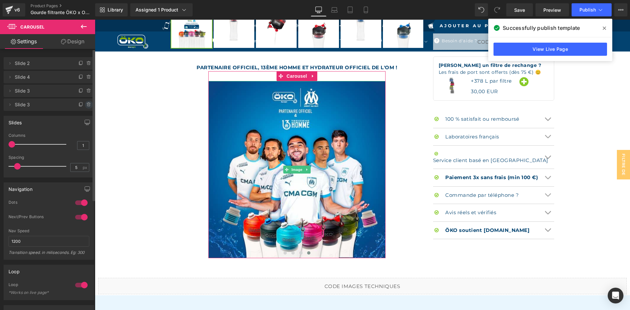
click at [87, 104] on icon at bounding box center [88, 104] width 5 height 5
click at [84, 104] on button "Delete" at bounding box center [81, 105] width 21 height 9
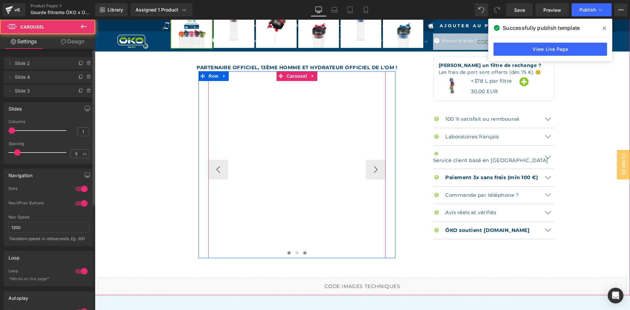
click at [303, 253] on span at bounding box center [304, 252] width 3 height 3
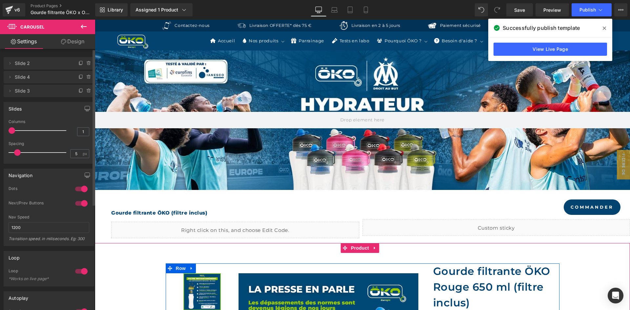
scroll to position [0, 0]
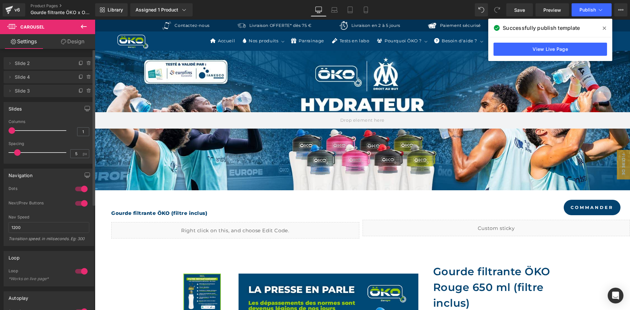
click at [602, 26] on span at bounding box center [604, 28] width 10 height 10
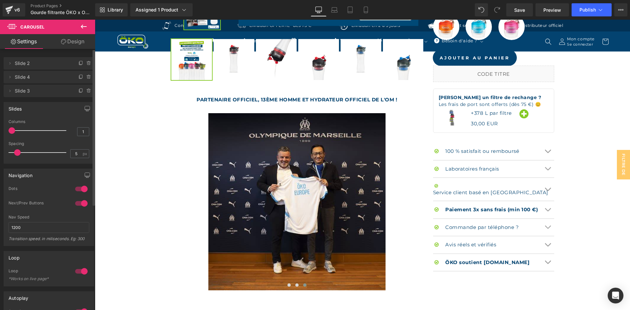
scroll to position [492, 0]
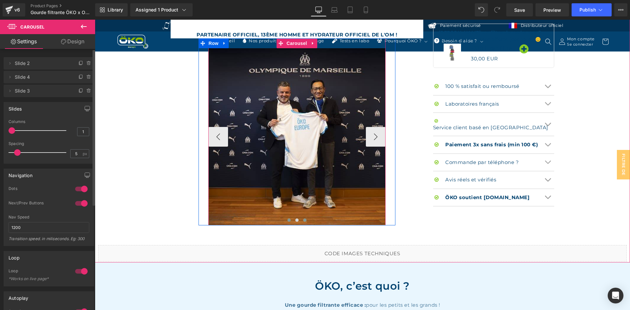
click at [287, 218] on span at bounding box center [288, 219] width 3 height 3
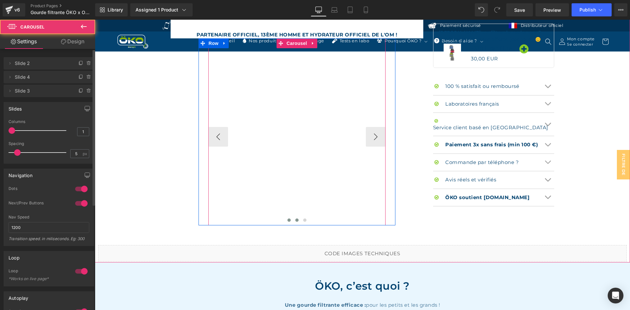
click at [295, 220] on span at bounding box center [296, 219] width 3 height 3
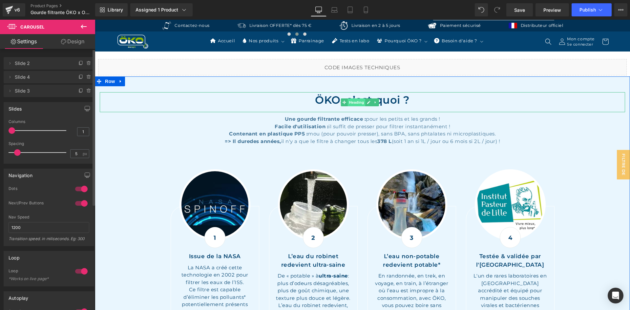
scroll to position [722, 0]
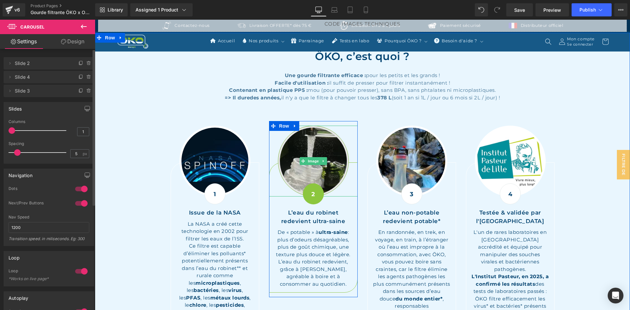
click at [311, 146] on img at bounding box center [313, 161] width 71 height 71
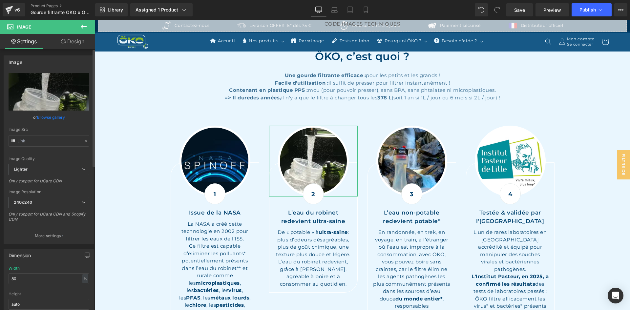
click at [84, 140] on icon at bounding box center [86, 141] width 5 height 5
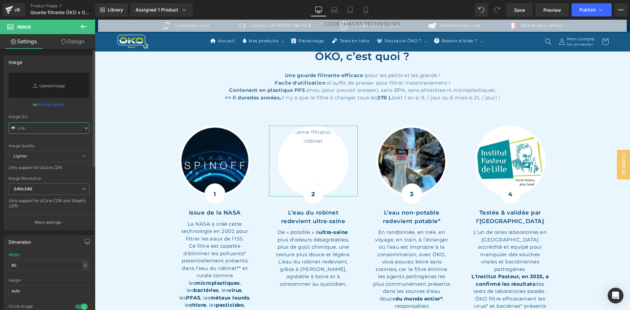
click at [53, 131] on input "text" at bounding box center [49, 127] width 81 height 11
paste input "[URL][DOMAIN_NAME]"
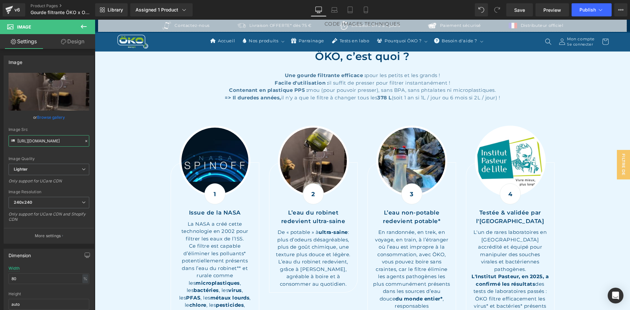
type input "https://ucarecdn.com/f4354a21-c324-42f7-b4ff-8d1e0338d110/-/format/auto/-/previ…"
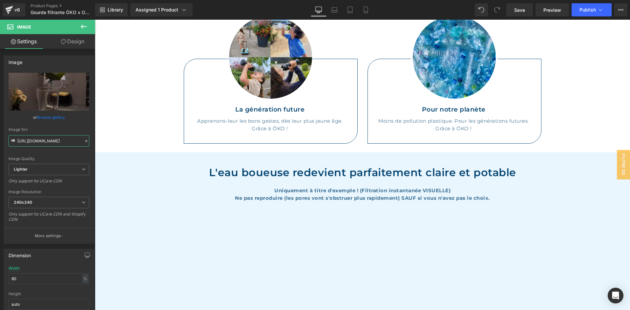
scroll to position [1640, 0]
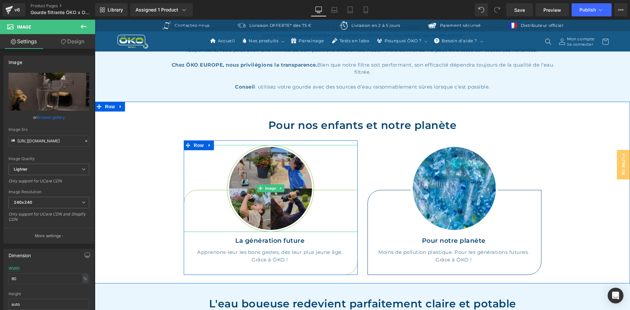
click at [270, 166] on img at bounding box center [270, 188] width 87 height 87
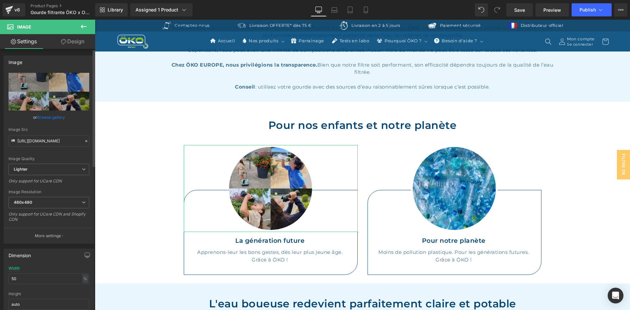
click at [83, 141] on div at bounding box center [86, 141] width 6 height 8
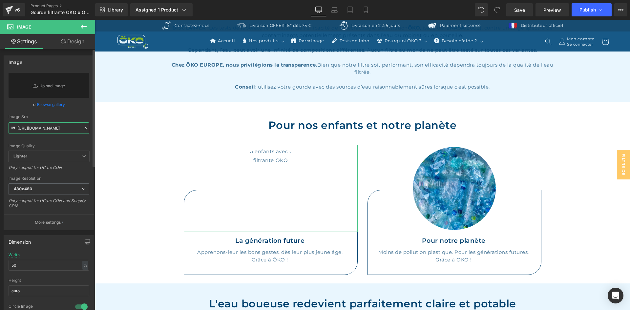
click at [39, 131] on input "https://ucarecdn.com/1c6cca92-64e3-4cf3-97db-01406915c515/-/format/auto/-/previ…" at bounding box center [49, 127] width 81 height 11
paste input "[URL][DOMAIN_NAME]"
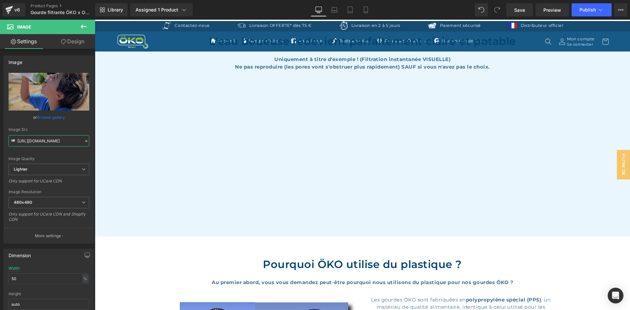
scroll to position [1901, 0]
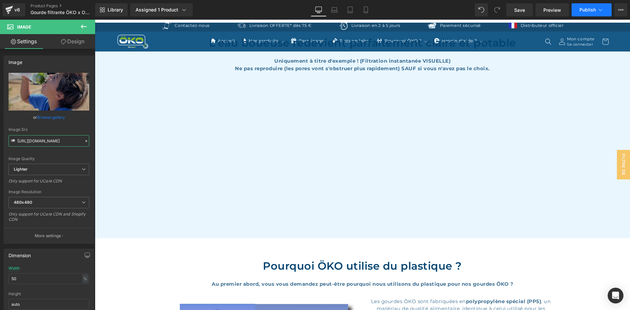
type input "[URL][DOMAIN_NAME]"
click at [593, 9] on span "Publish" at bounding box center [587, 9] width 16 height 5
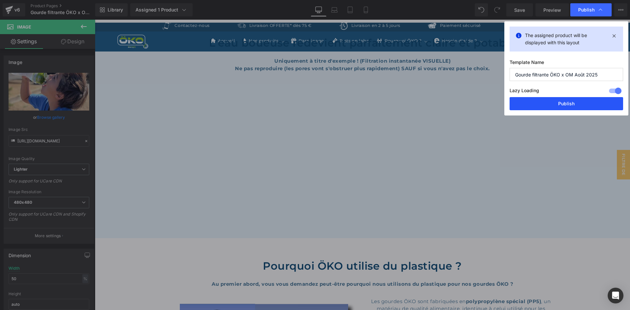
drag, startPoint x: 557, startPoint y: 102, endPoint x: 461, endPoint y: 82, distance: 97.8
click at [557, 102] on button "Publish" at bounding box center [565, 103] width 113 height 13
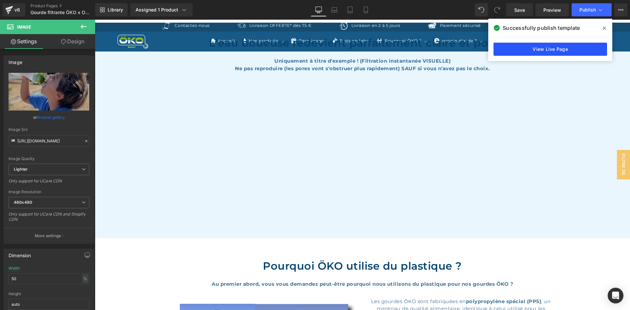
click at [590, 48] on link "View Live Page" at bounding box center [549, 49] width 113 height 13
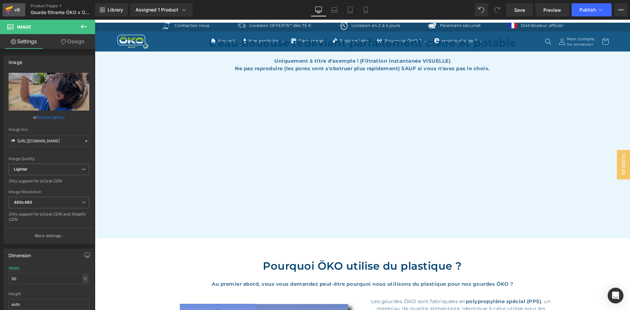
click at [13, 7] on div "v6" at bounding box center [17, 10] width 8 height 9
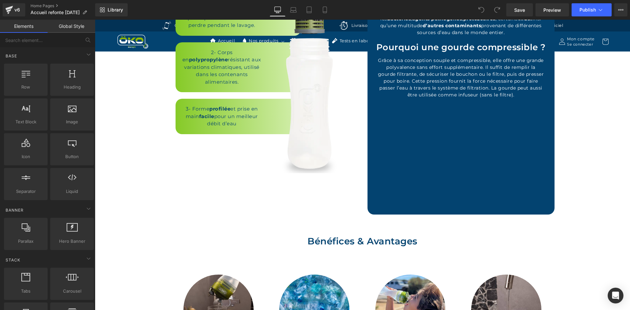
scroll to position [1738, 0]
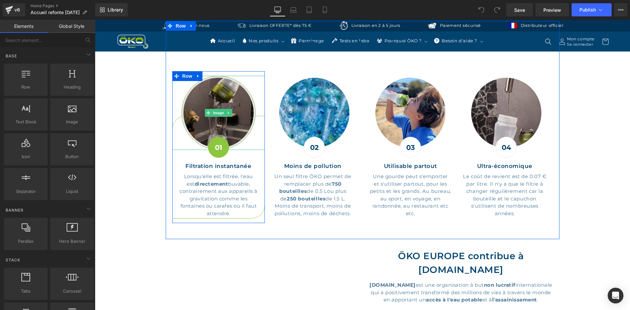
click at [212, 91] on img at bounding box center [218, 113] width 74 height 74
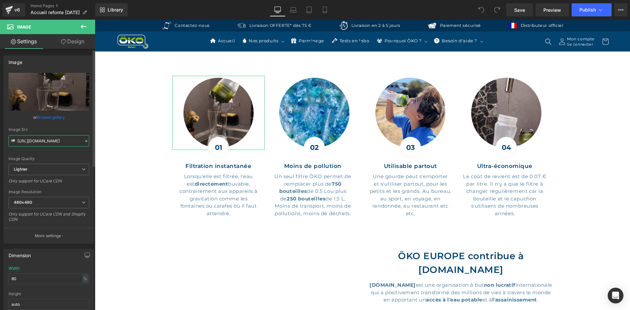
click at [51, 140] on input "[URL][DOMAIN_NAME]" at bounding box center [49, 140] width 81 height 11
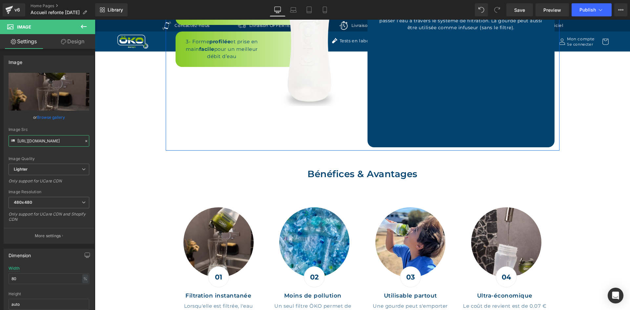
scroll to position [1673, 0]
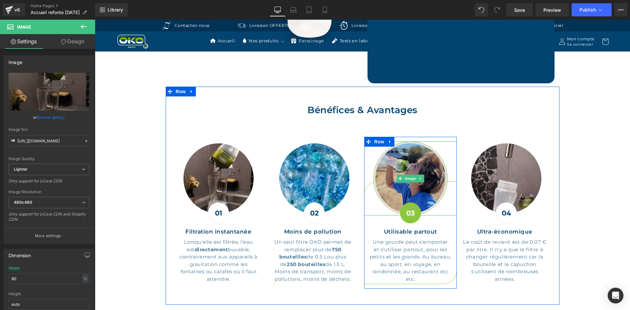
click at [403, 154] on img at bounding box center [410, 178] width 74 height 74
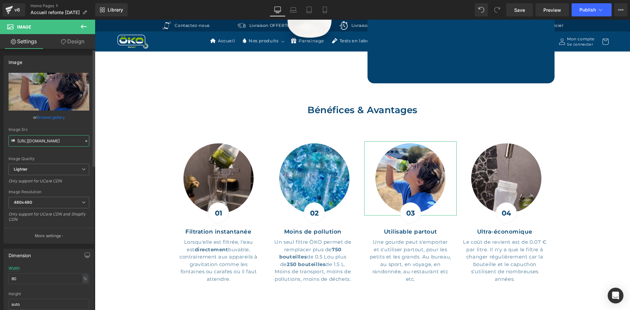
click at [47, 140] on input "[URL][DOMAIN_NAME]" at bounding box center [49, 140] width 81 height 11
click at [56, 133] on div "Image Src [URL][DOMAIN_NAME]" at bounding box center [49, 136] width 81 height 19
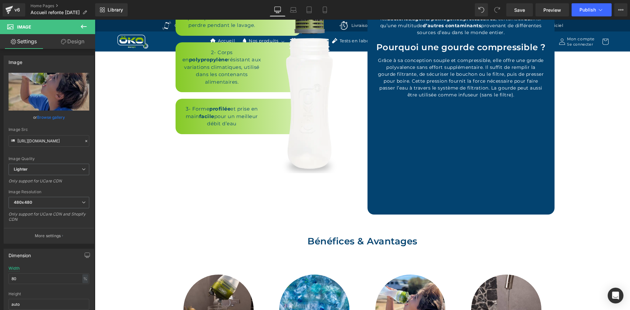
scroll to position [1738, 0]
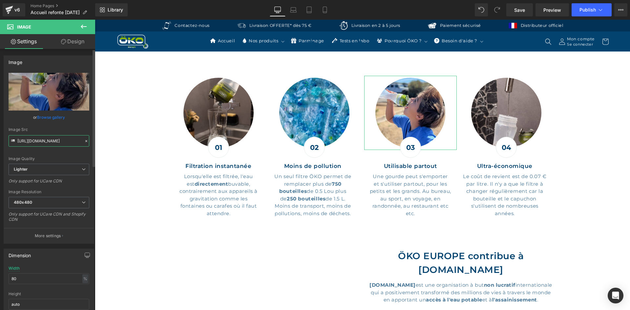
click at [56, 138] on input "[URL][DOMAIN_NAME]" at bounding box center [49, 140] width 81 height 11
click at [60, 130] on div "Image Src" at bounding box center [49, 129] width 81 height 5
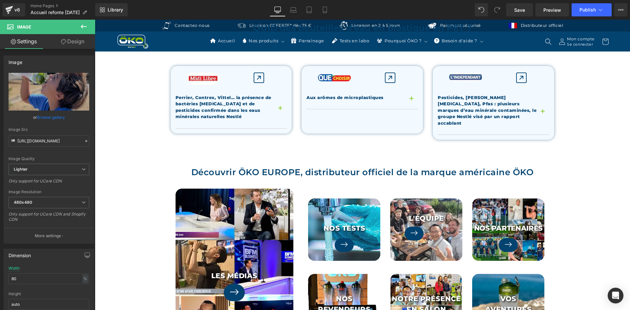
scroll to position [722, 0]
